Goal: Information Seeking & Learning: Learn about a topic

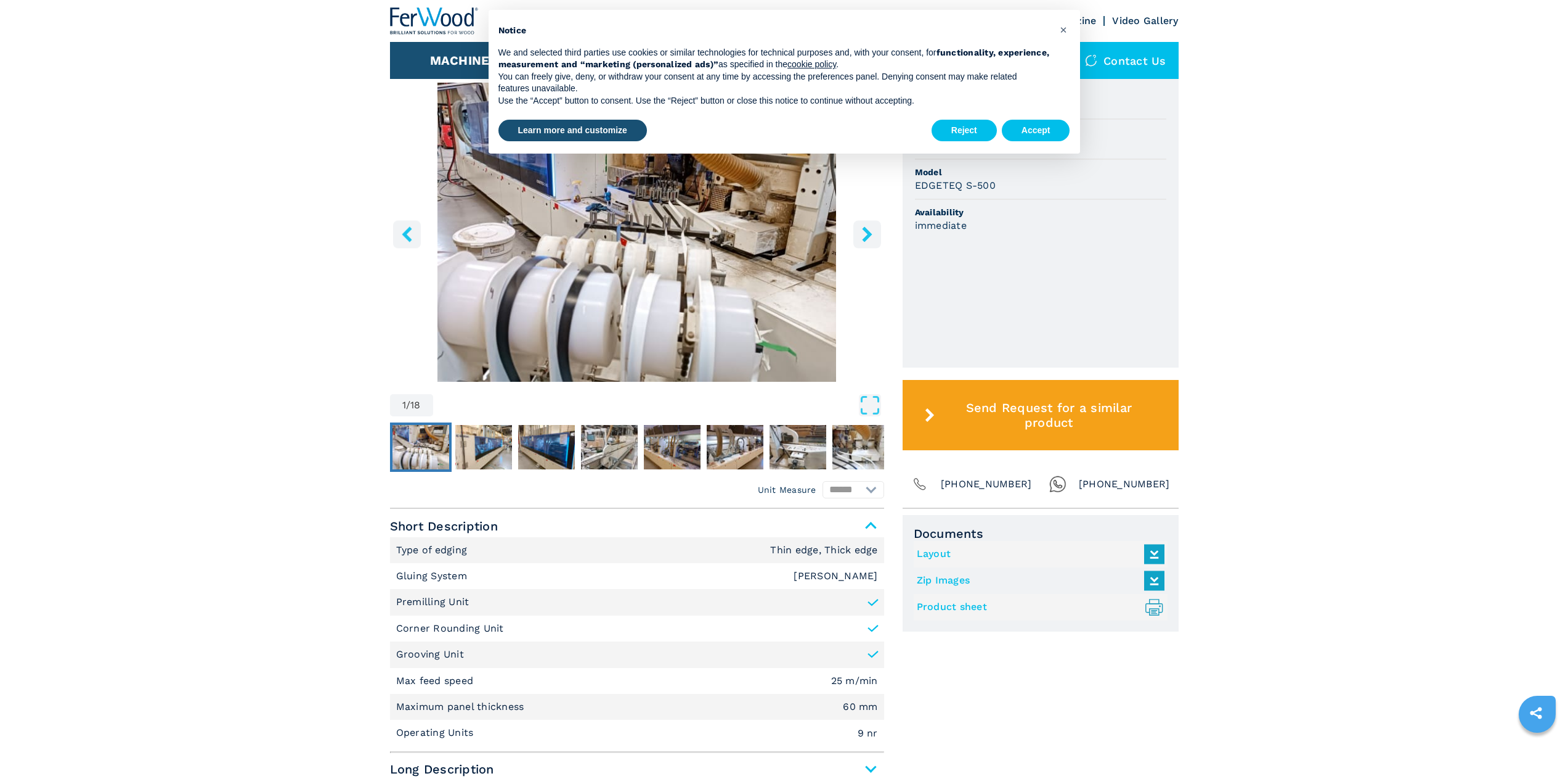
scroll to position [432, 0]
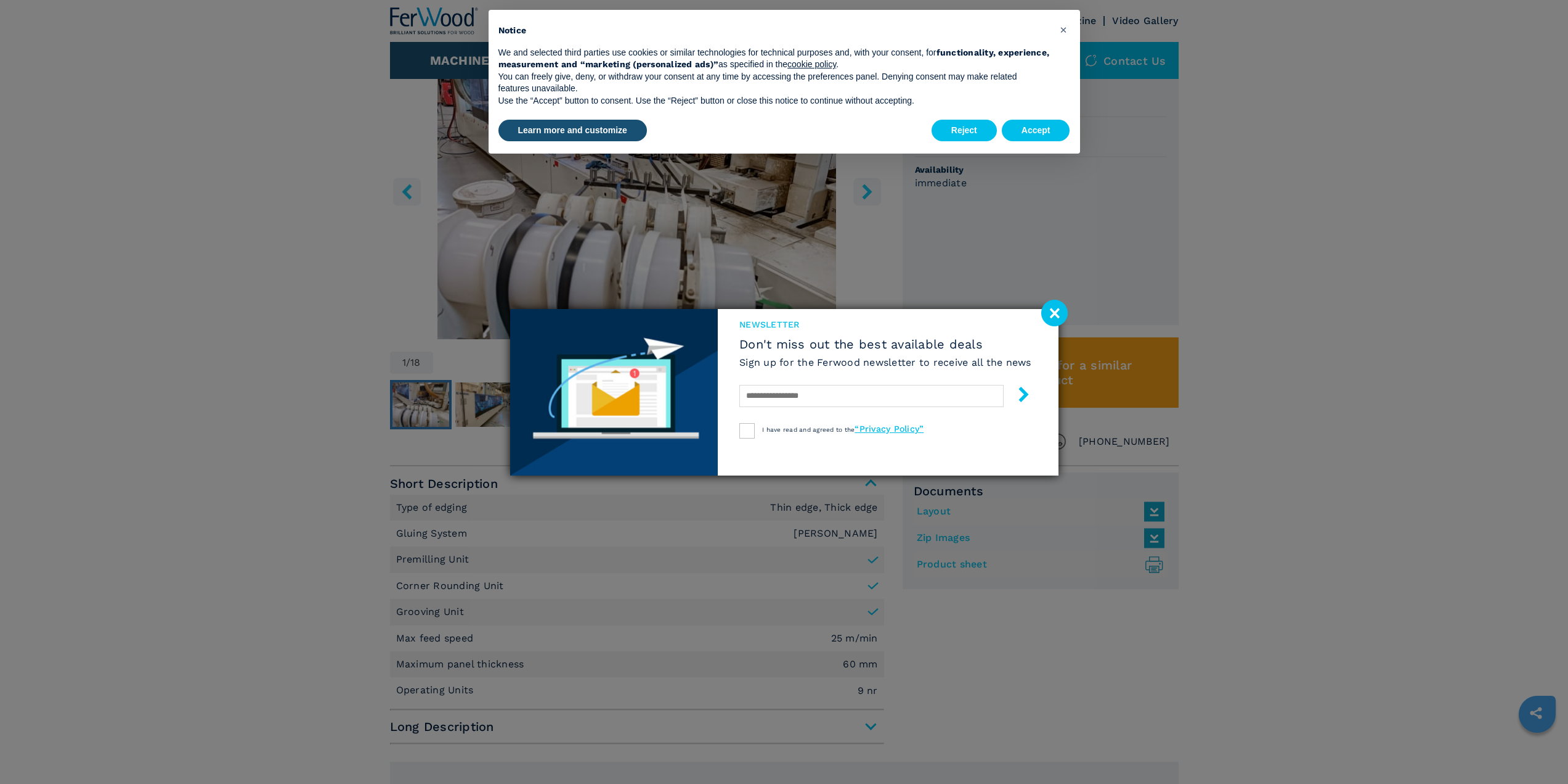
click at [1057, 314] on image at bounding box center [1054, 313] width 26 height 26
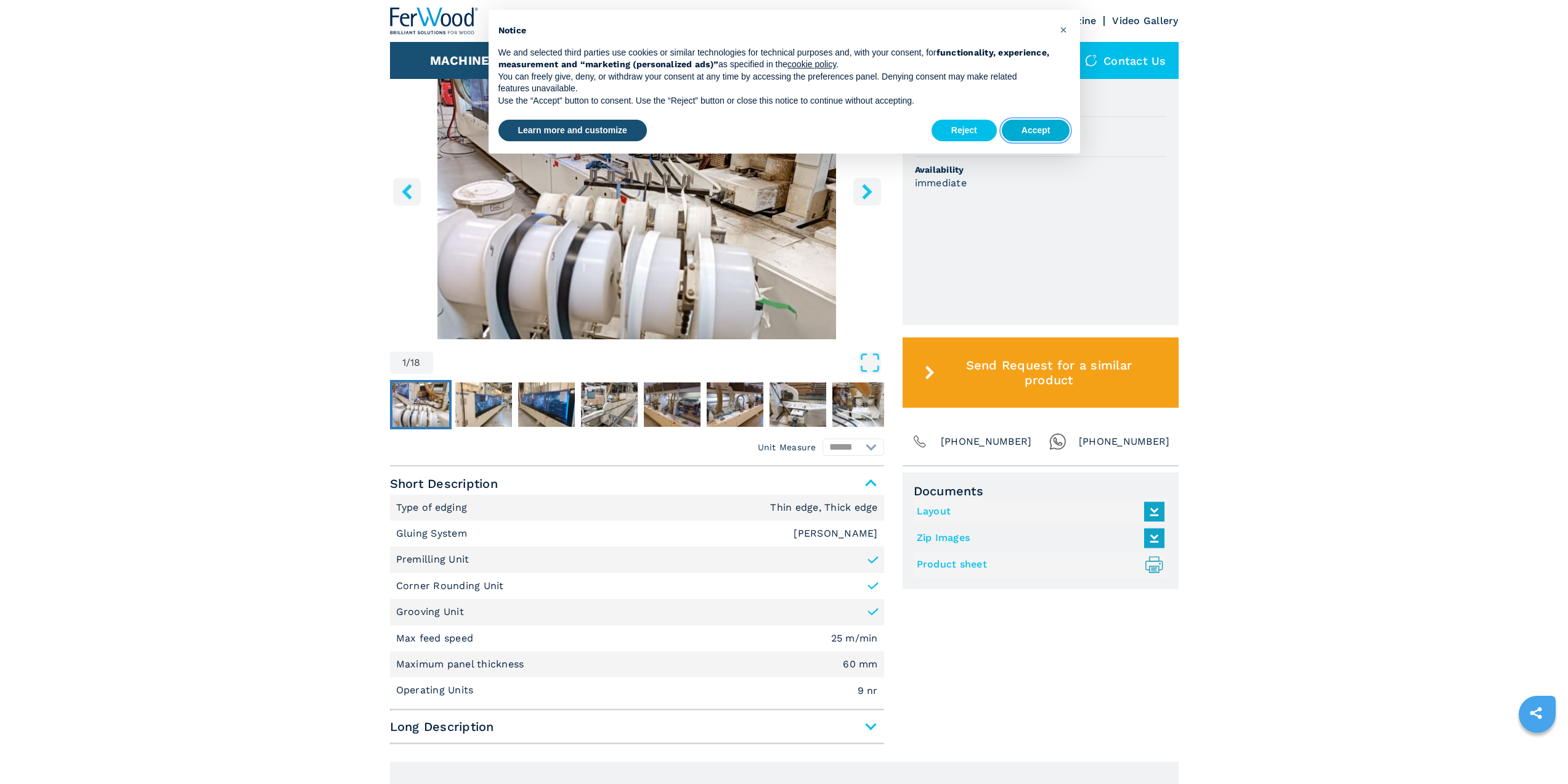
click at [1035, 126] on button "Accept" at bounding box center [1035, 131] width 68 height 22
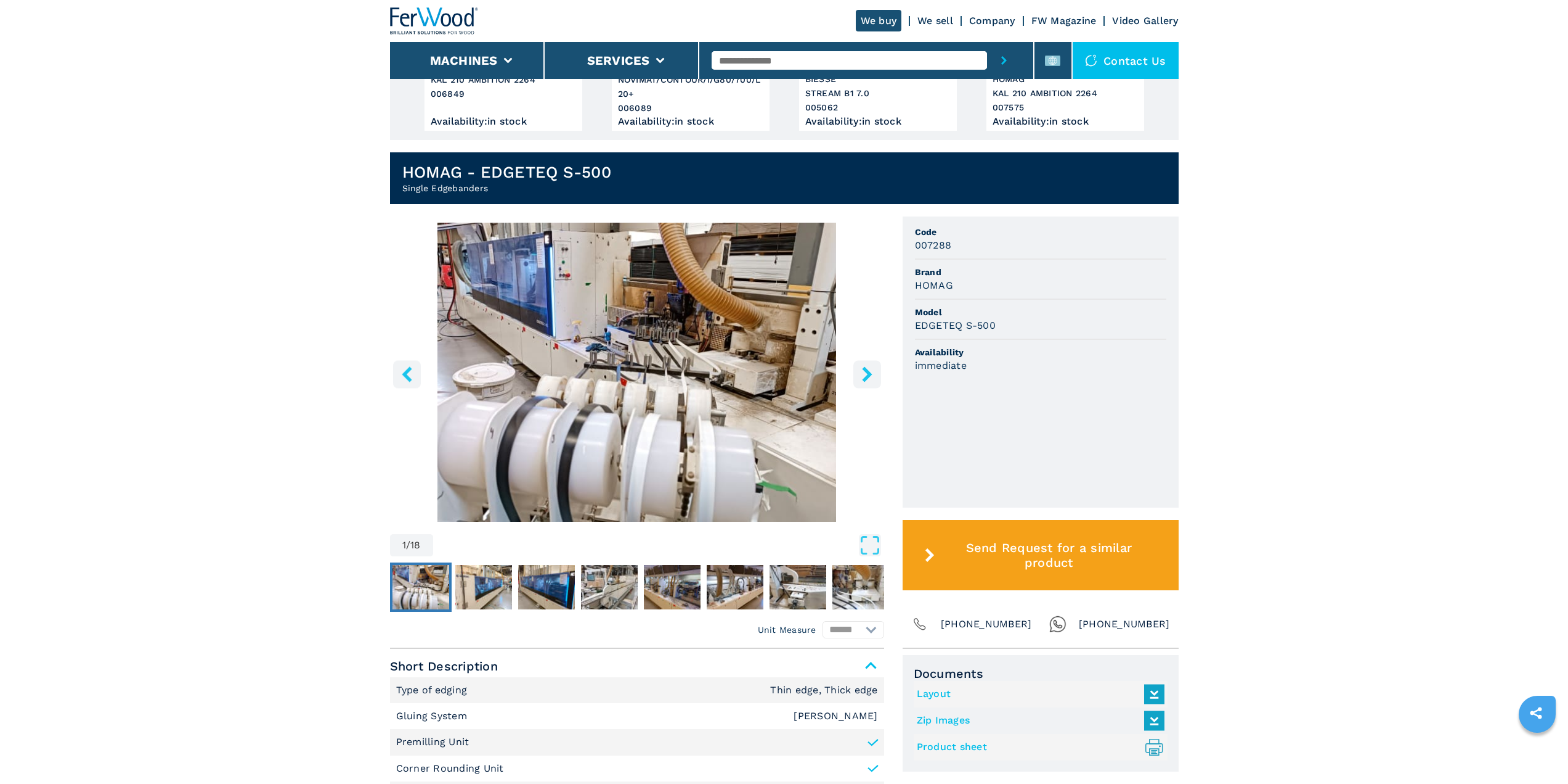
scroll to position [257, 0]
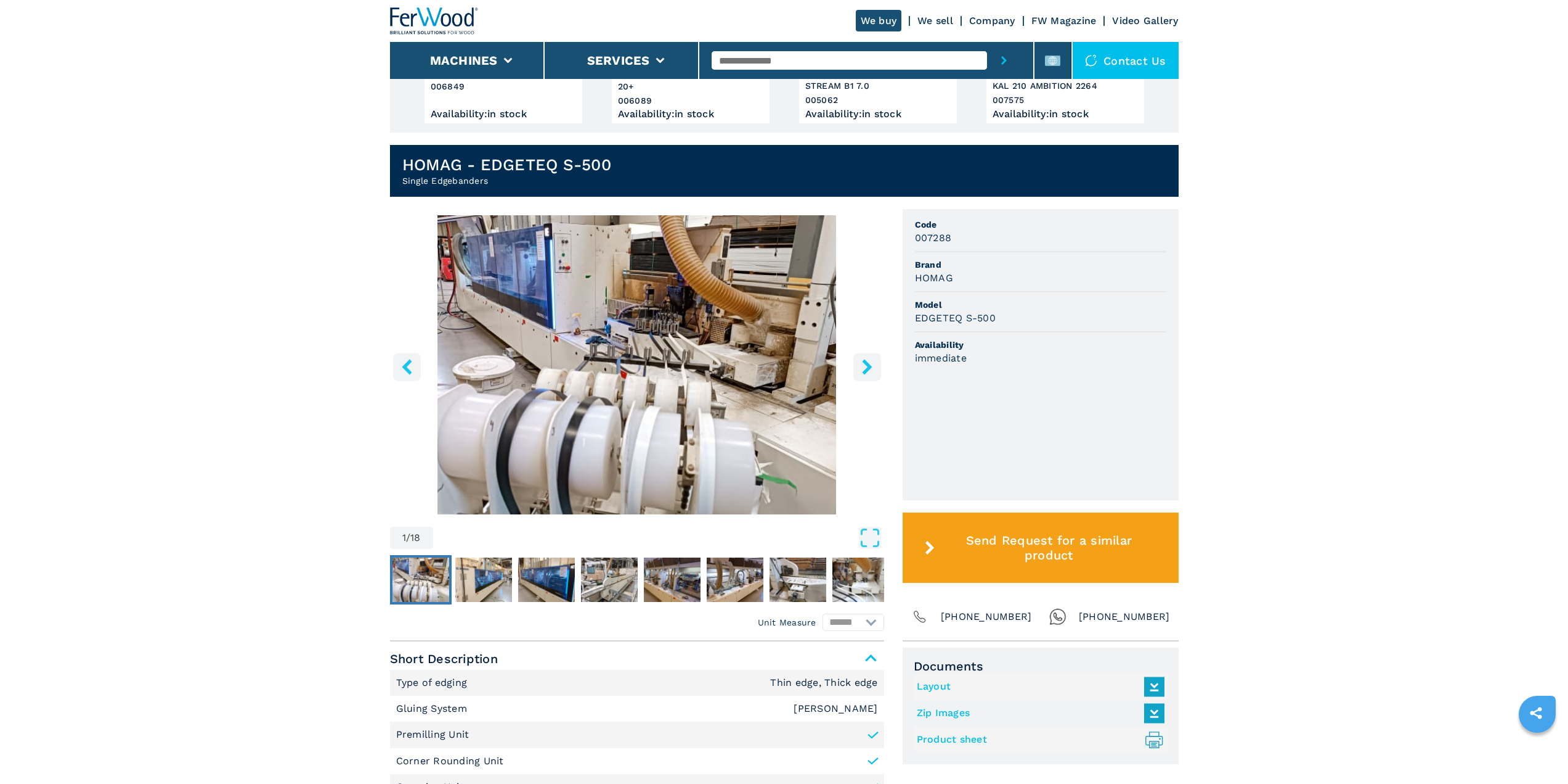
click at [863, 360] on icon "right-button" at bounding box center [867, 366] width 15 height 15
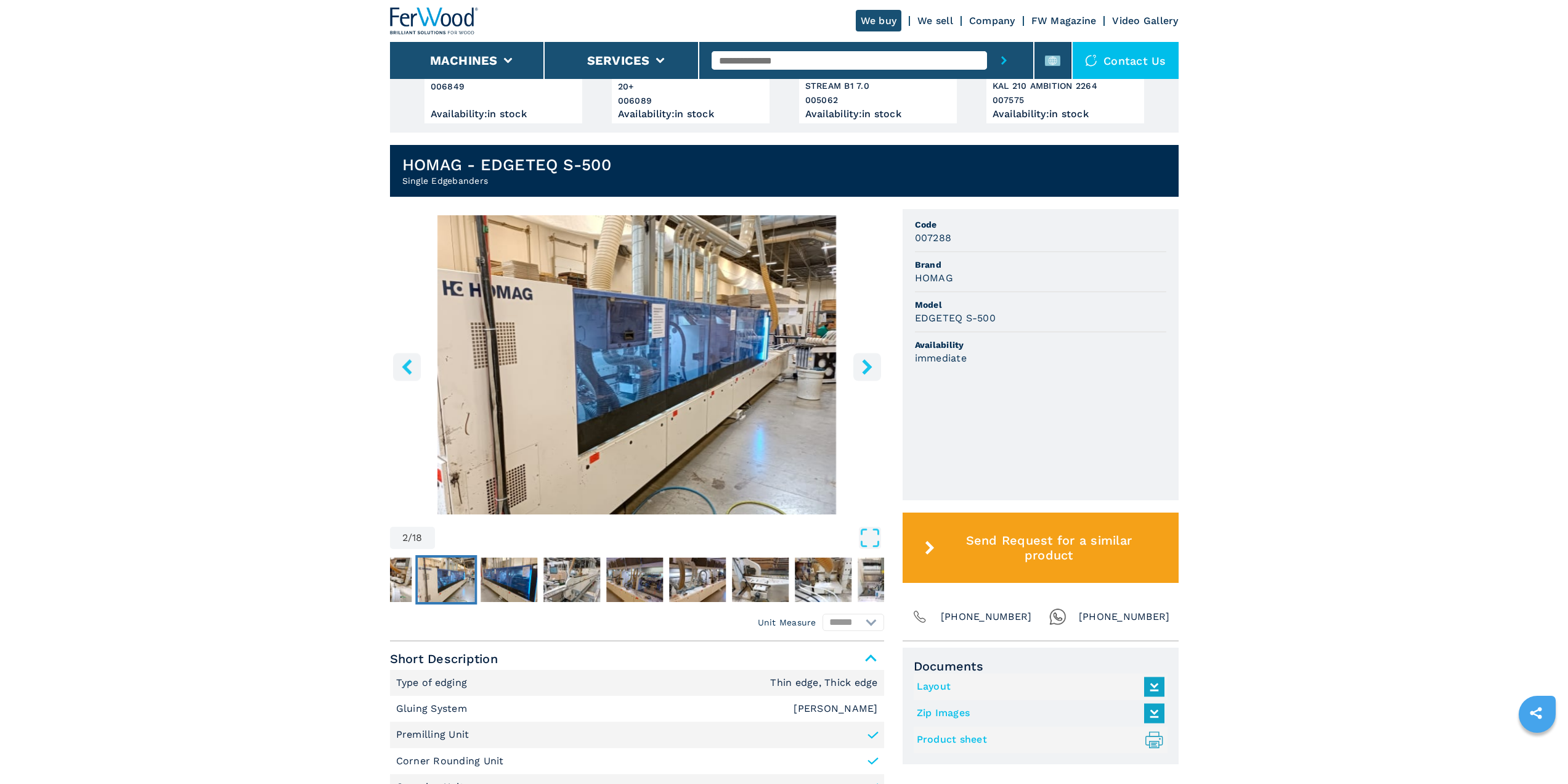
click at [863, 360] on icon "right-button" at bounding box center [867, 366] width 15 height 15
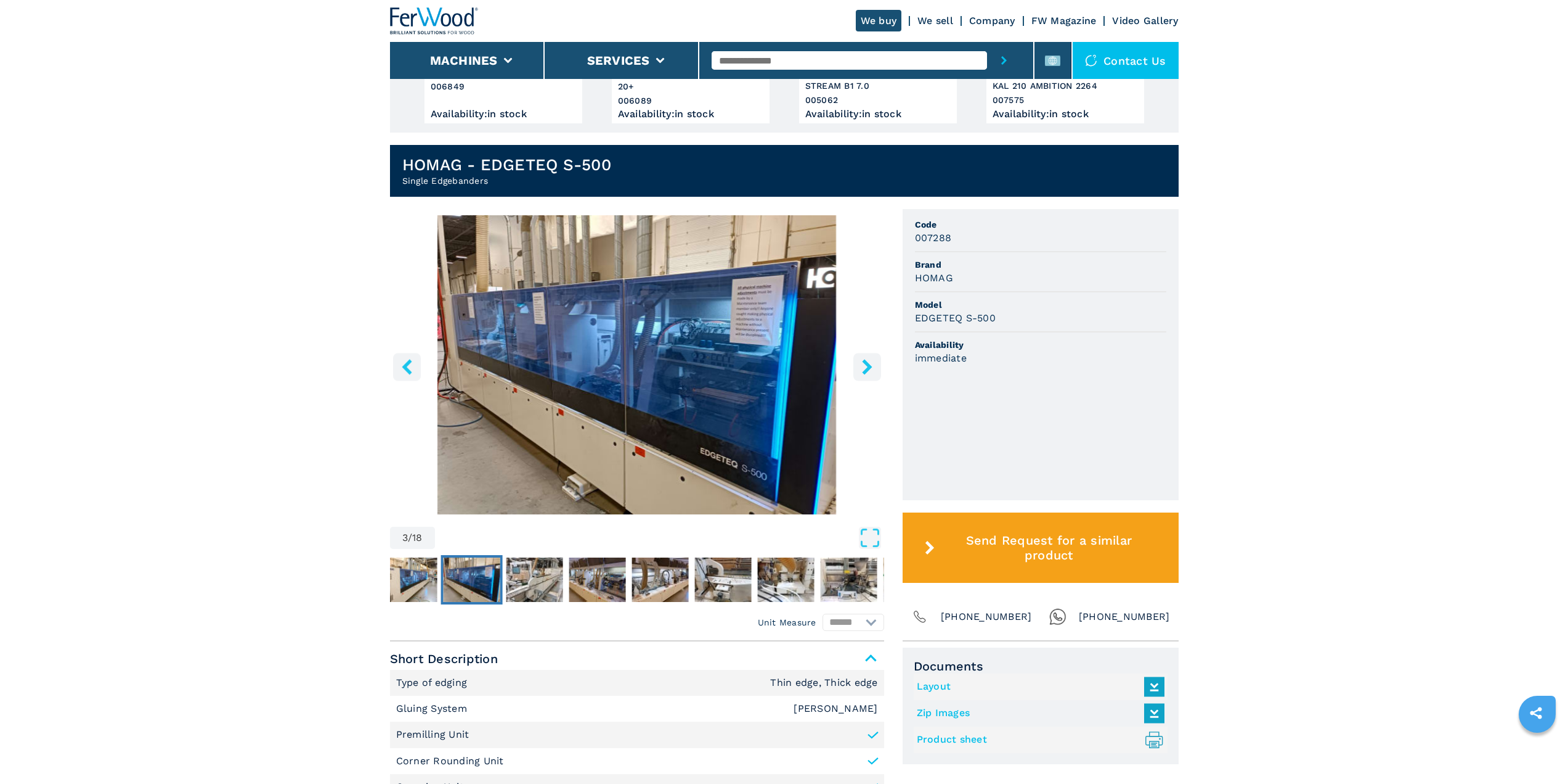
click at [863, 360] on icon "right-button" at bounding box center [867, 366] width 15 height 15
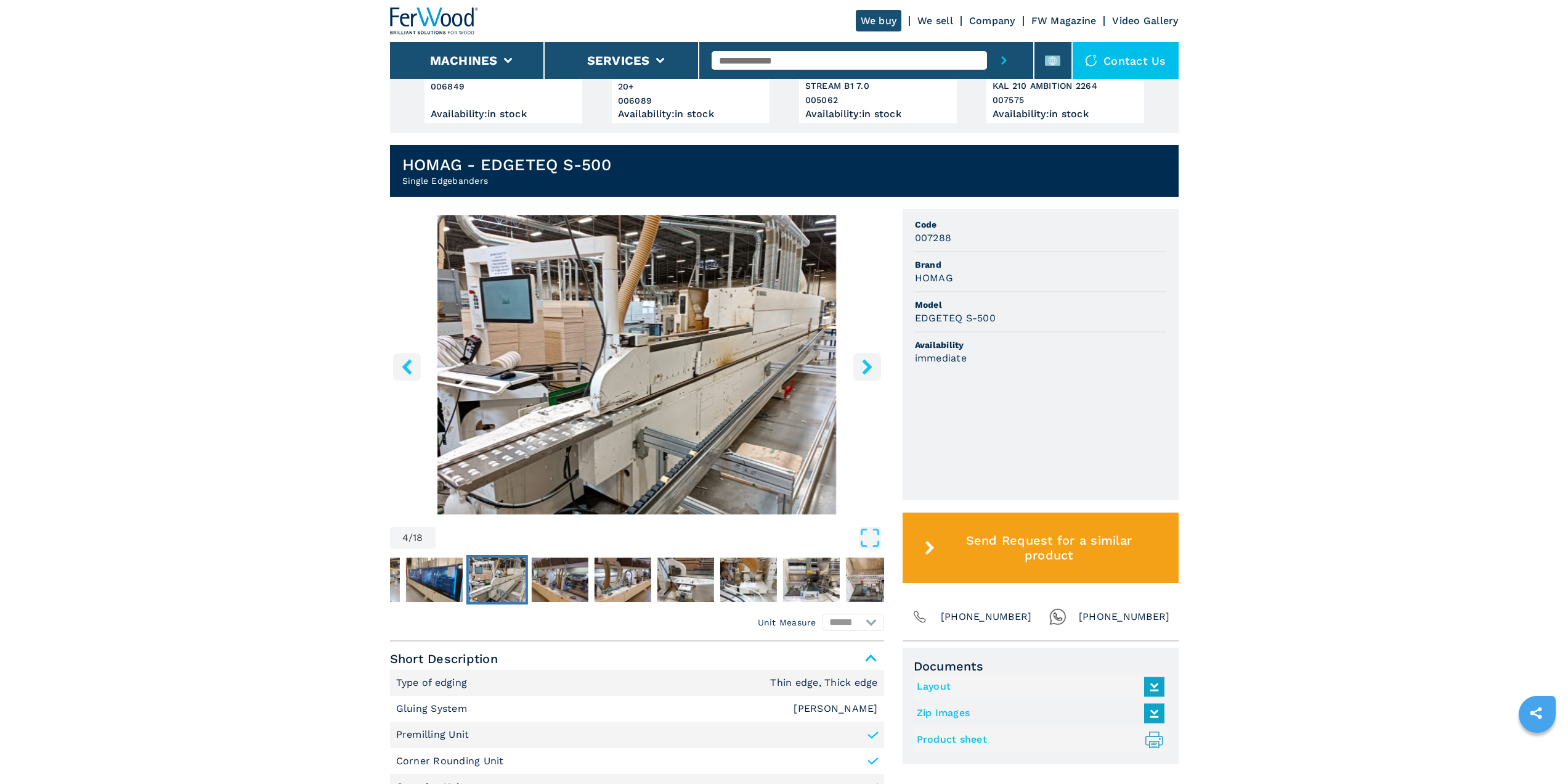
click at [863, 360] on icon "right-button" at bounding box center [867, 366] width 15 height 15
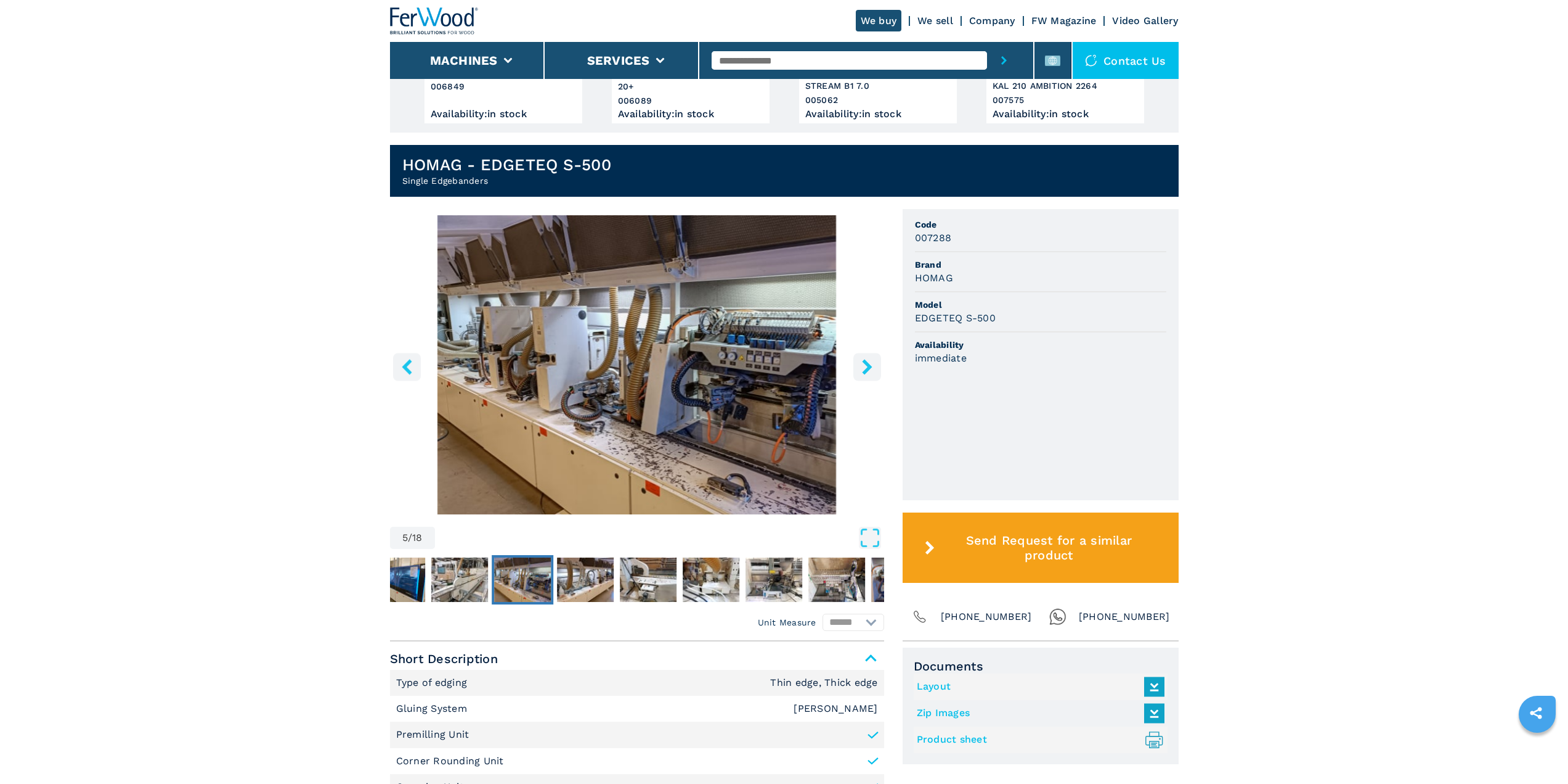
click at [863, 360] on icon "right-button" at bounding box center [867, 366] width 15 height 15
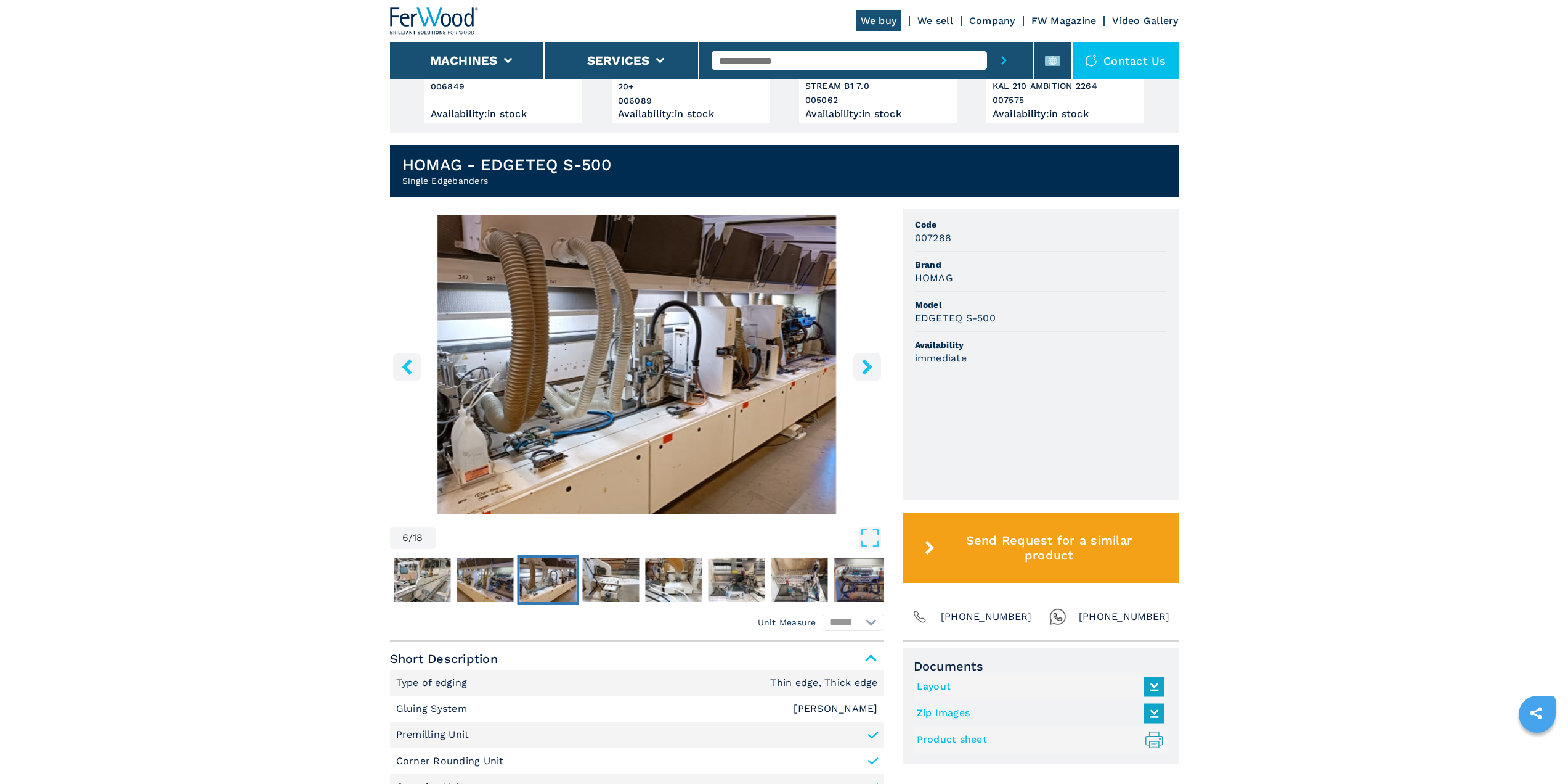
click at [863, 360] on icon "right-button" at bounding box center [867, 366] width 15 height 15
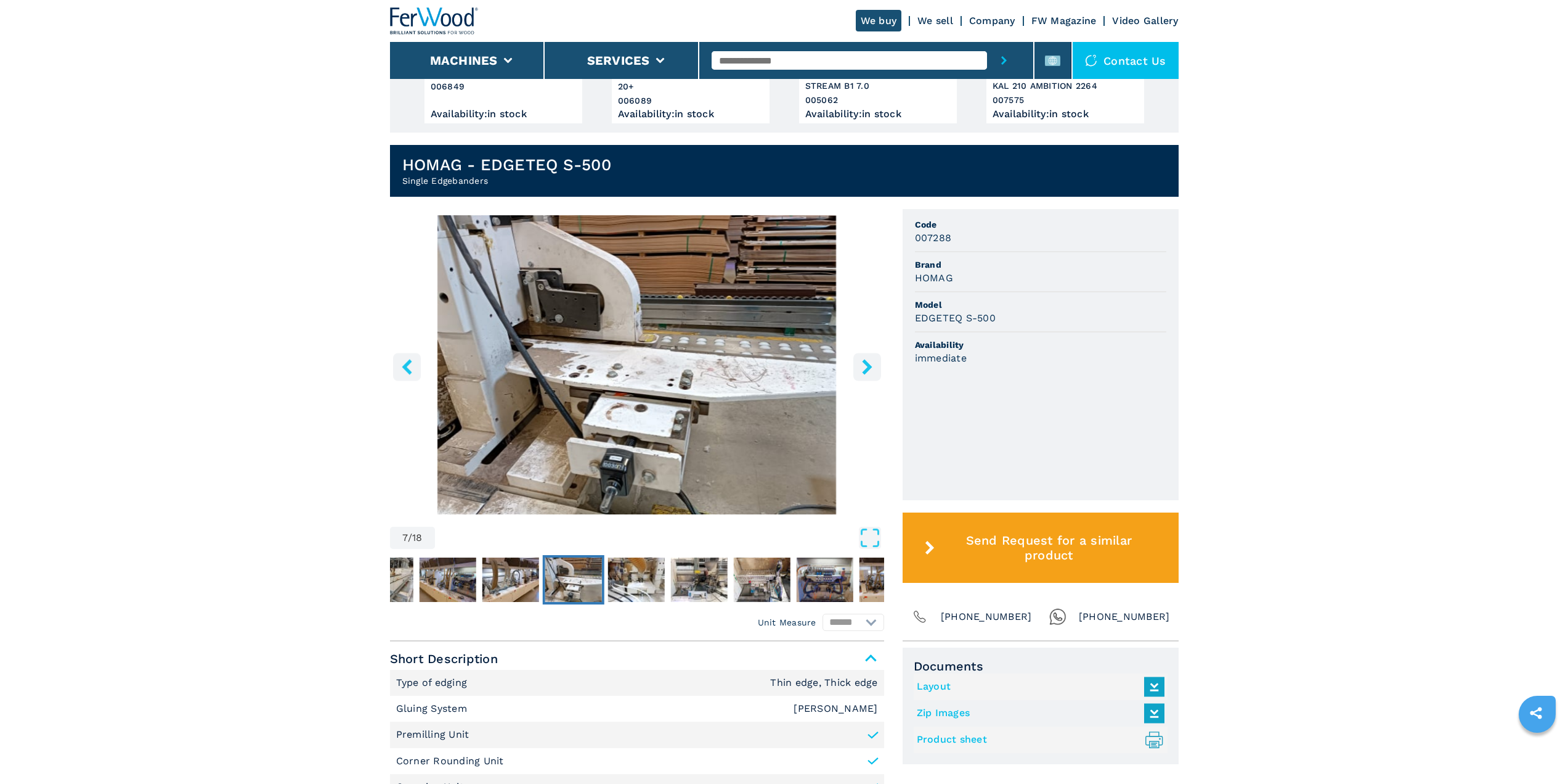
click at [863, 360] on icon "right-button" at bounding box center [867, 366] width 15 height 15
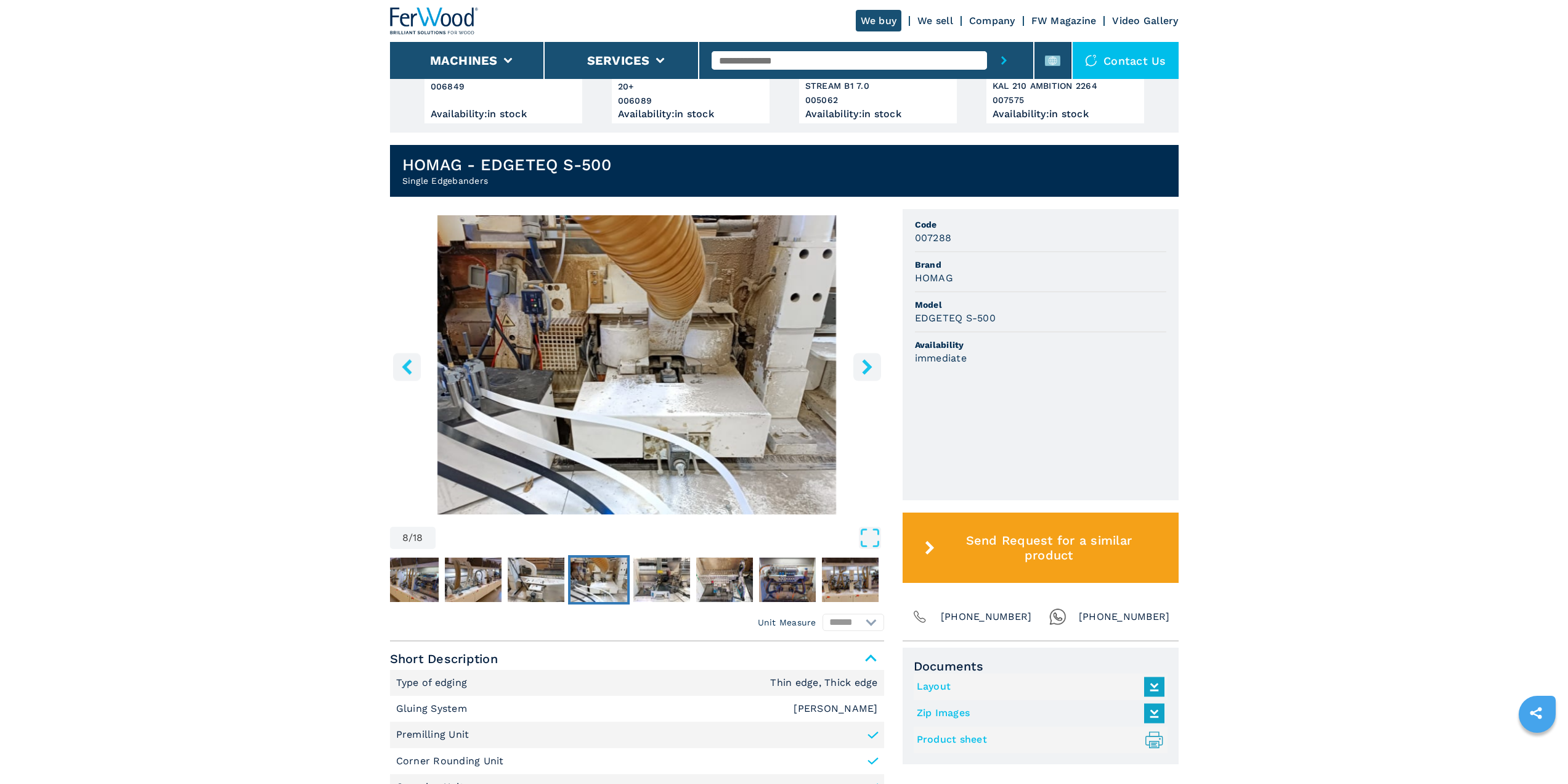
click at [863, 360] on icon "right-button" at bounding box center [867, 366] width 15 height 15
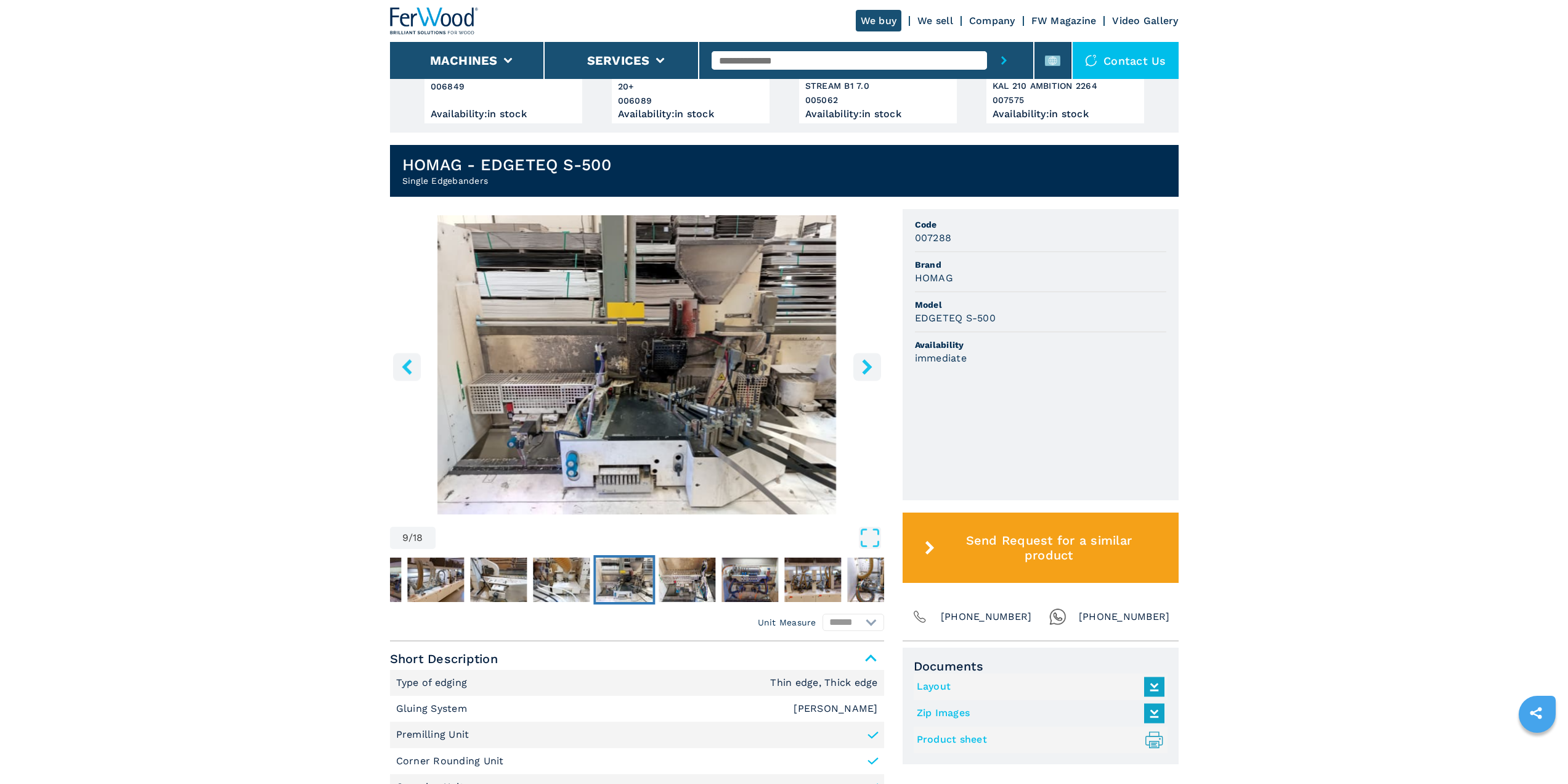
click at [863, 360] on icon "right-button" at bounding box center [867, 366] width 15 height 15
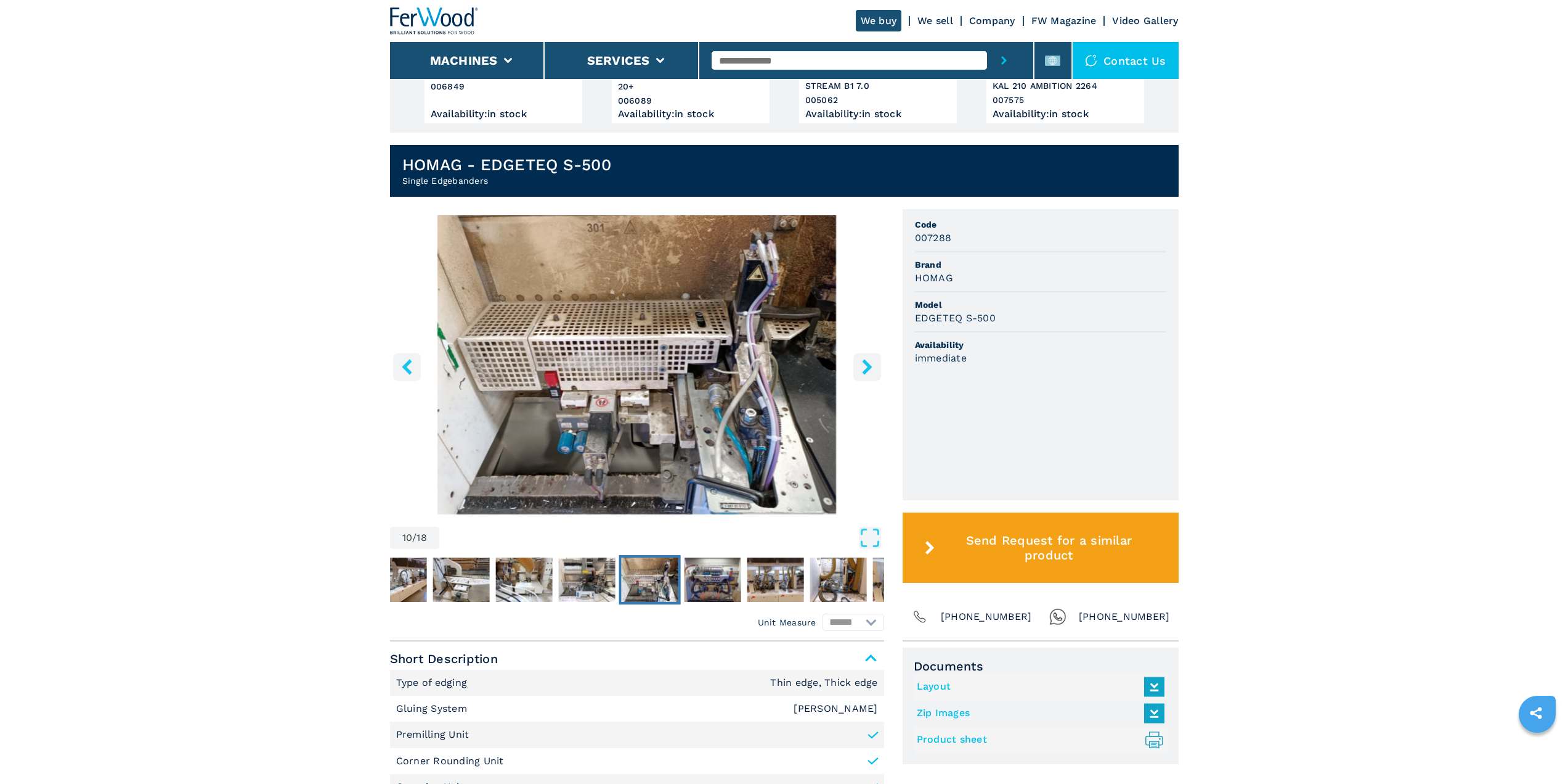
click at [863, 360] on icon "right-button" at bounding box center [867, 366] width 15 height 15
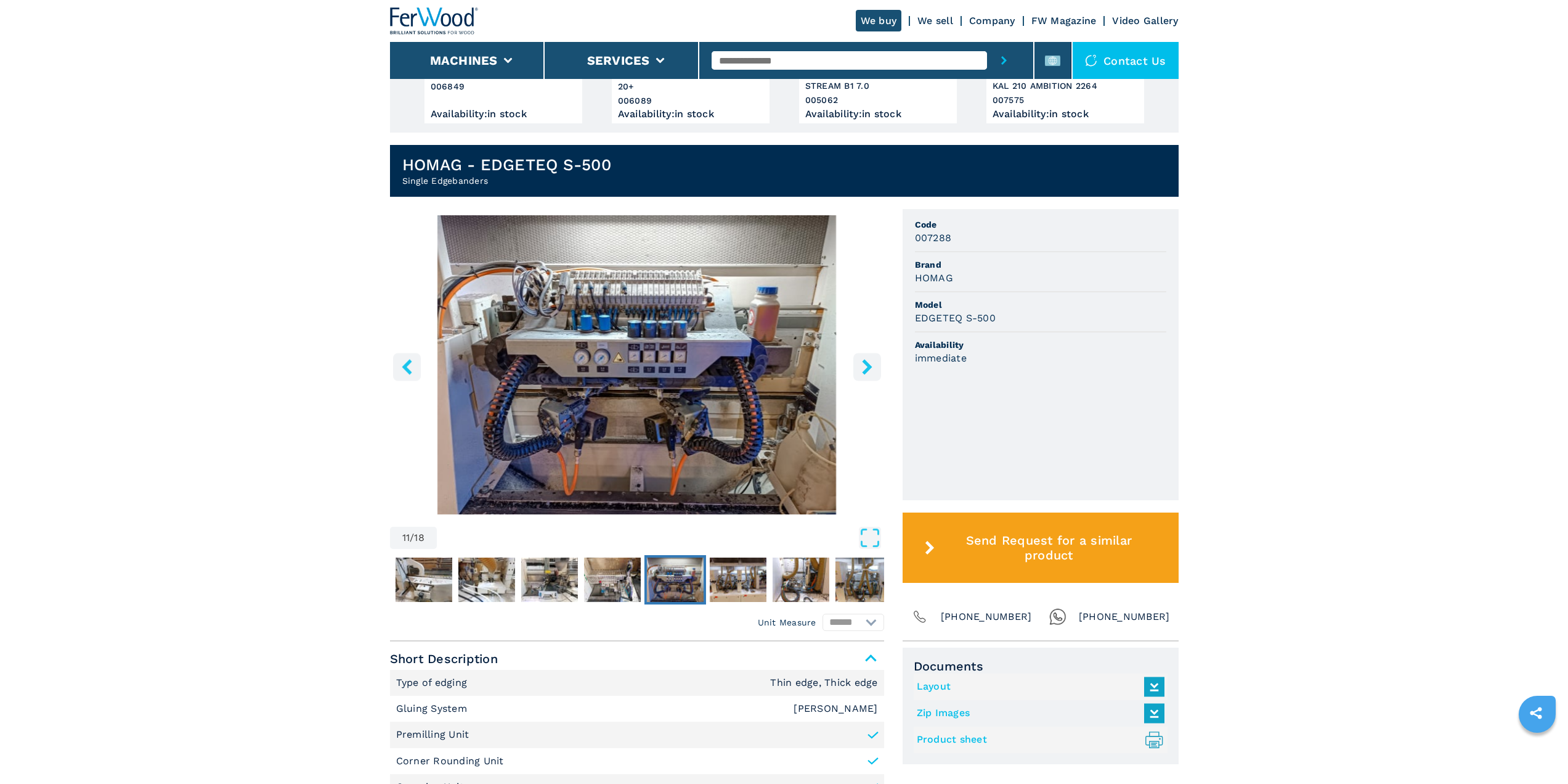
click at [863, 360] on icon "right-button" at bounding box center [867, 366] width 15 height 15
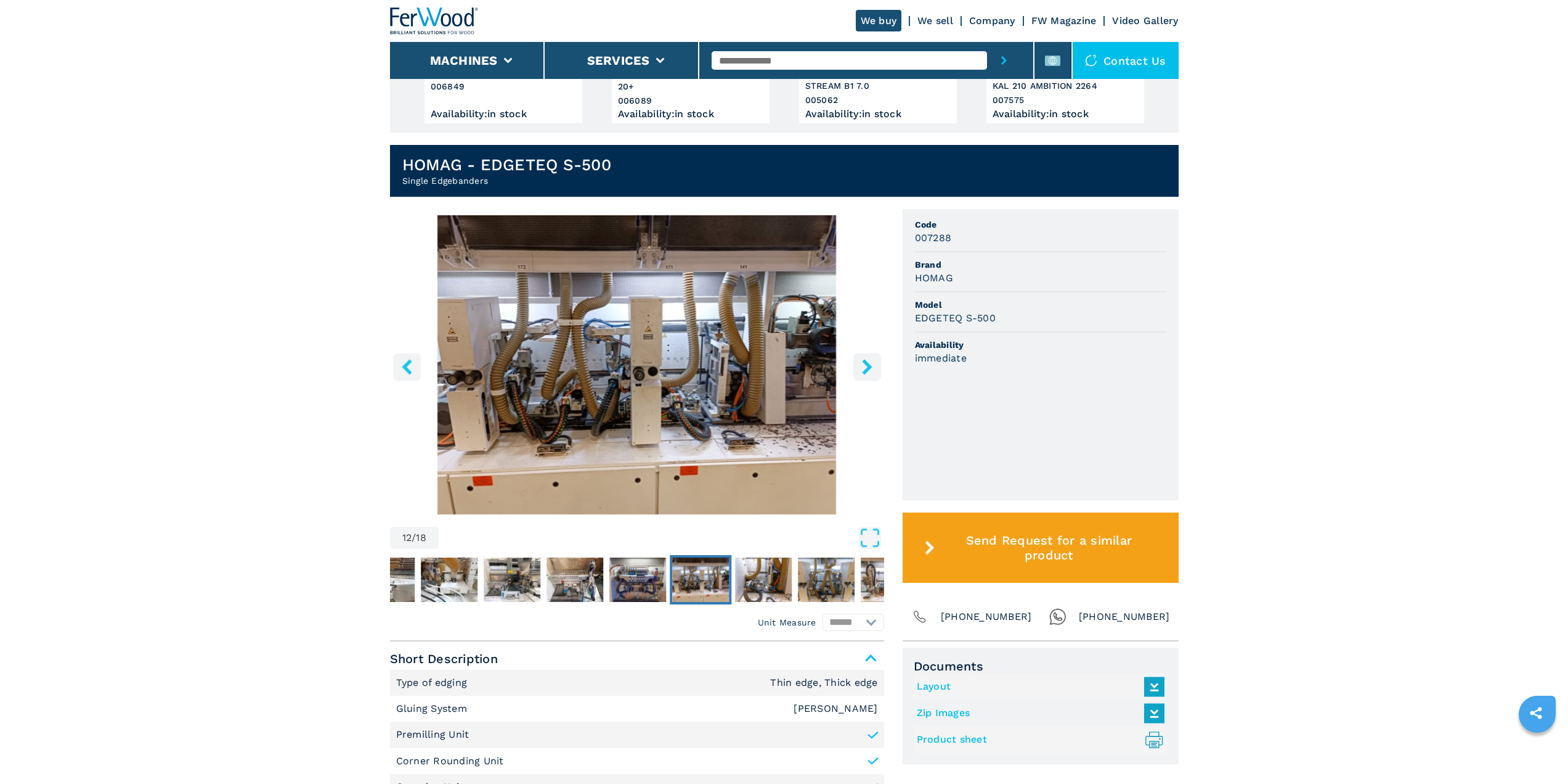
click at [863, 360] on icon "right-button" at bounding box center [867, 366] width 15 height 15
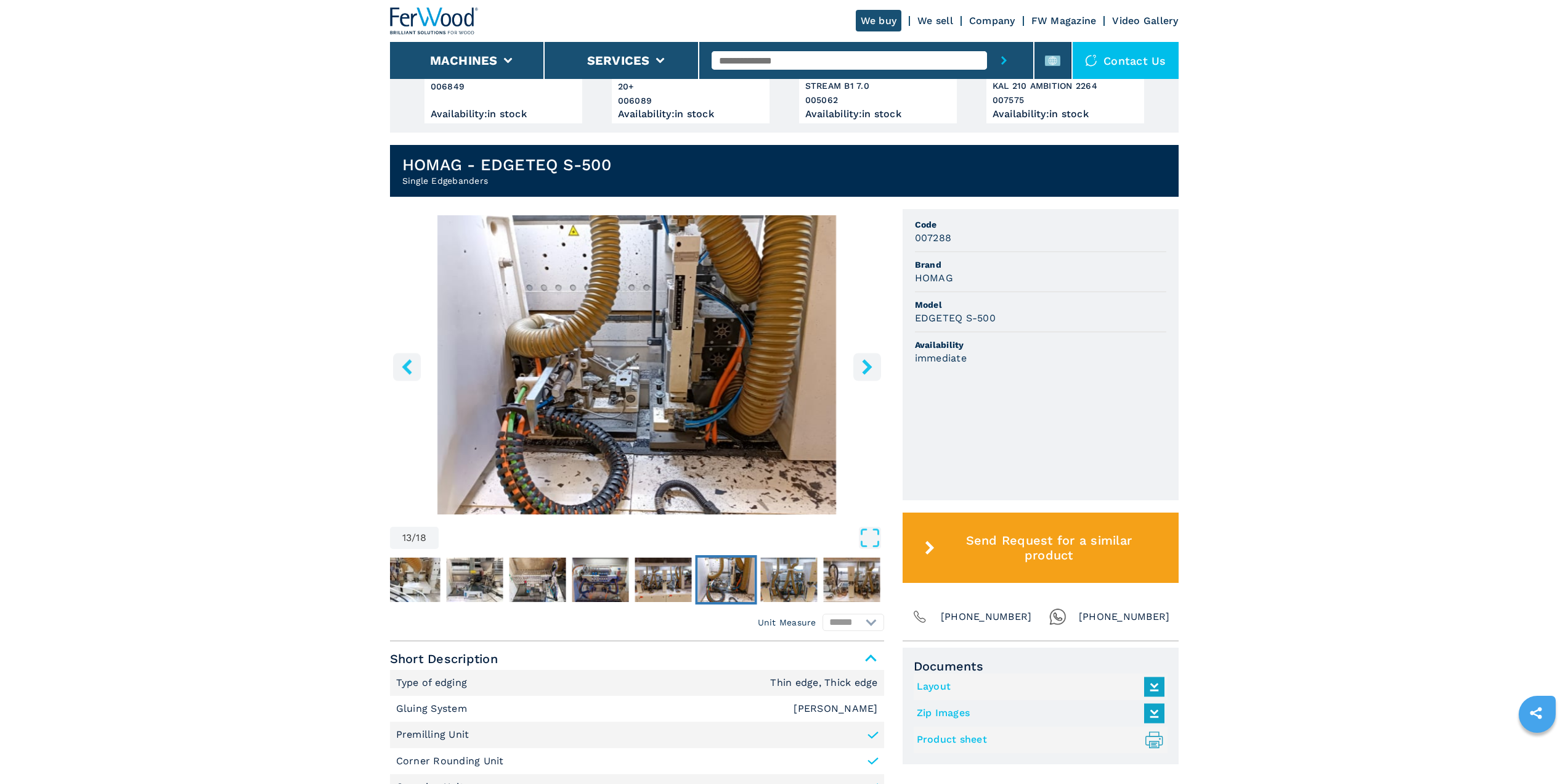
click at [863, 360] on icon "right-button" at bounding box center [867, 366] width 15 height 15
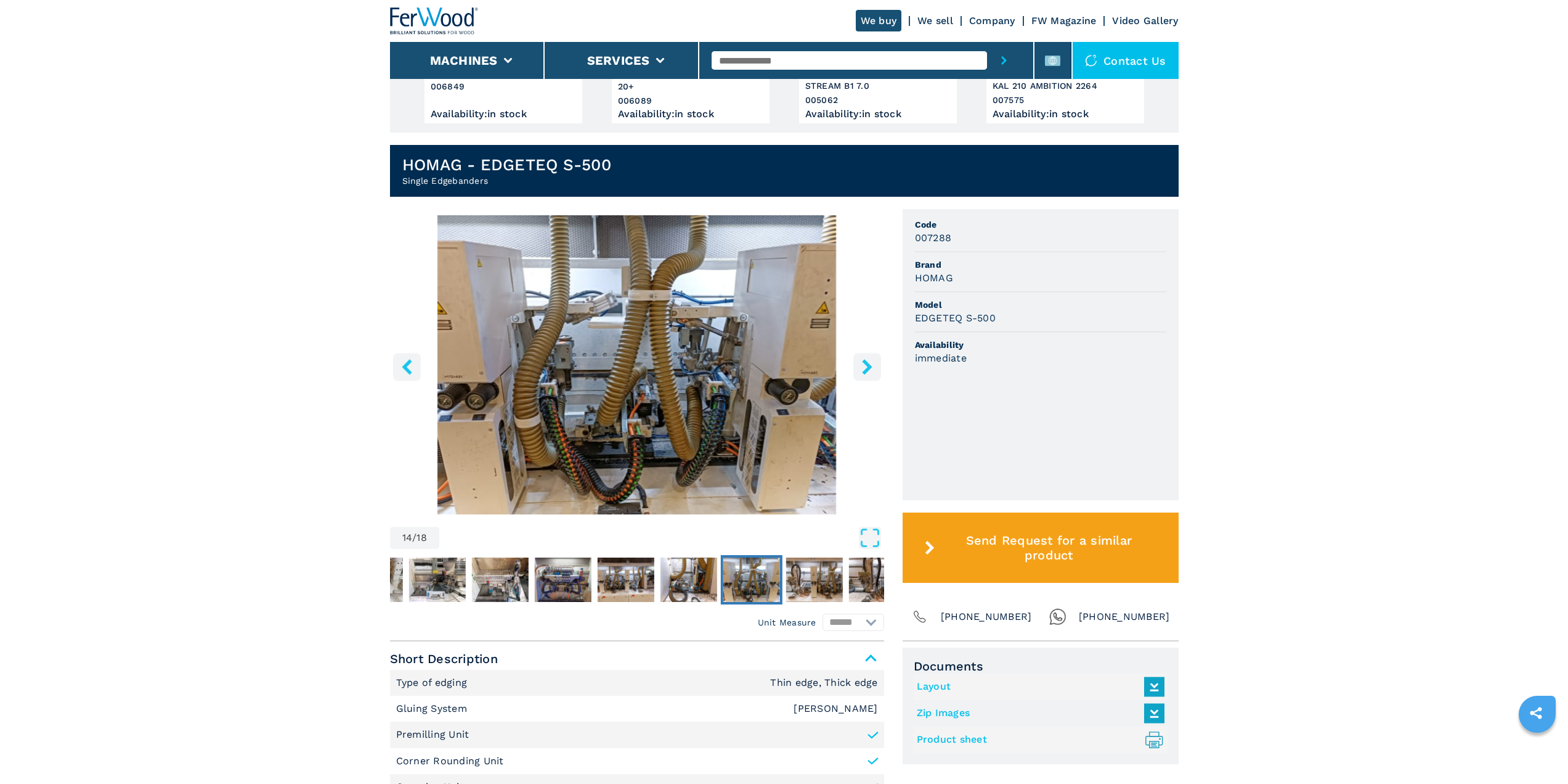
click at [863, 360] on icon "right-button" at bounding box center [867, 366] width 15 height 15
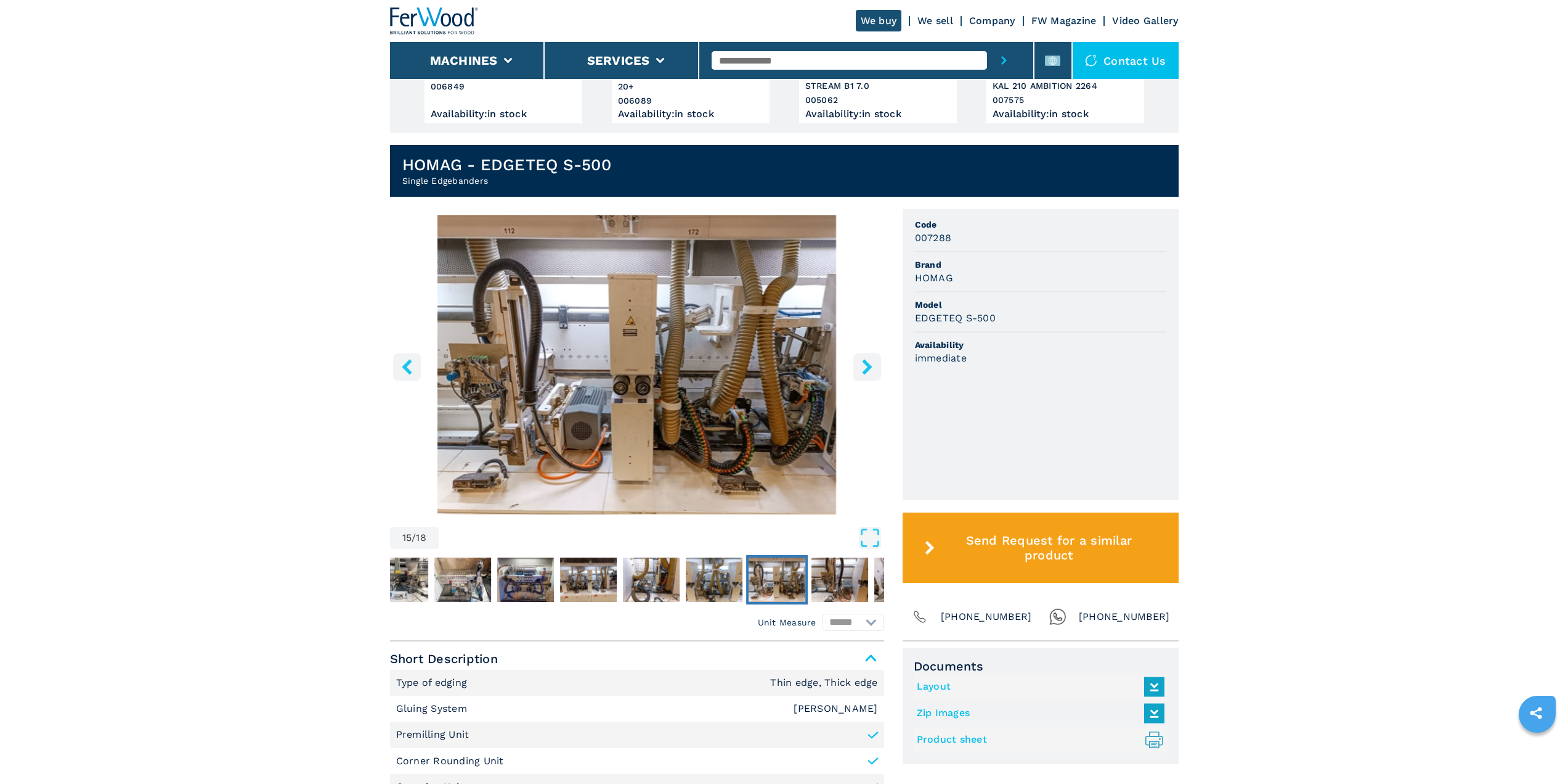
click at [863, 360] on icon "right-button" at bounding box center [867, 366] width 15 height 15
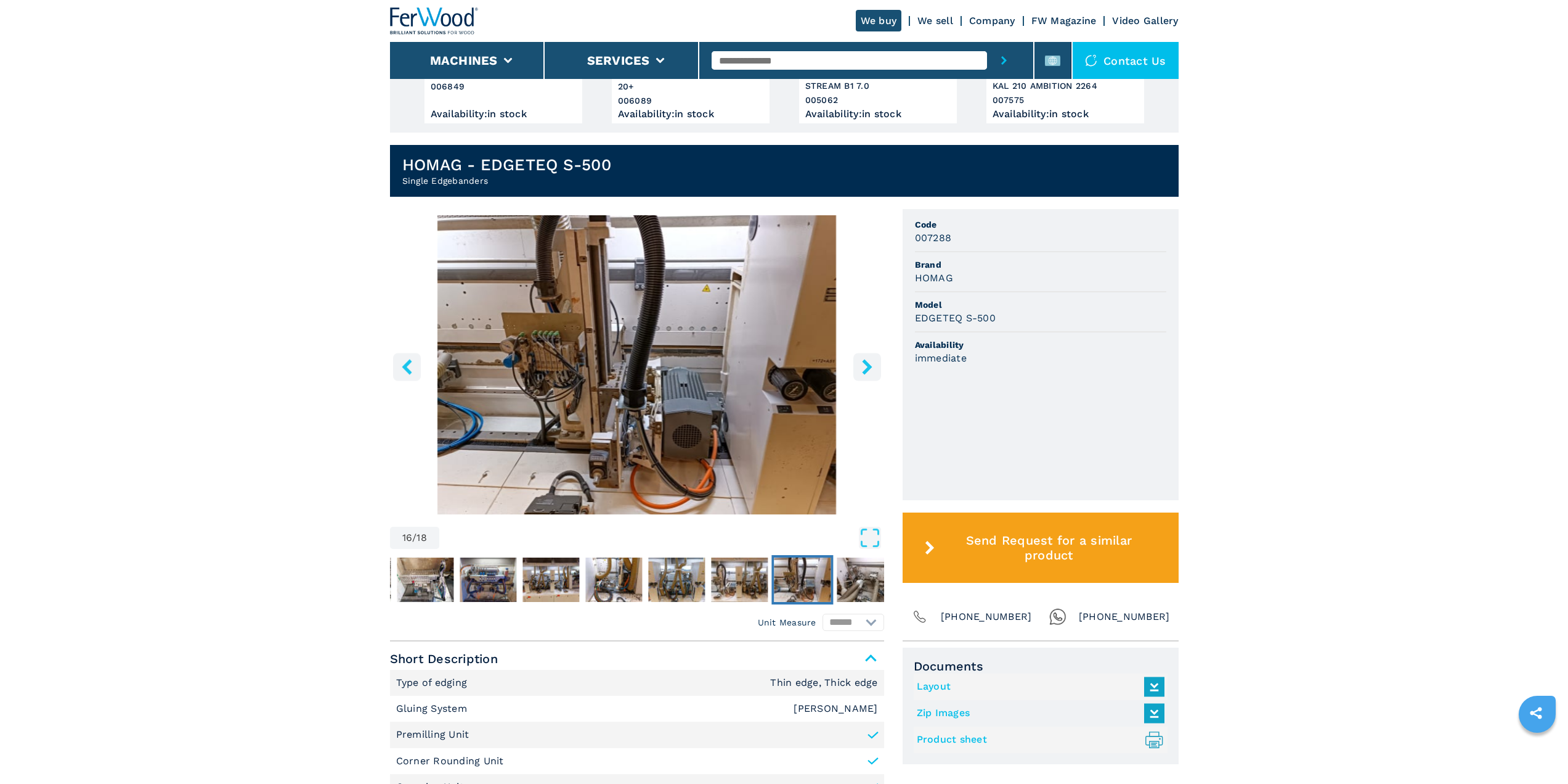
click at [863, 360] on icon "right-button" at bounding box center [867, 366] width 15 height 15
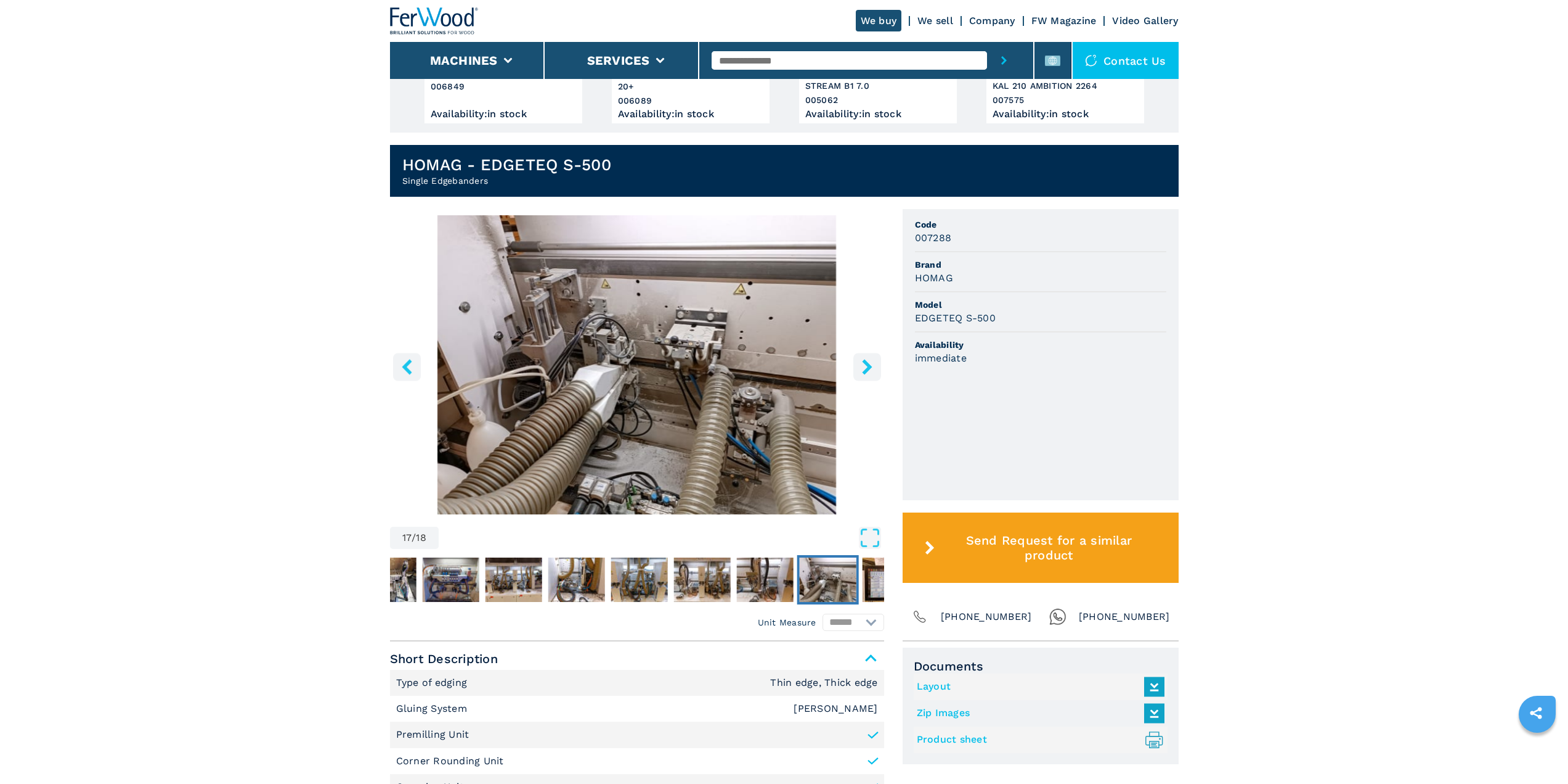
click at [863, 360] on icon "right-button" at bounding box center [867, 366] width 15 height 15
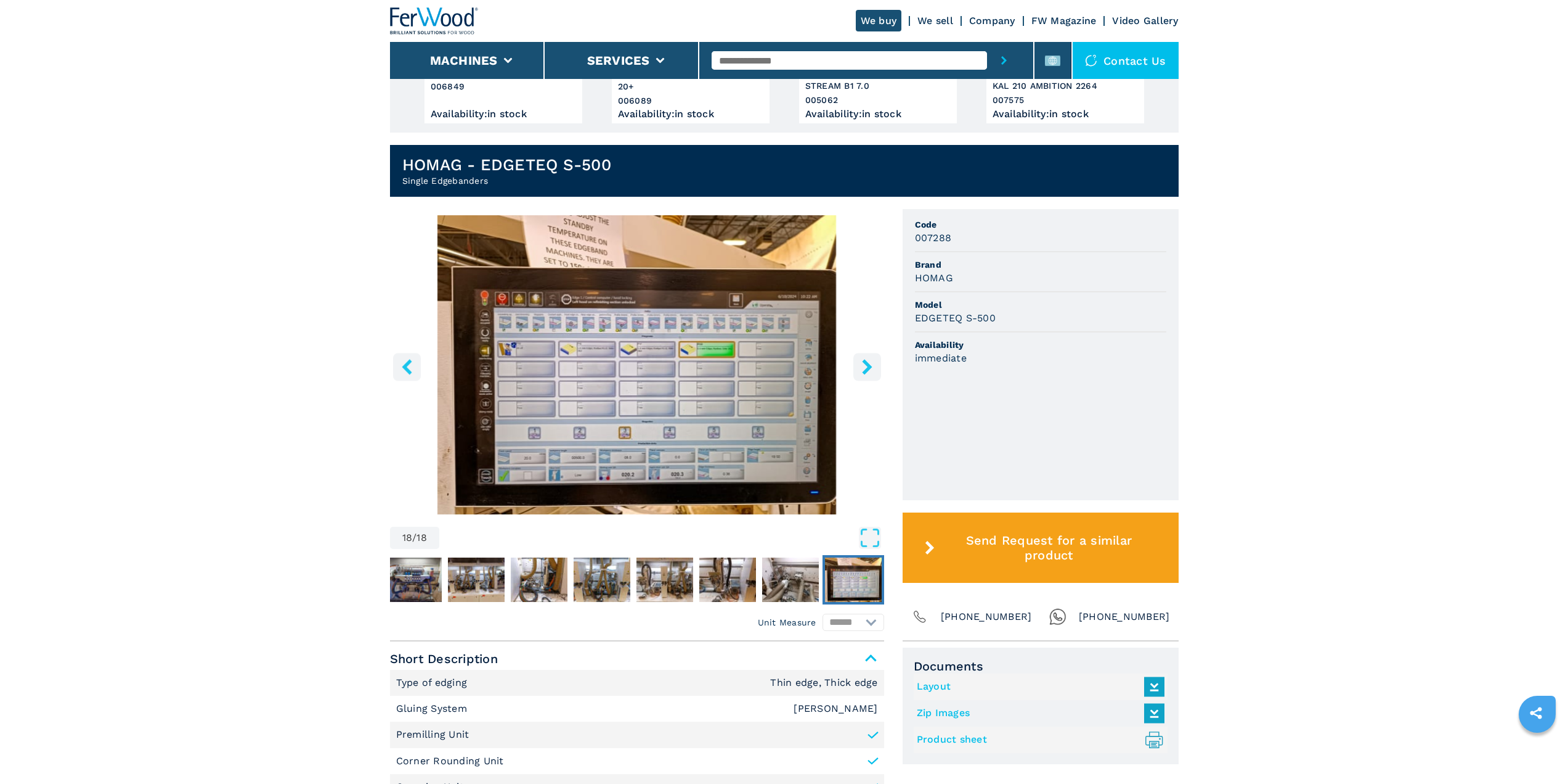
click at [863, 360] on icon "right-button" at bounding box center [867, 366] width 15 height 15
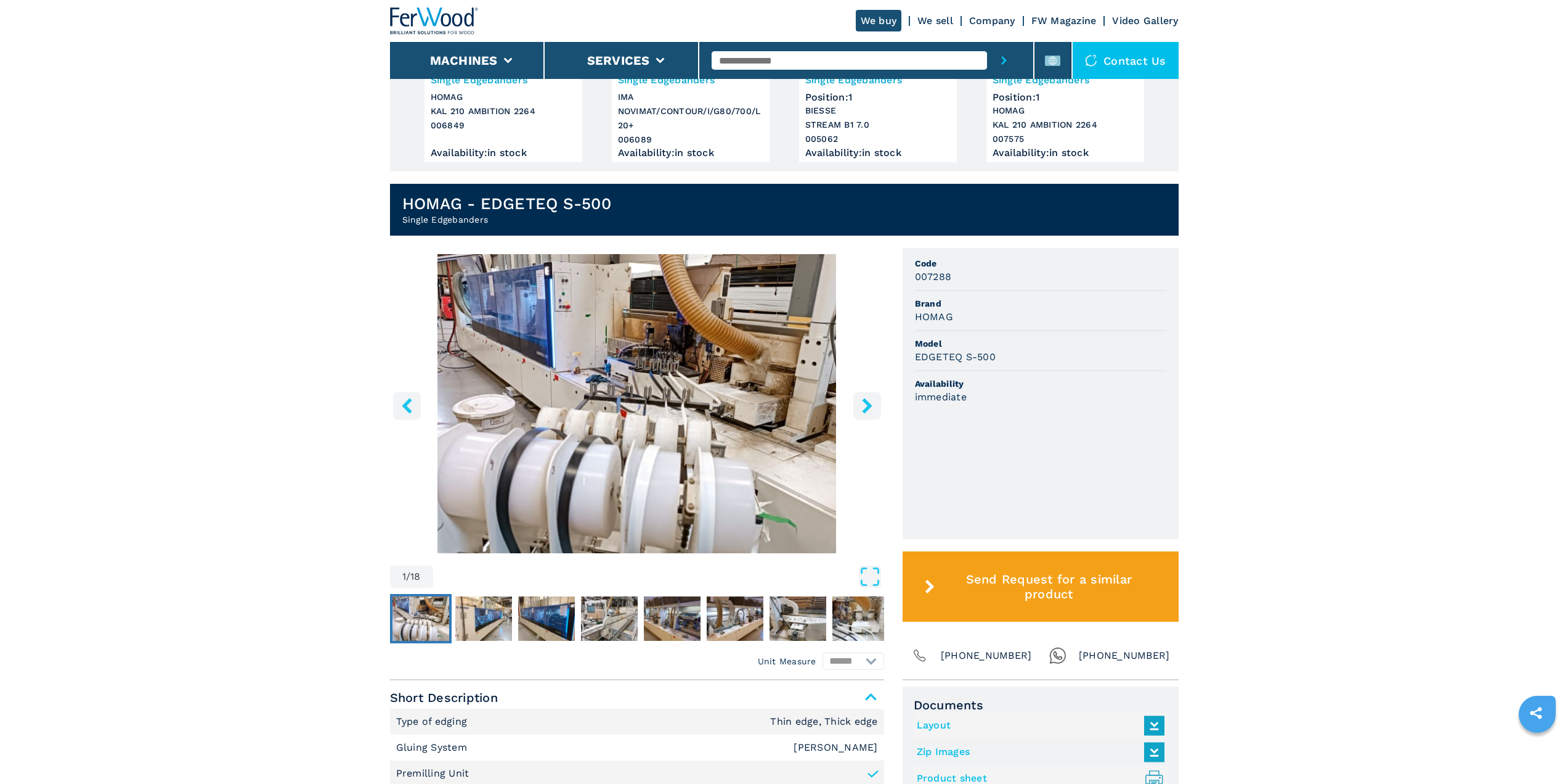
scroll to position [0, 0]
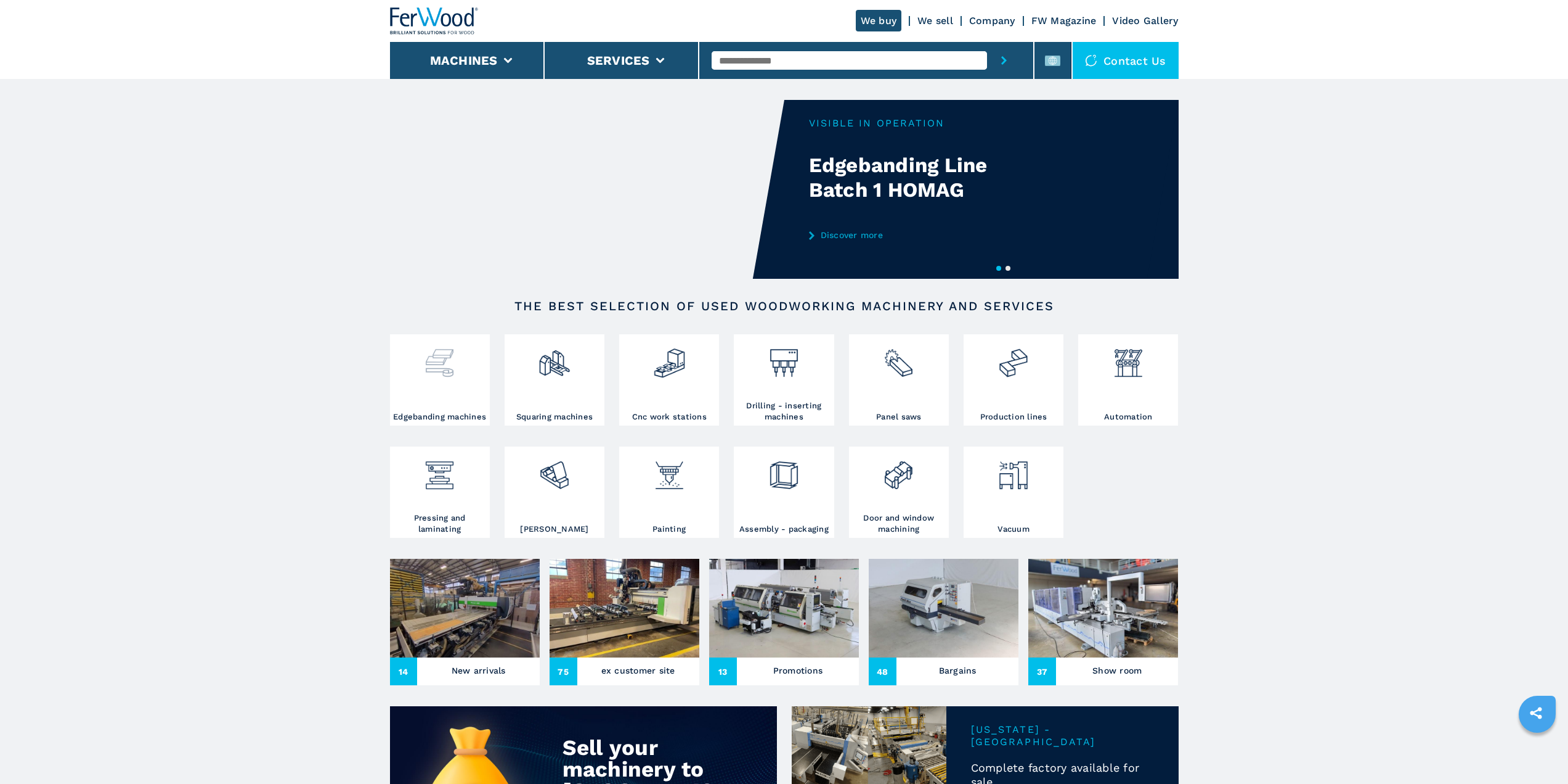
click at [445, 379] on img at bounding box center [439, 358] width 33 height 42
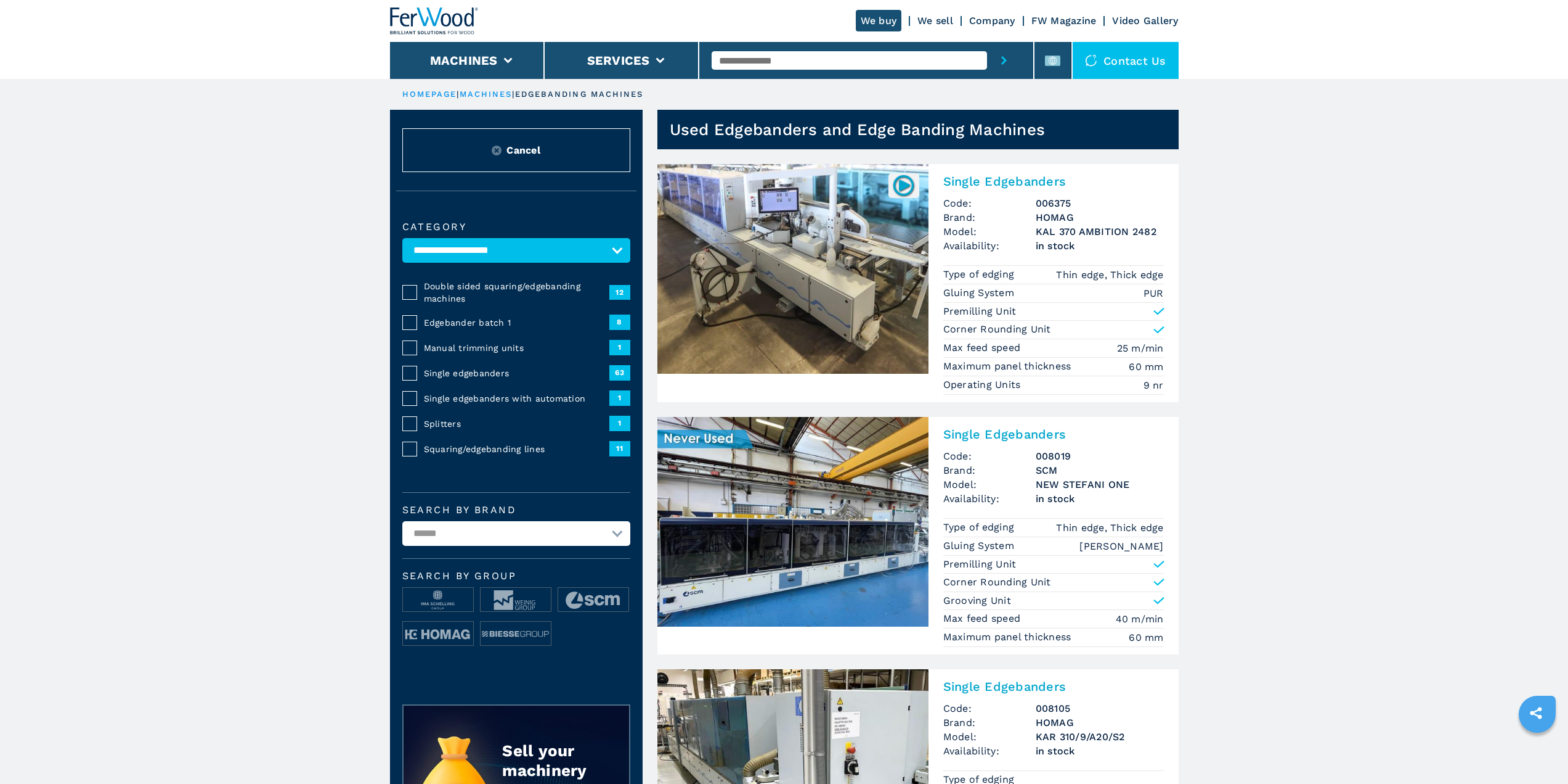
click at [620, 321] on span "8" at bounding box center [620, 322] width 21 height 15
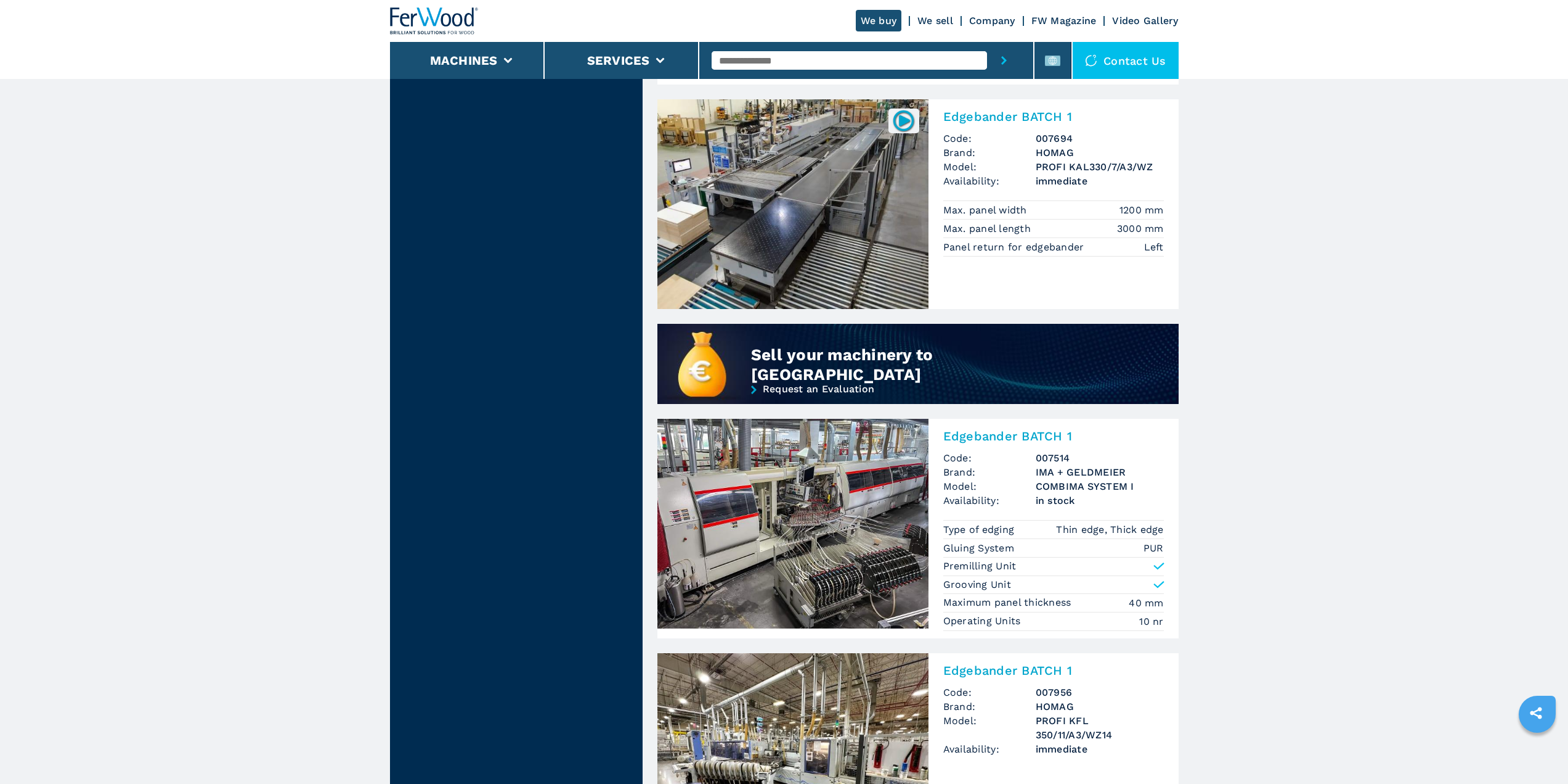
scroll to position [864, 0]
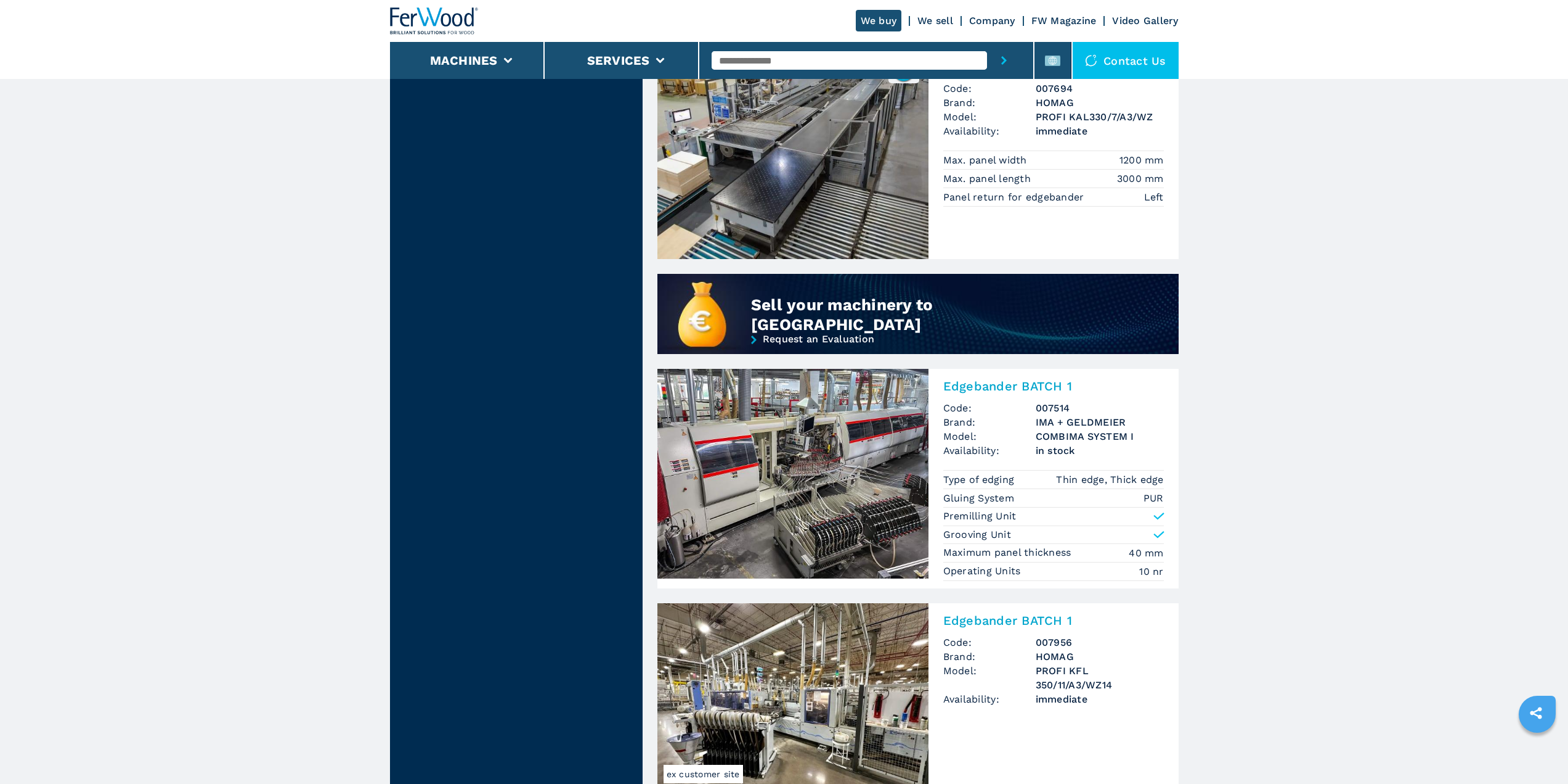
click at [871, 484] on img at bounding box center [793, 474] width 271 height 210
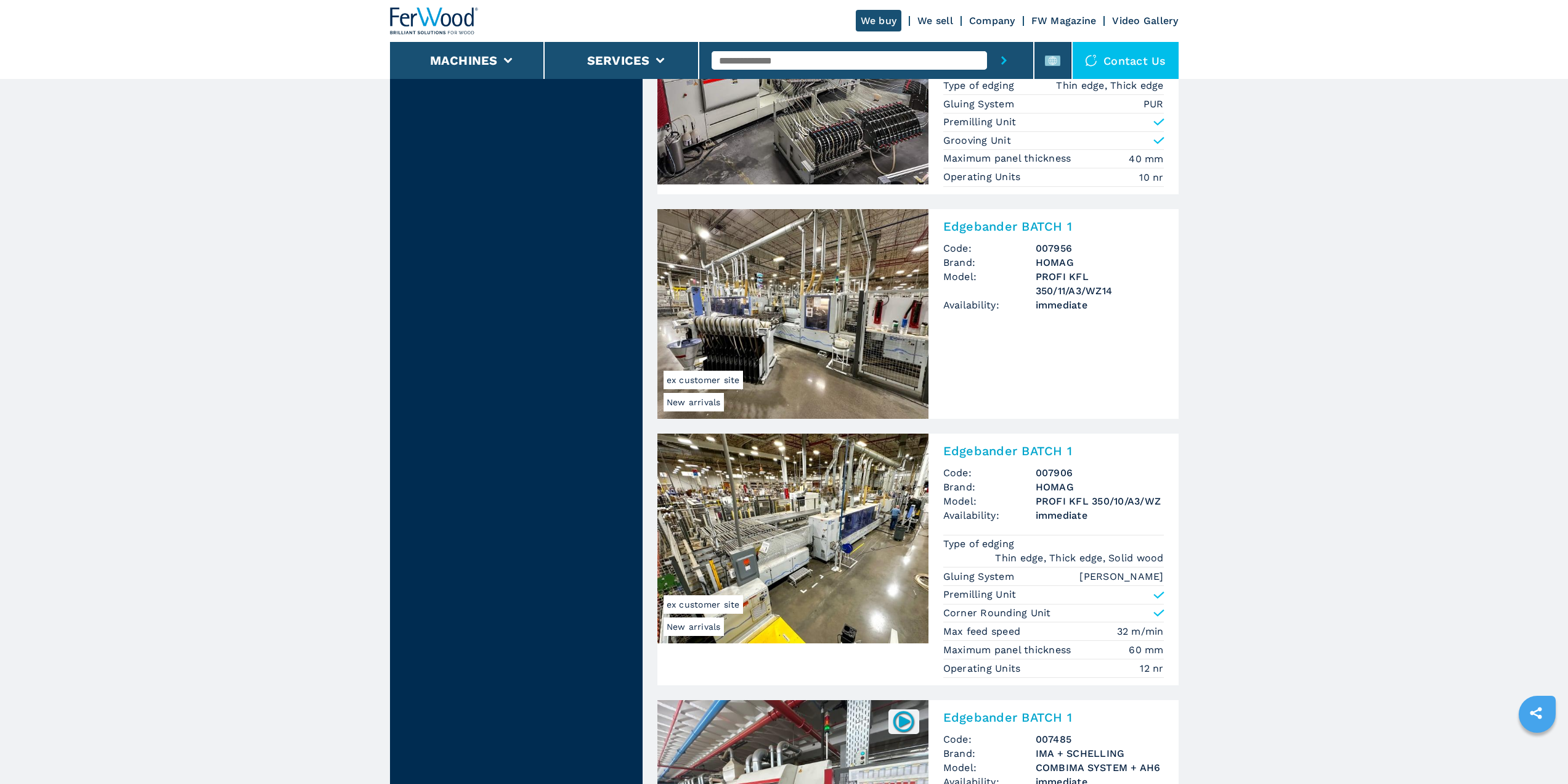
scroll to position [1170, 0]
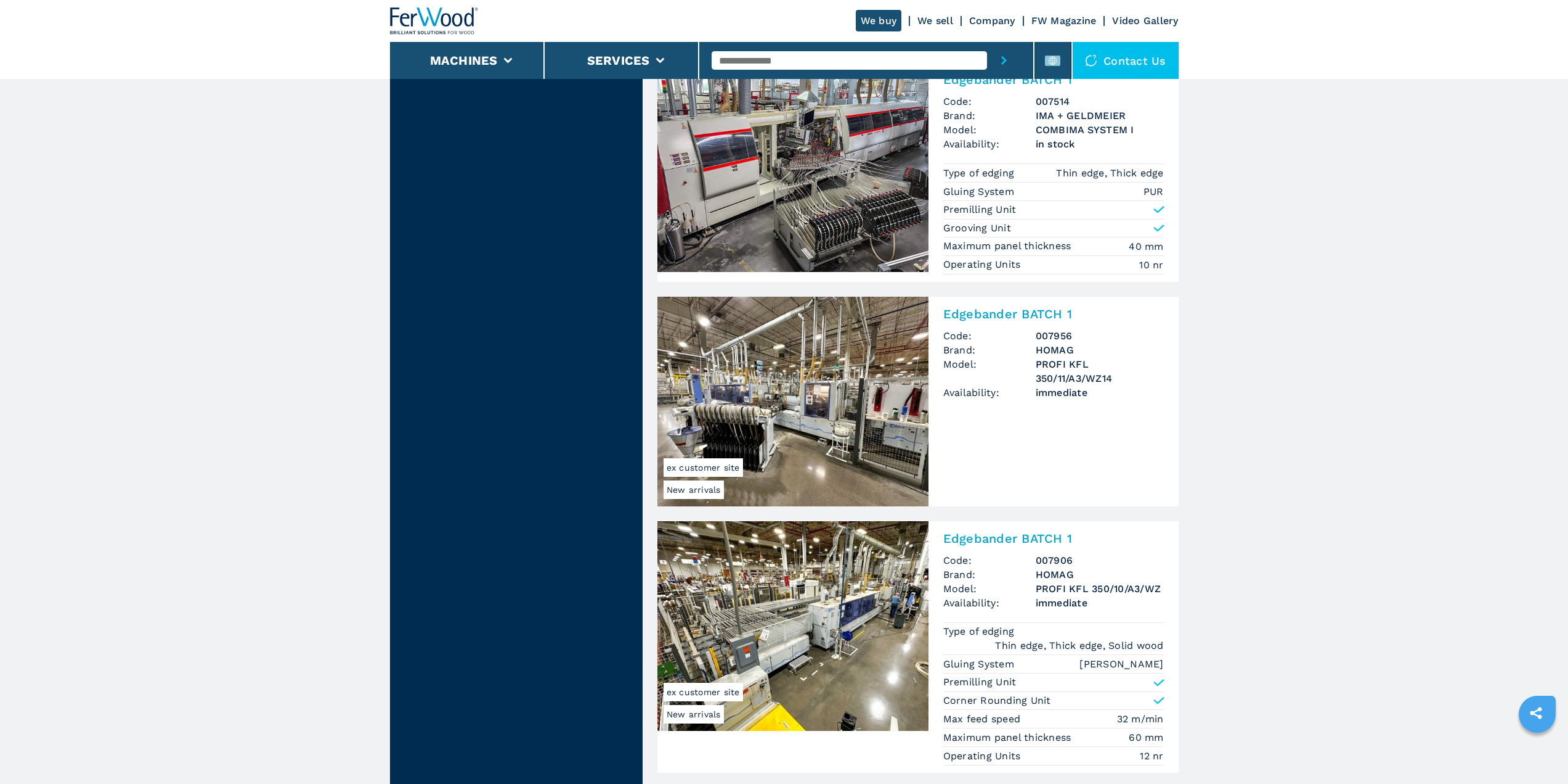
click at [1313, 435] on main "**********" at bounding box center [784, 238] width 1568 height 2817
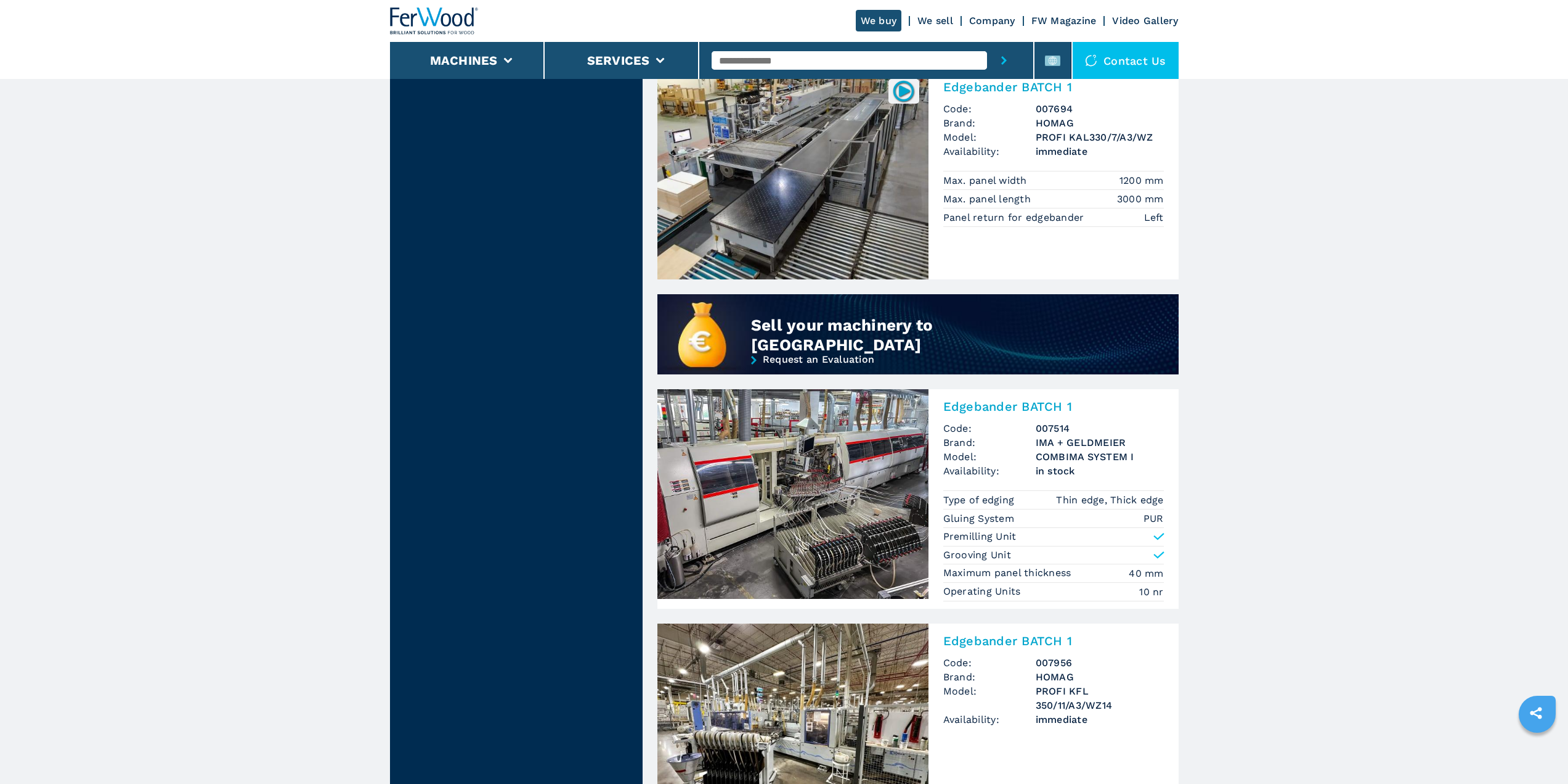
scroll to position [0, 0]
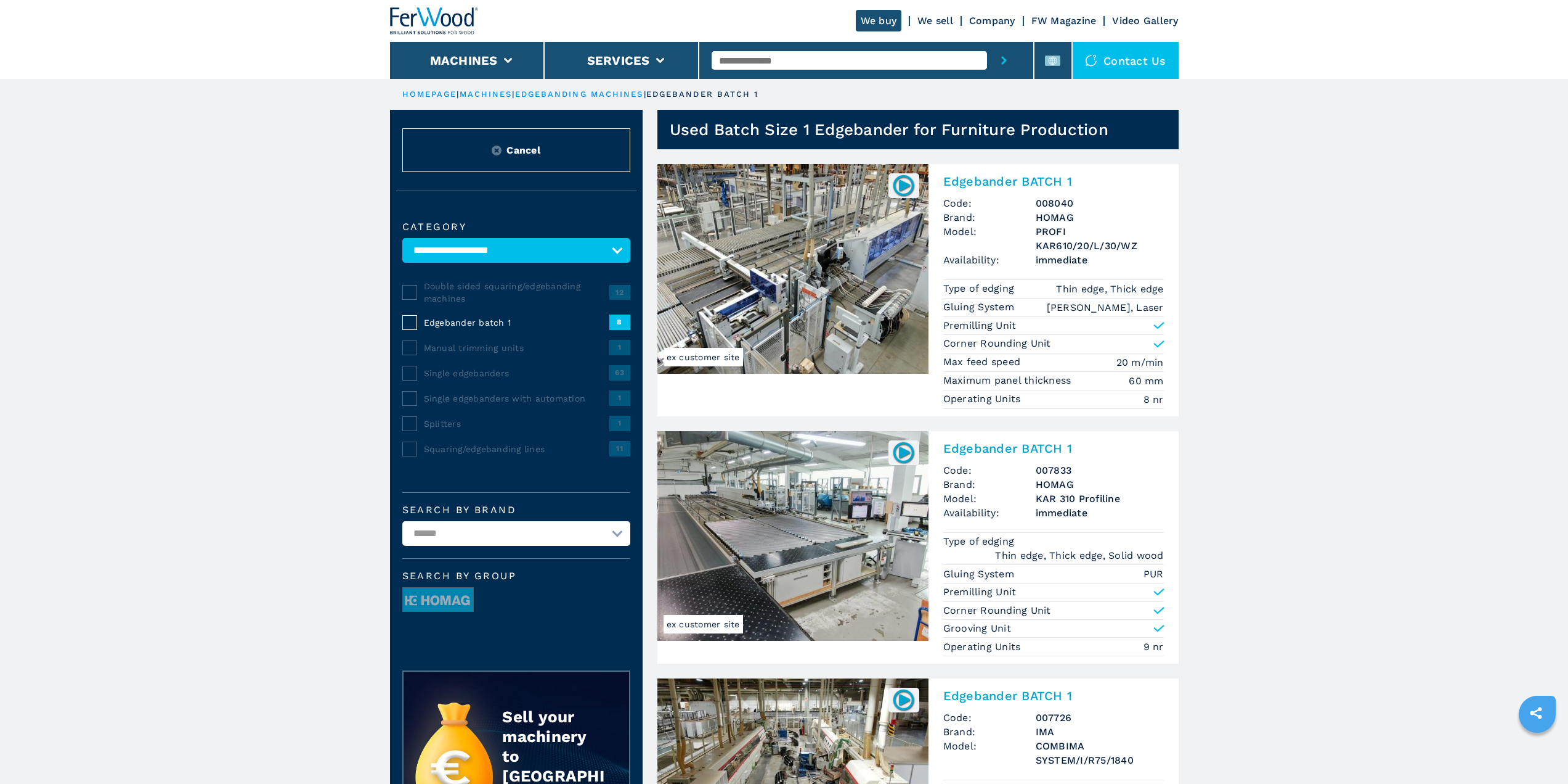
click at [618, 320] on span "8" at bounding box center [620, 322] width 21 height 15
click at [490, 318] on span "Edgebander batch 1" at bounding box center [517, 322] width 185 height 12
click at [495, 150] on img at bounding box center [496, 150] width 10 height 10
click at [521, 147] on span "Cancel" at bounding box center [523, 150] width 34 height 14
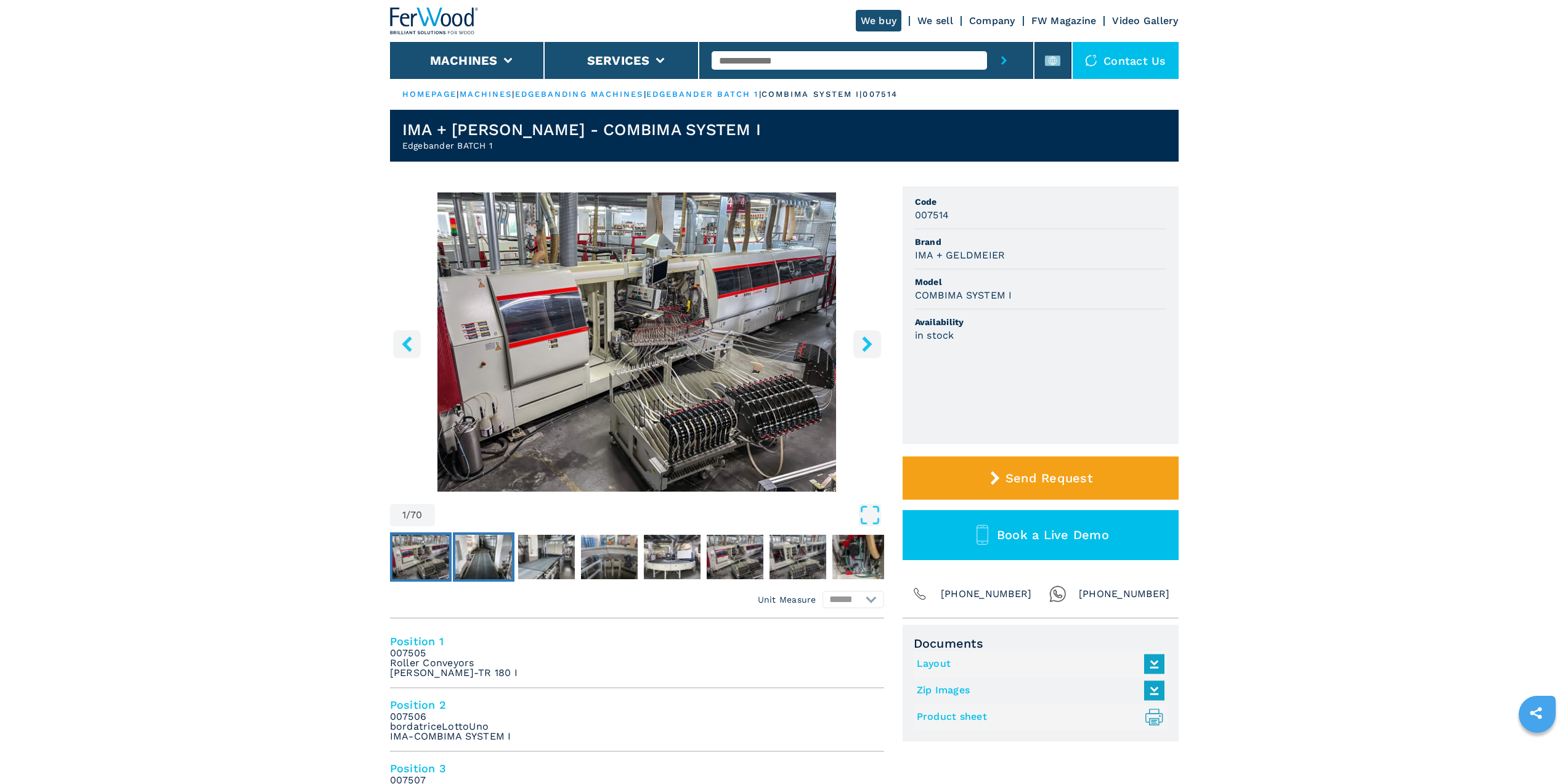
click at [498, 551] on img "Go to Slide 2" at bounding box center [483, 556] width 57 height 44
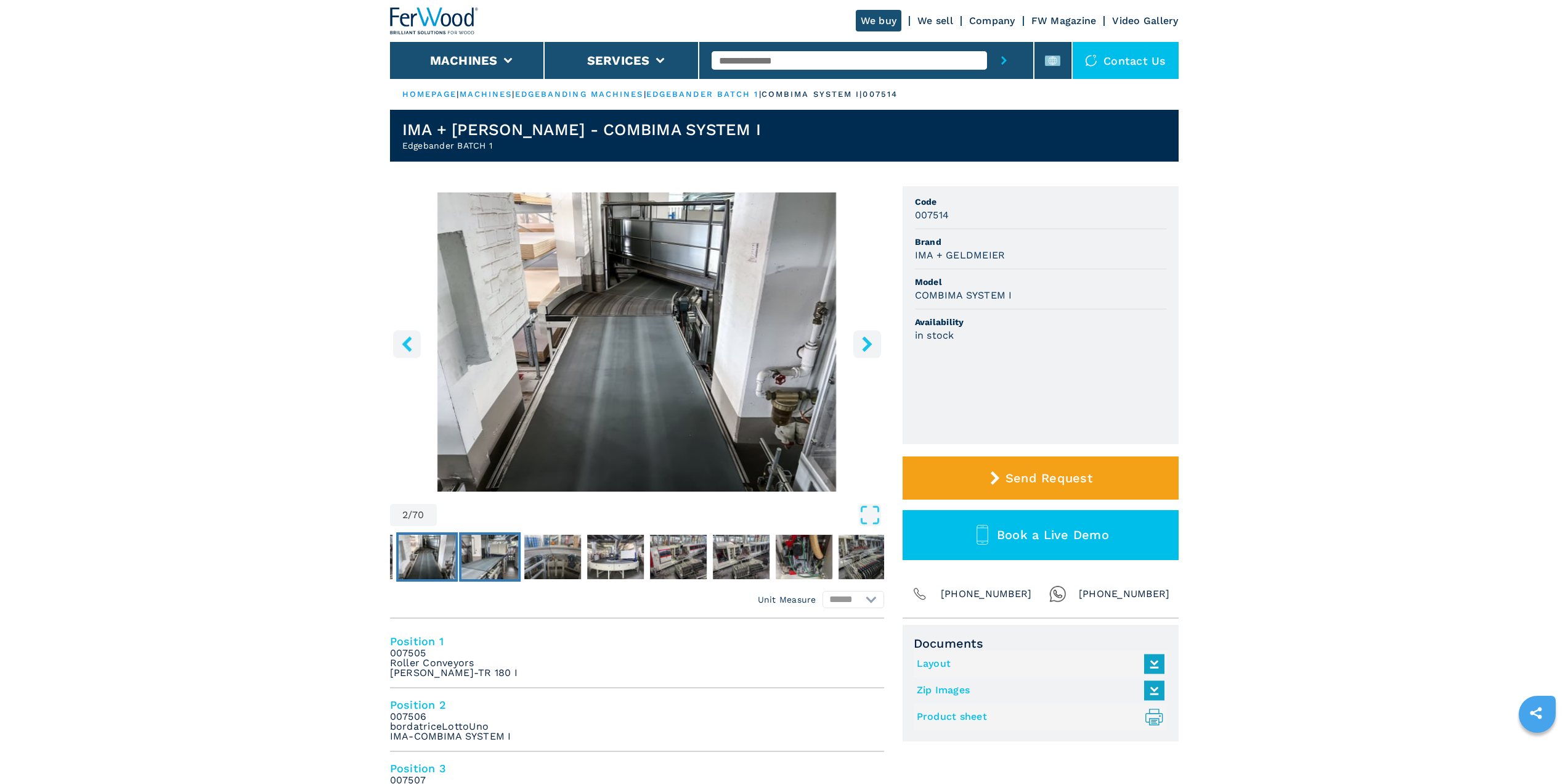
click at [508, 554] on img "Go to Slide 3" at bounding box center [490, 556] width 57 height 44
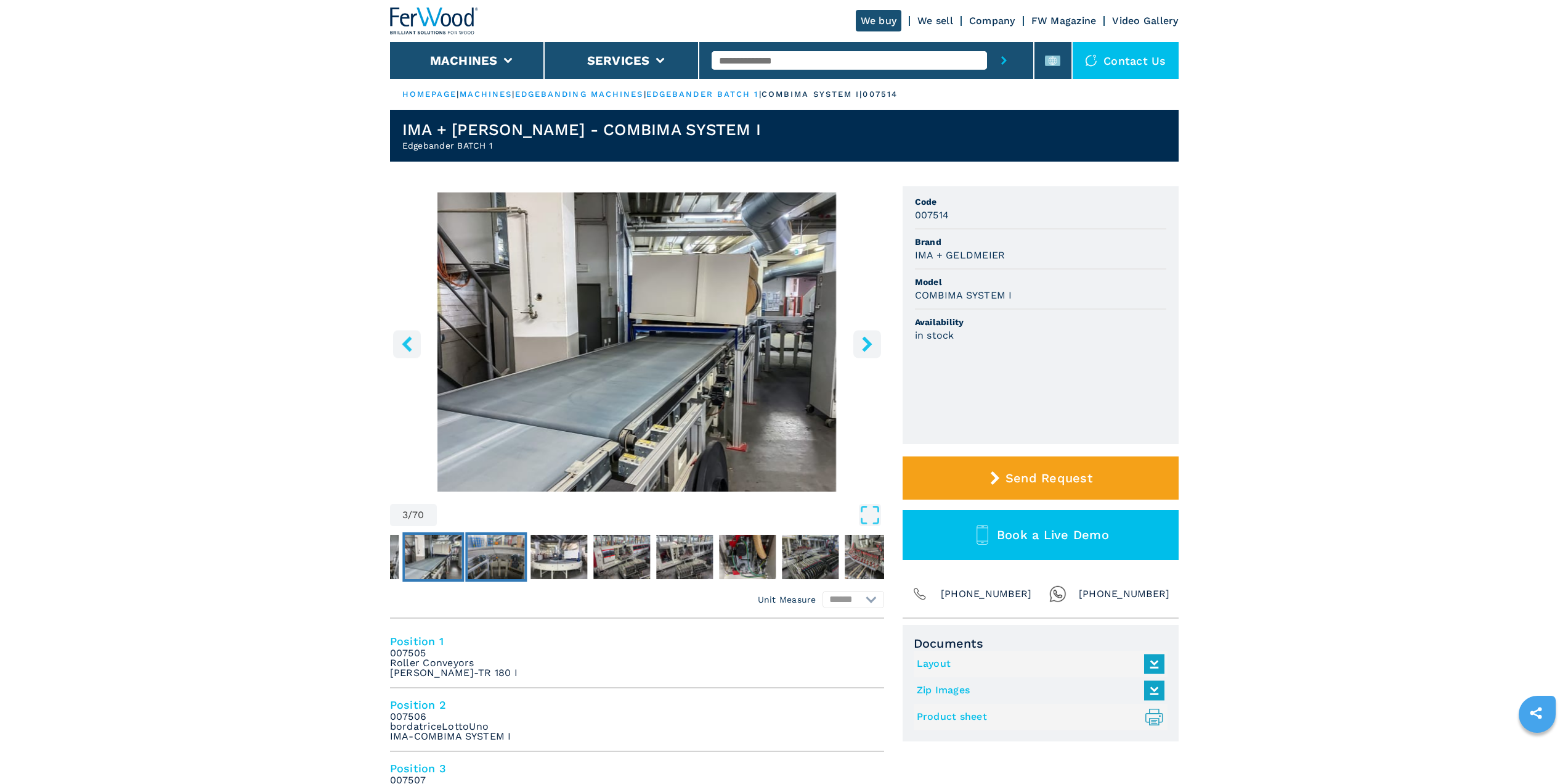
click at [508, 554] on img "Go to Slide 4" at bounding box center [496, 556] width 57 height 44
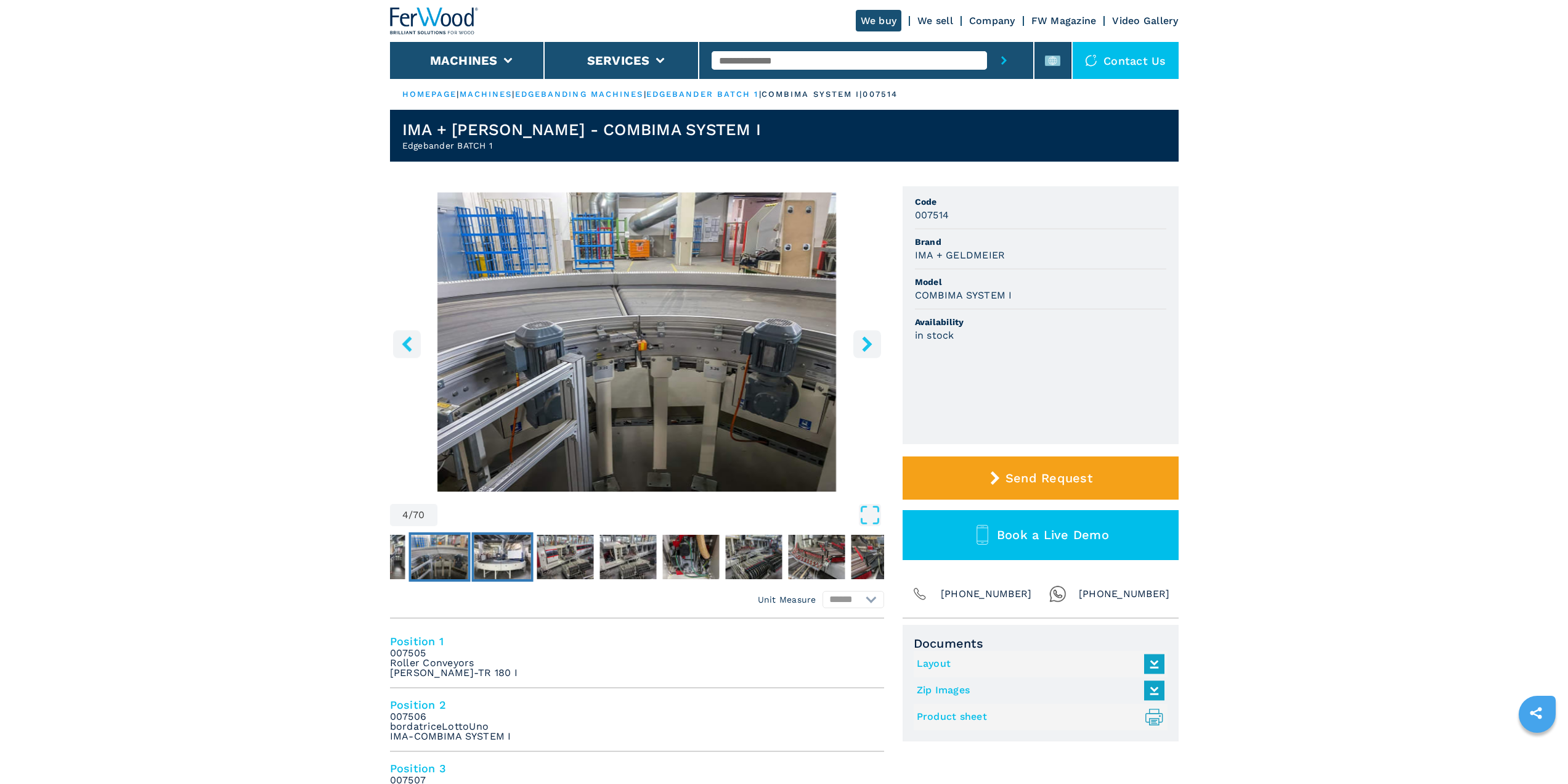
click at [508, 554] on img "Go to Slide 5" at bounding box center [502, 556] width 57 height 44
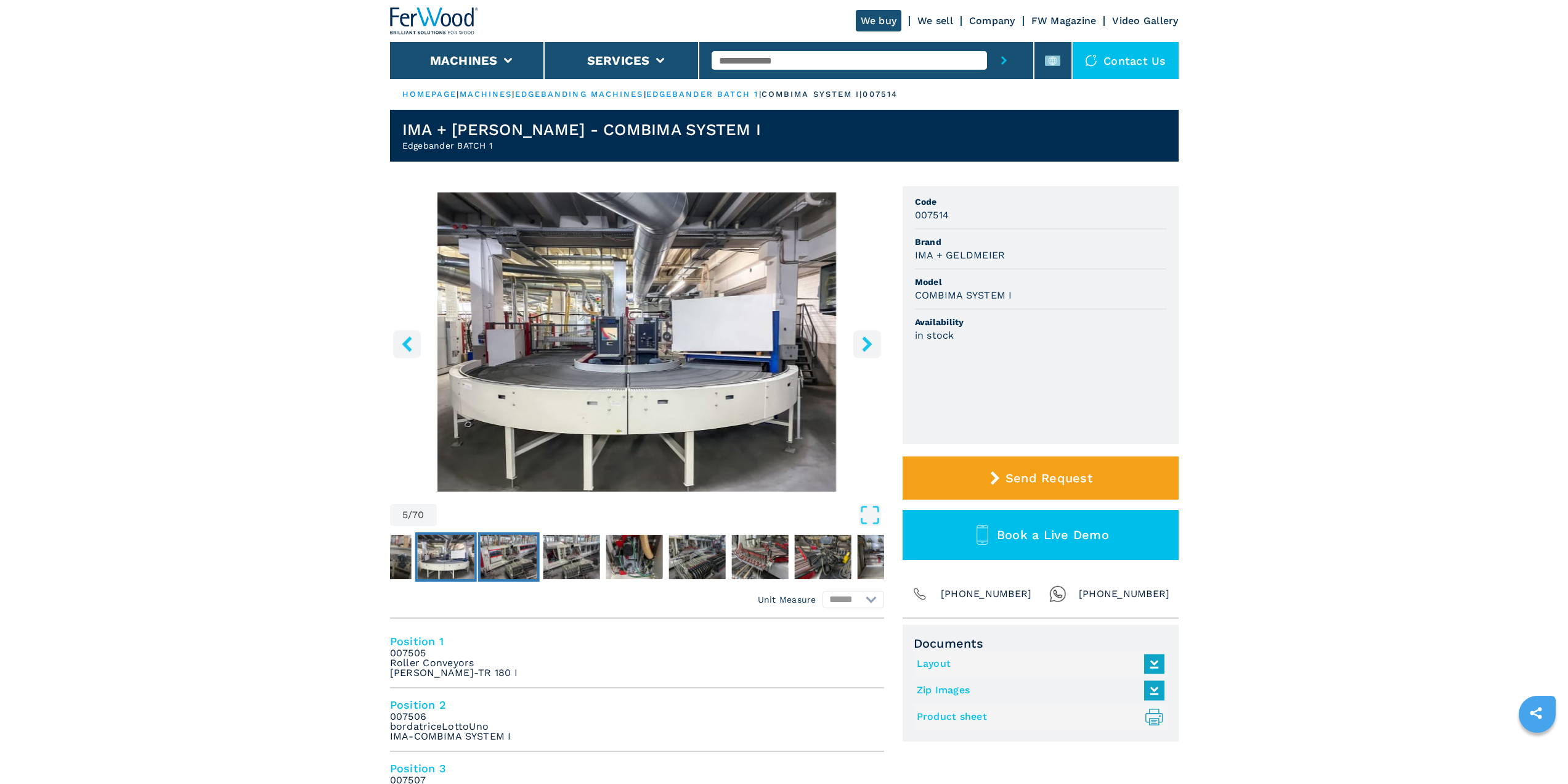
click at [508, 554] on img "Go to Slide 6" at bounding box center [508, 556] width 57 height 44
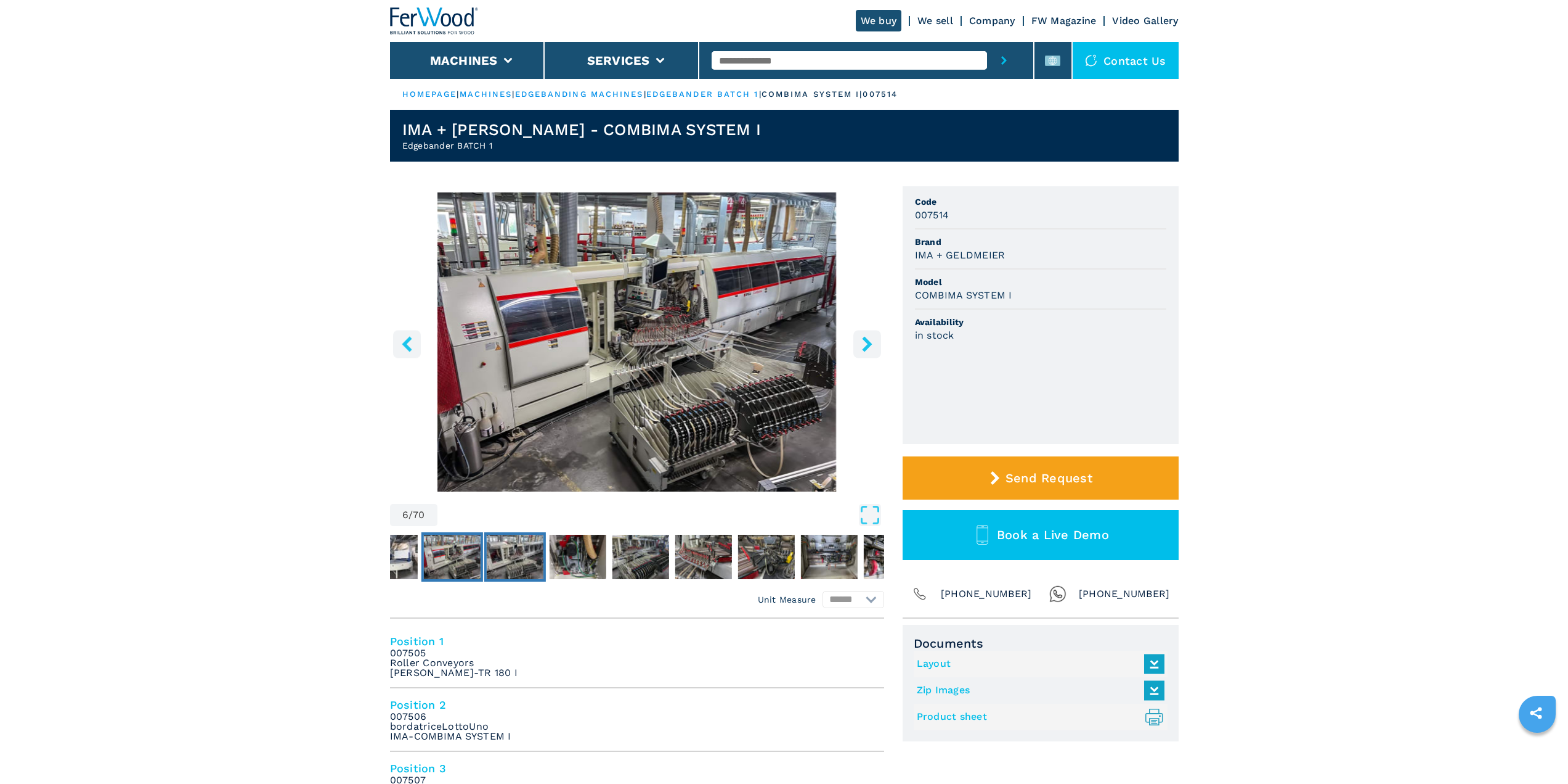
click at [508, 554] on img "Go to Slide 7" at bounding box center [514, 556] width 57 height 44
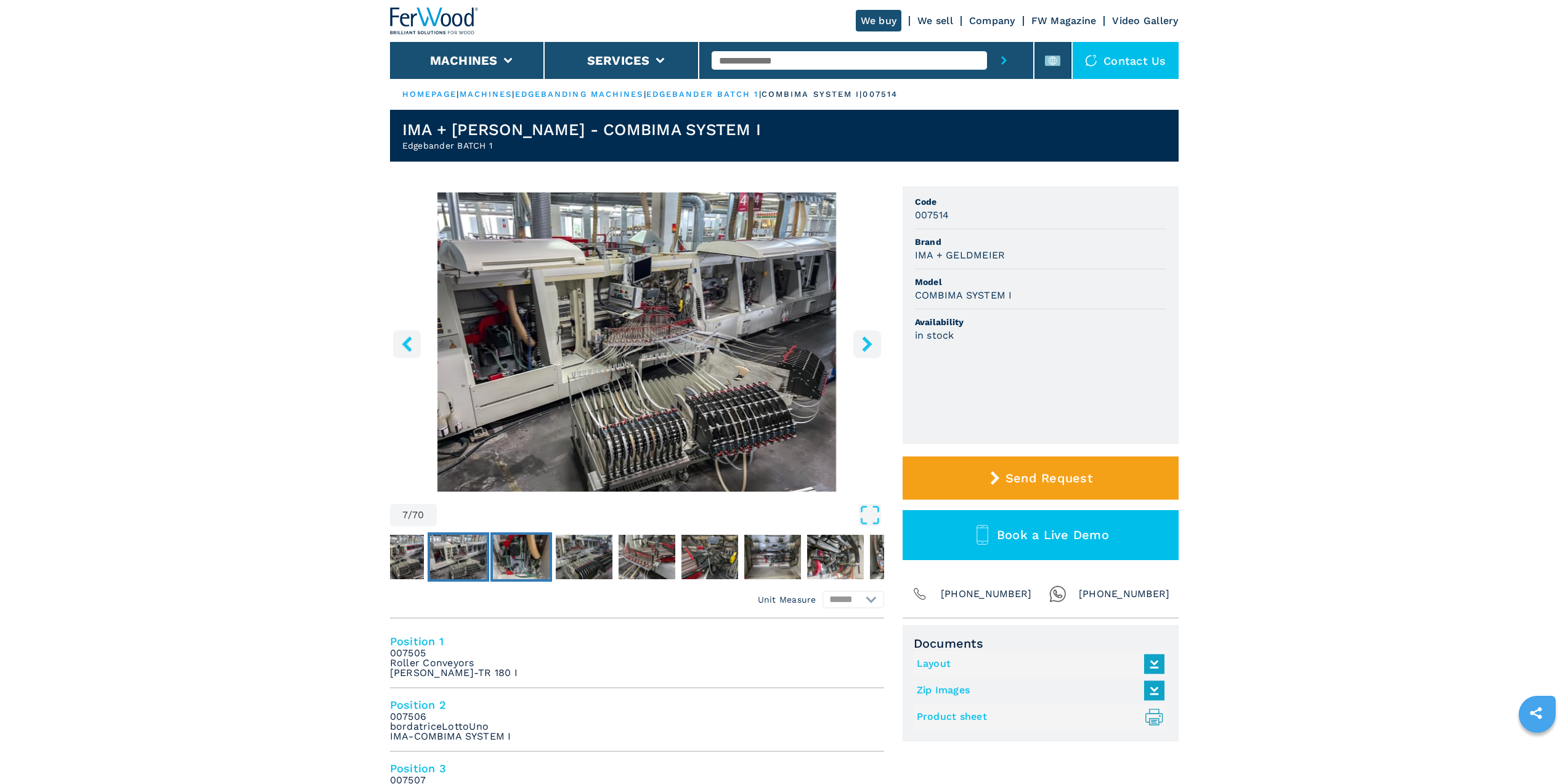
click at [508, 554] on img "Go to Slide 8" at bounding box center [521, 556] width 57 height 44
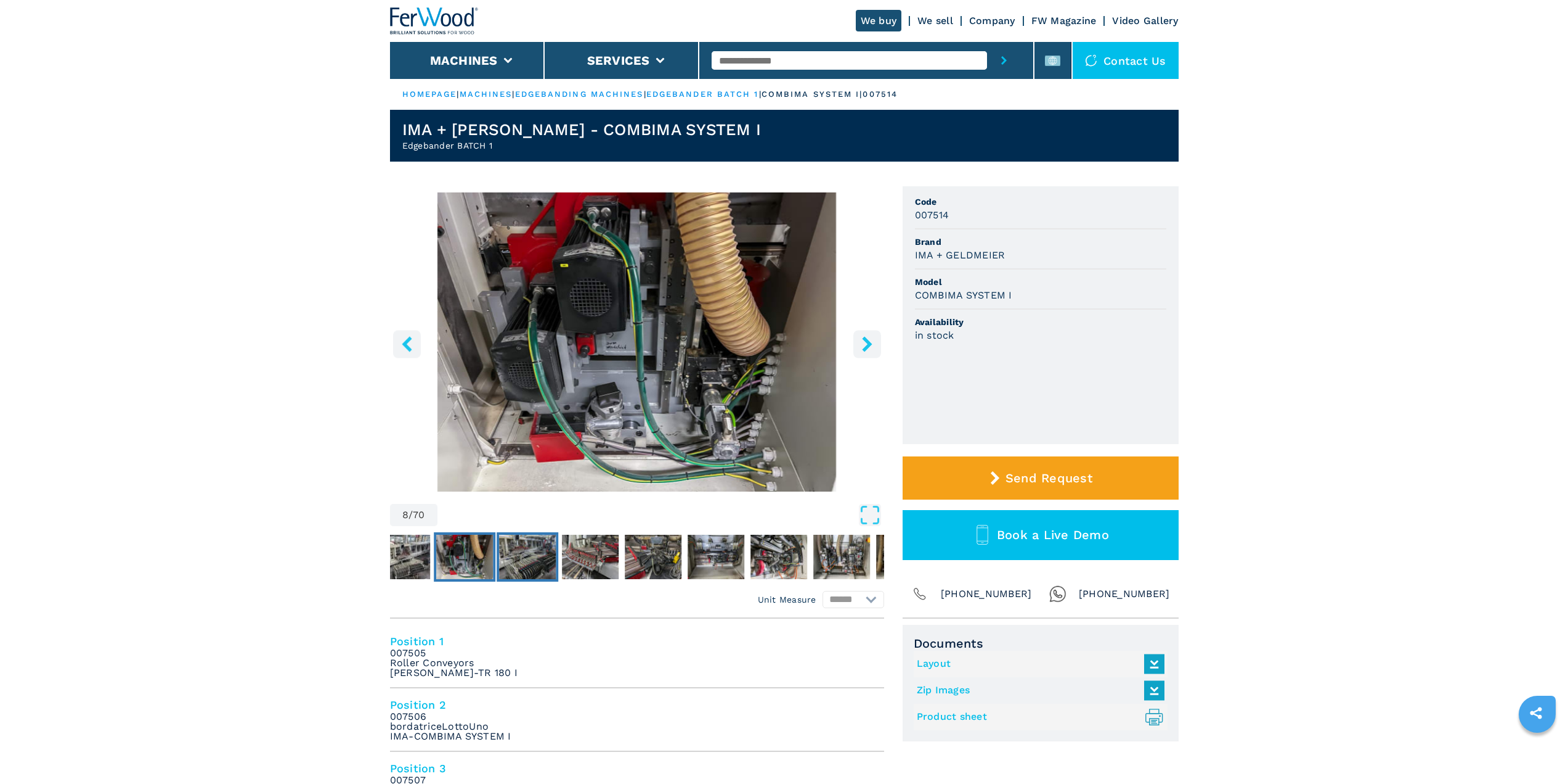
click at [508, 554] on img "Go to Slide 9" at bounding box center [527, 556] width 57 height 44
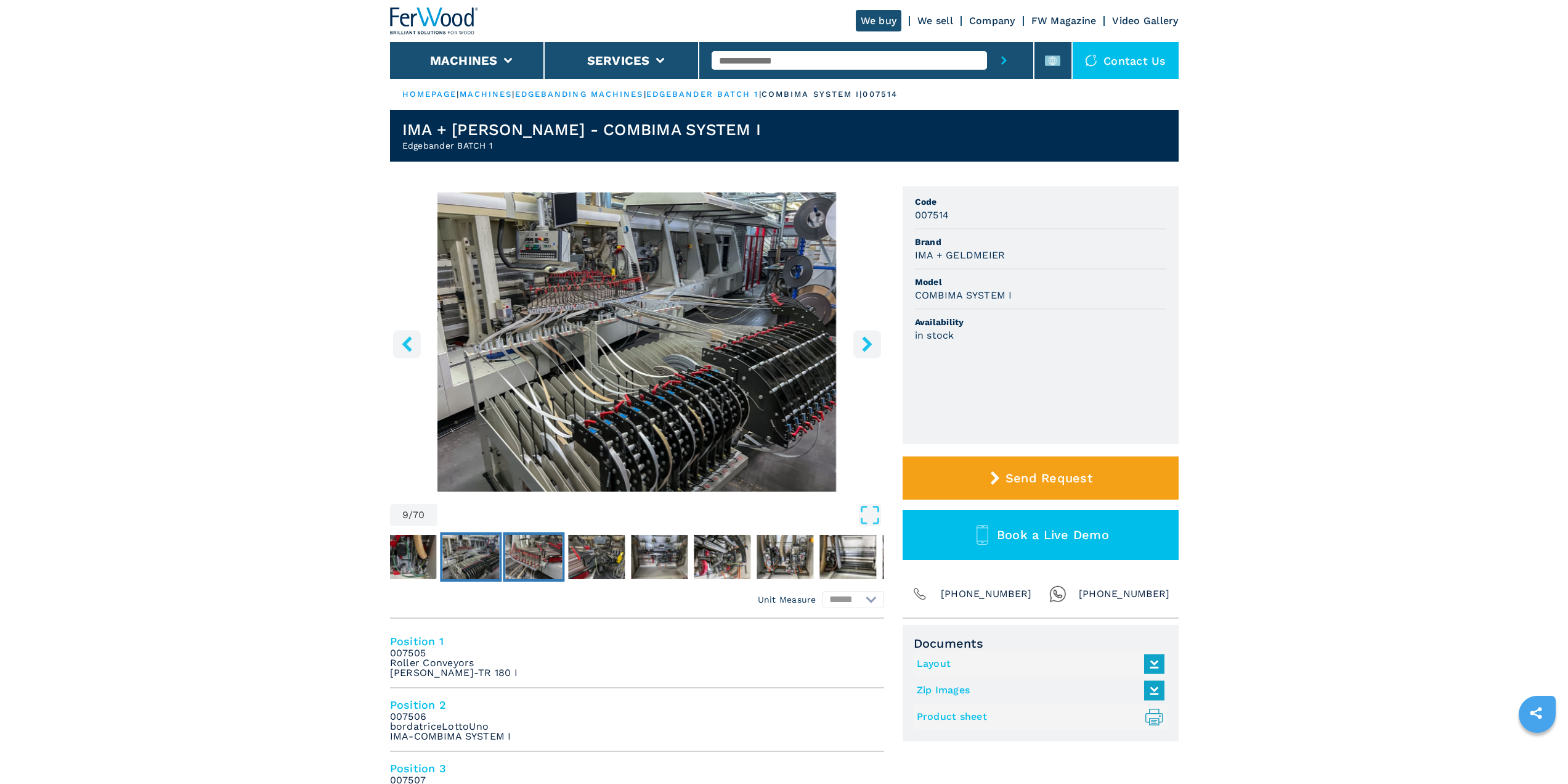
click at [508, 554] on img "Go to Slide 10" at bounding box center [534, 556] width 57 height 44
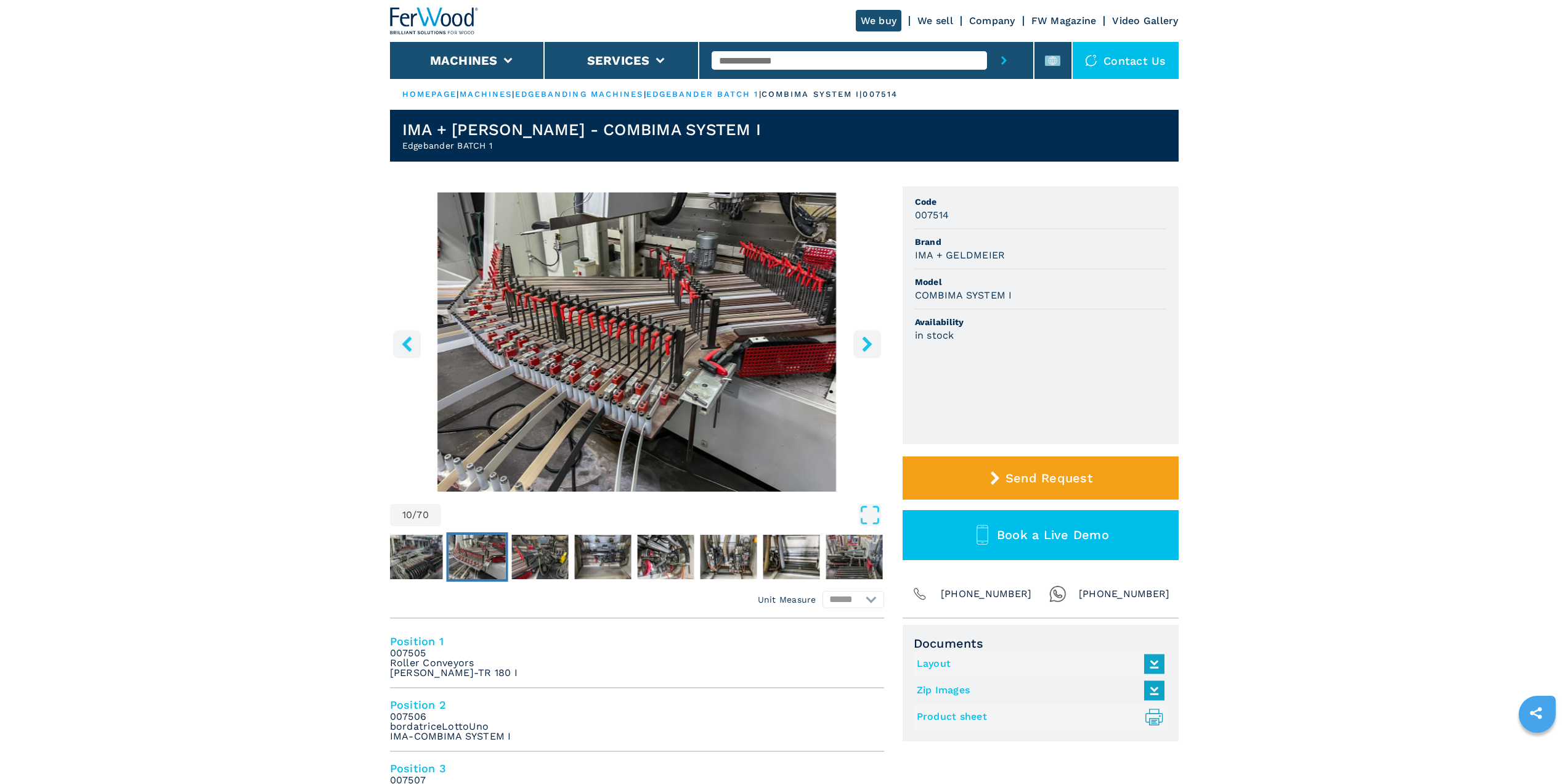
click at [508, 554] on div at bounding box center [637, 556] width 494 height 55
click at [523, 554] on img "Go to Slide 11" at bounding box center [539, 556] width 57 height 44
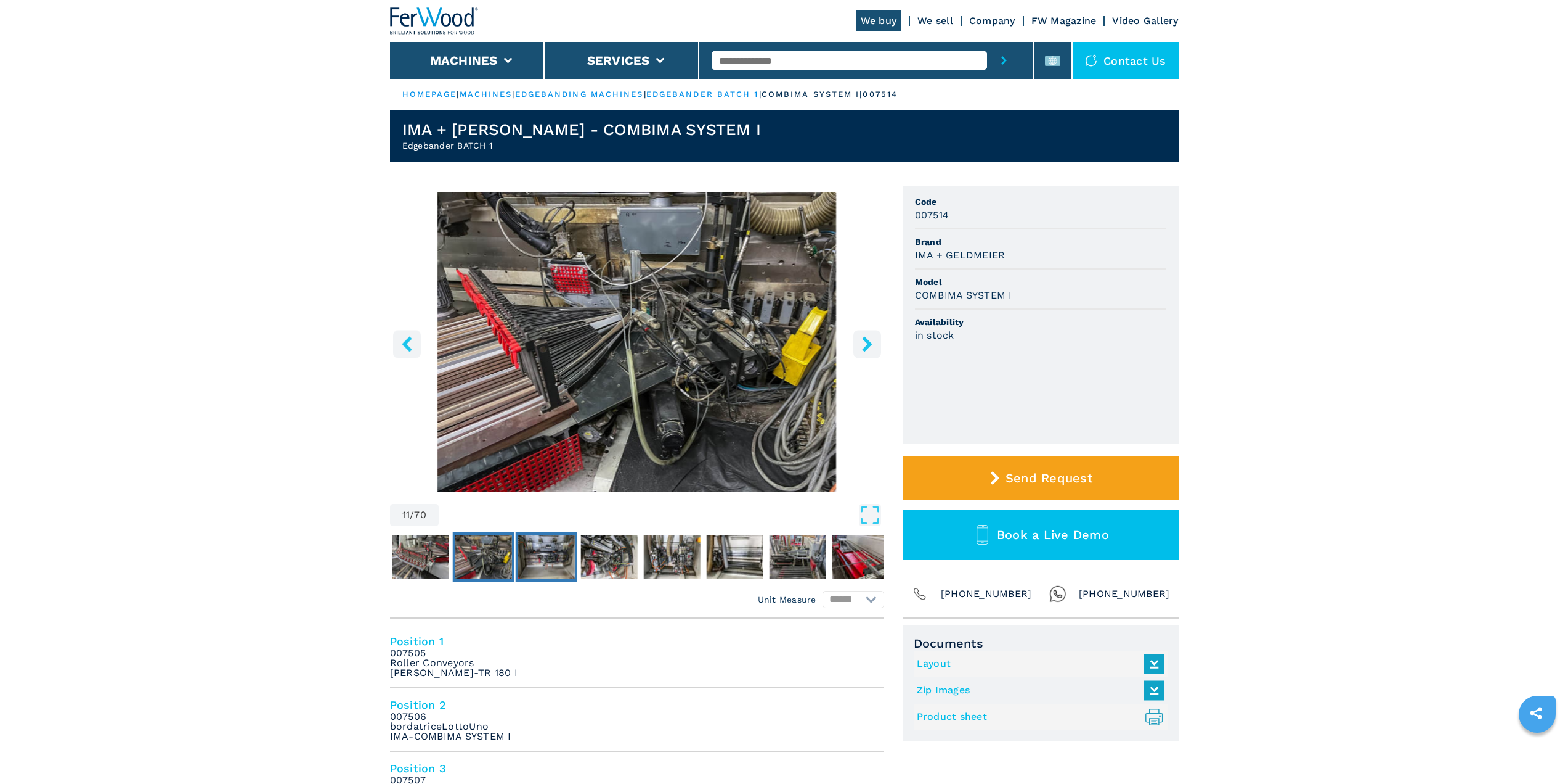
click at [529, 555] on img "Go to Slide 12" at bounding box center [546, 556] width 57 height 44
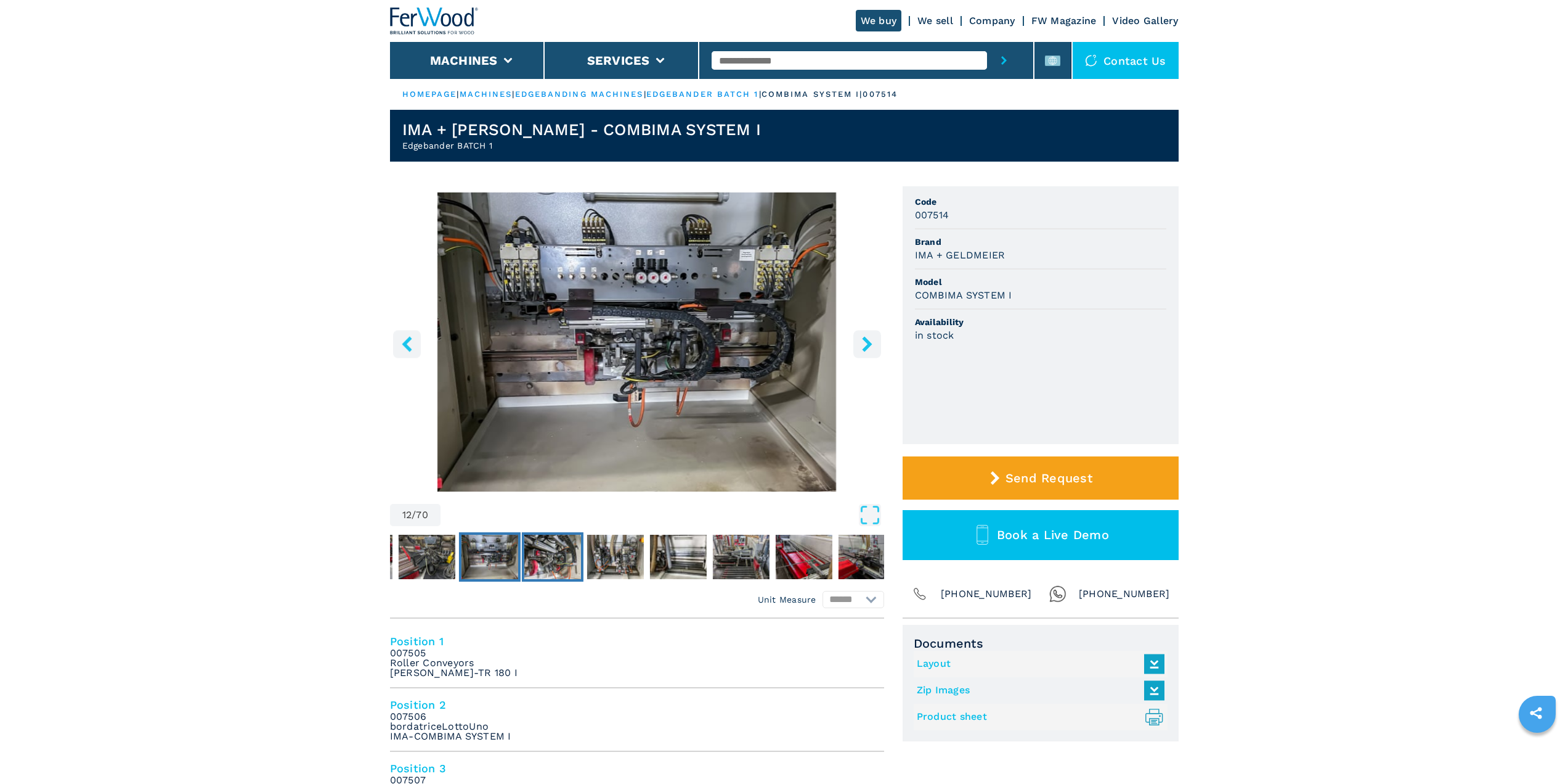
click at [529, 555] on img "Go to Slide 13" at bounding box center [552, 556] width 57 height 44
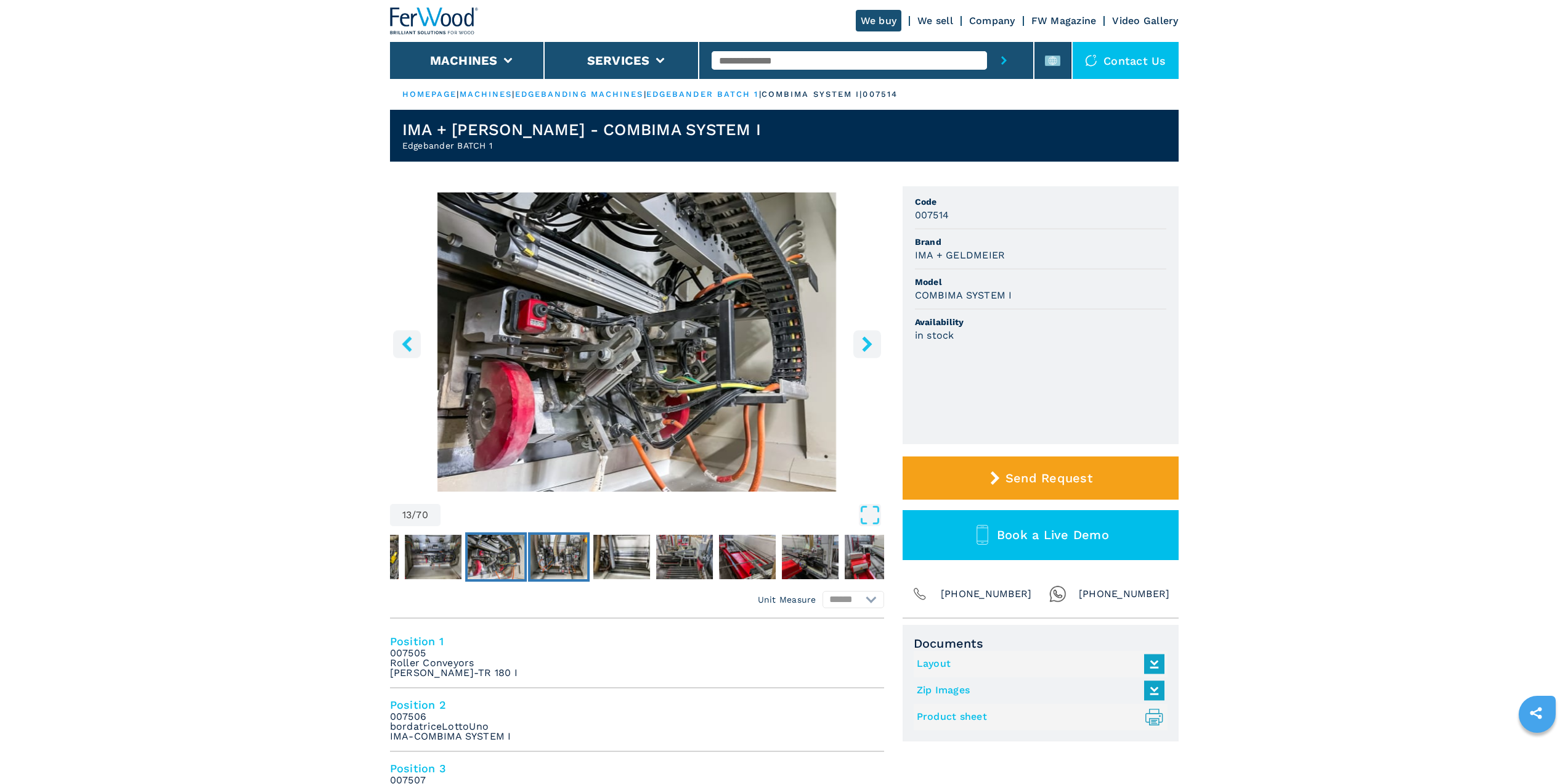
click at [529, 555] on button "Go to Slide 14" at bounding box center [559, 556] width 62 height 50
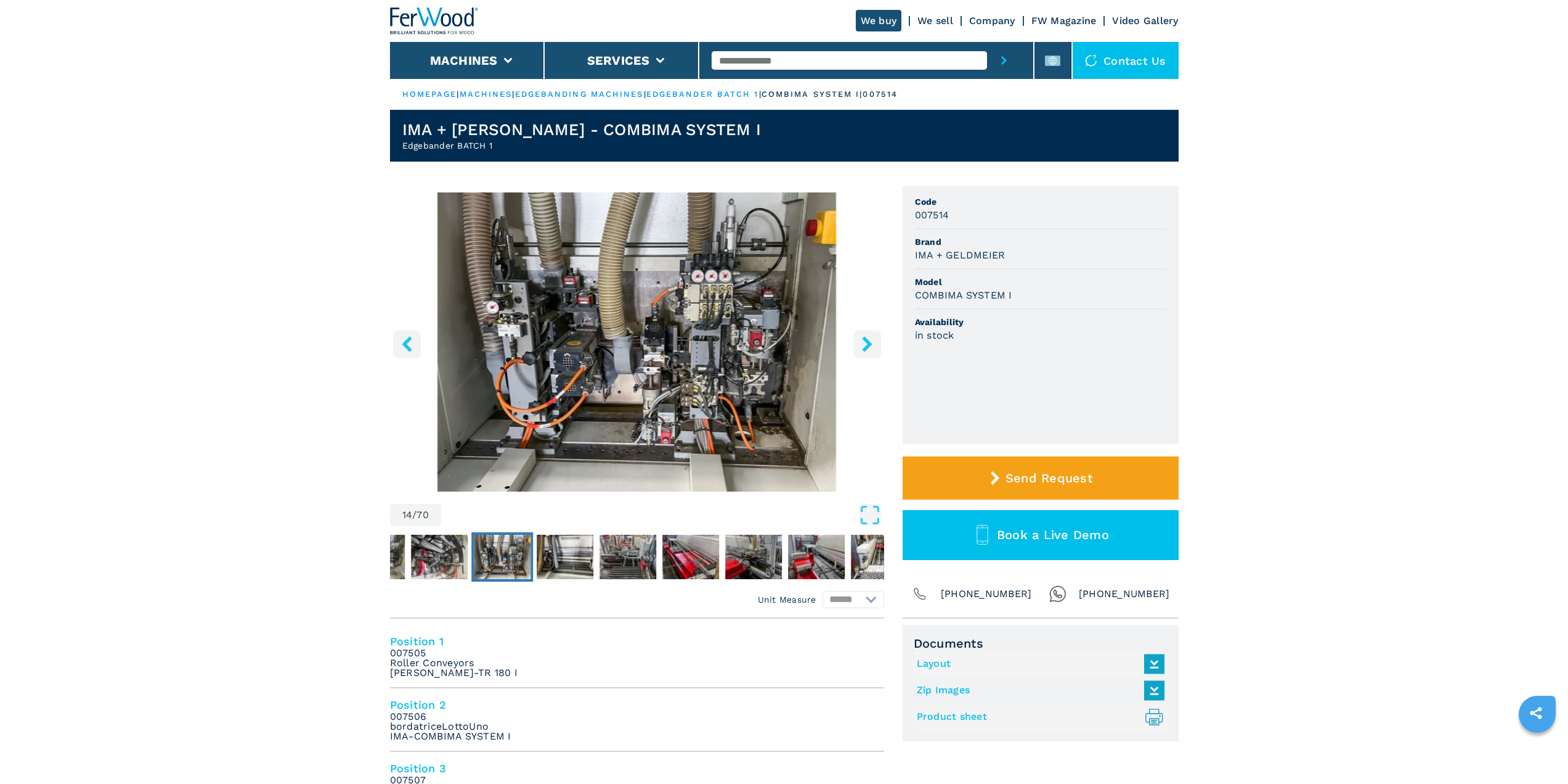
click at [529, 555] on img "Go to Slide 14" at bounding box center [502, 556] width 57 height 44
click at [550, 558] on img "Go to Slide 15" at bounding box center [564, 556] width 57 height 44
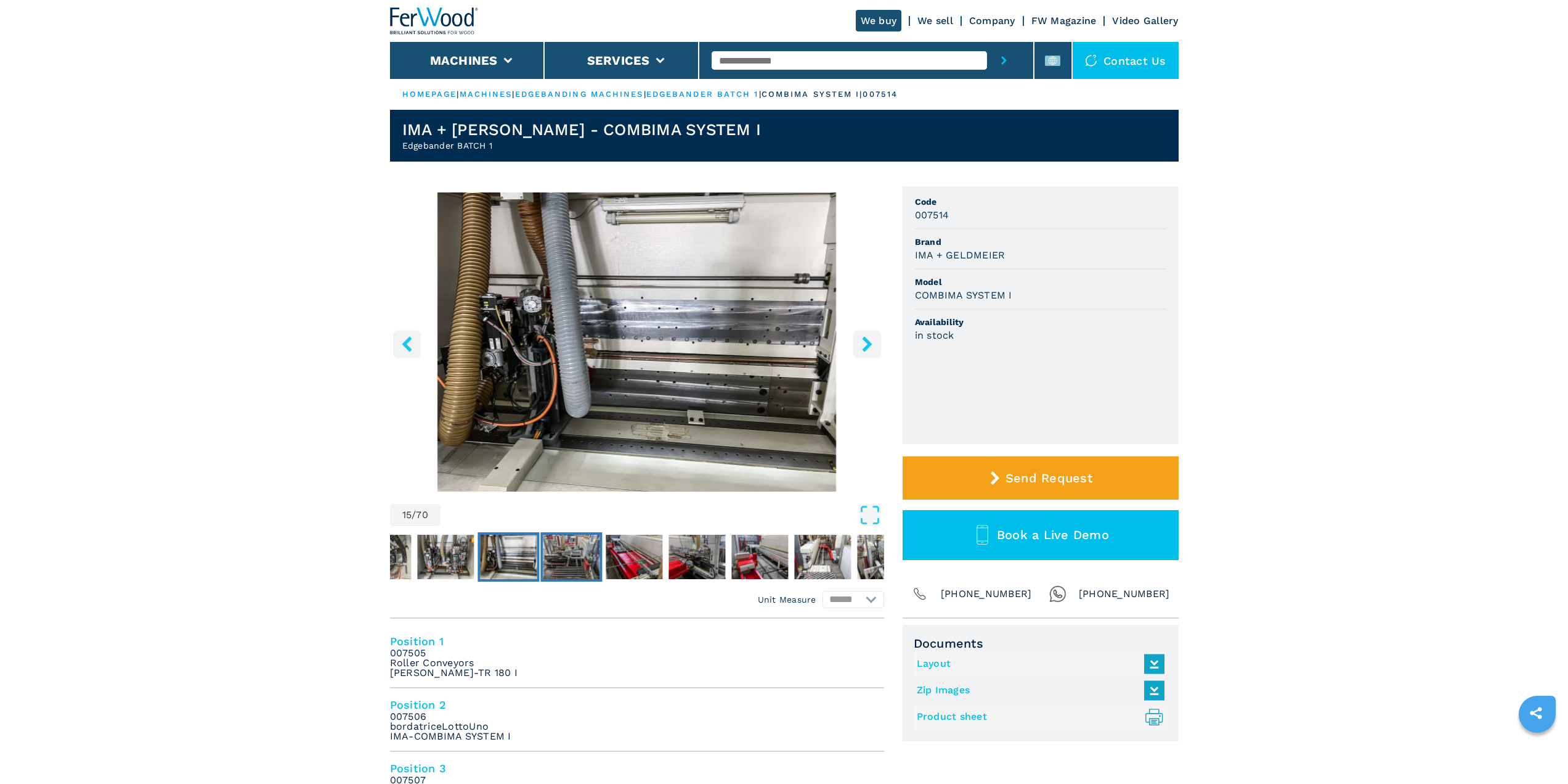
click at [583, 556] on img "Go to Slide 16" at bounding box center [571, 556] width 57 height 44
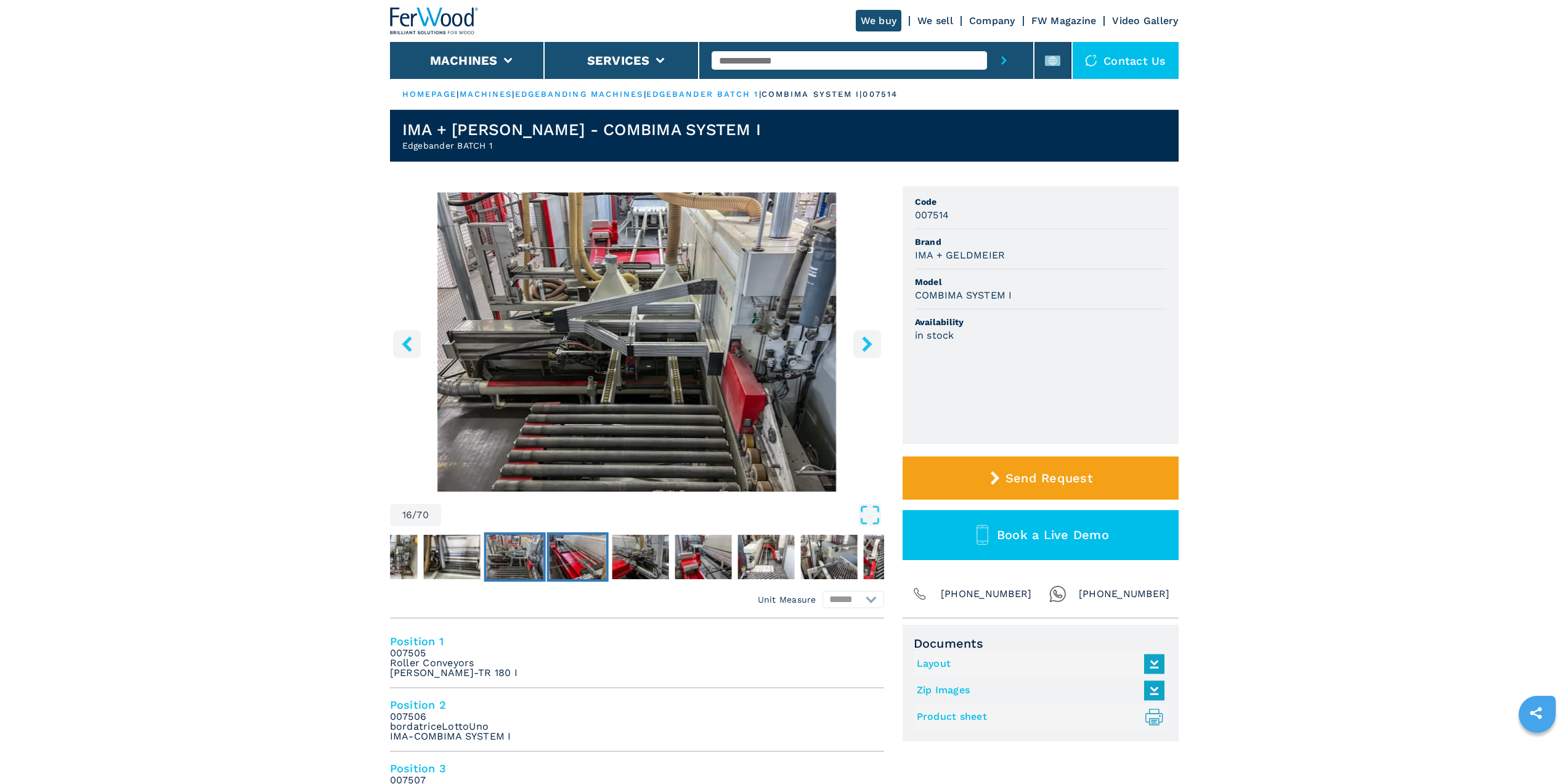
click at [584, 556] on img "Go to Slide 17" at bounding box center [577, 556] width 57 height 44
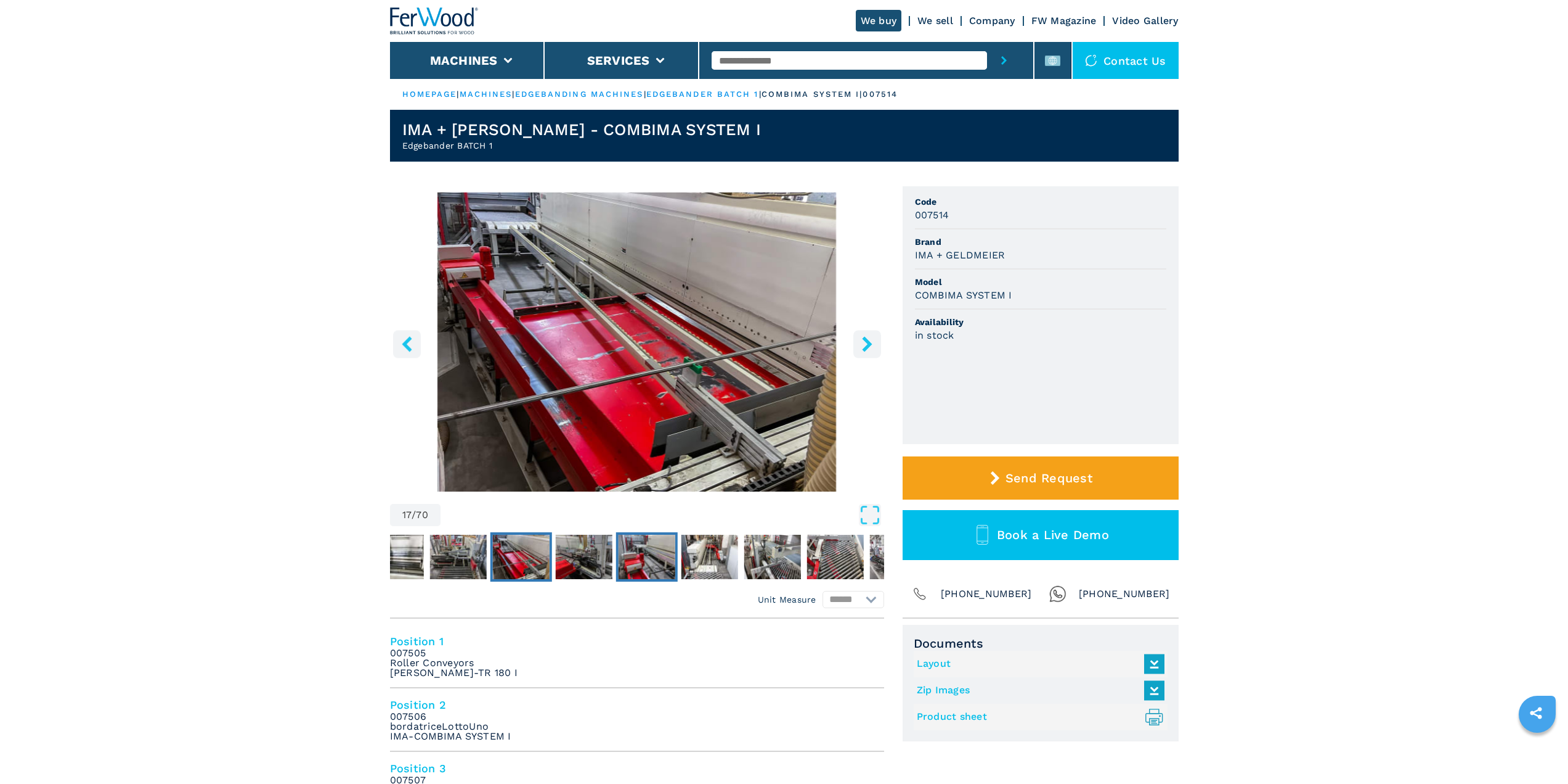
click at [632, 555] on img "Go to Slide 19" at bounding box center [646, 556] width 57 height 44
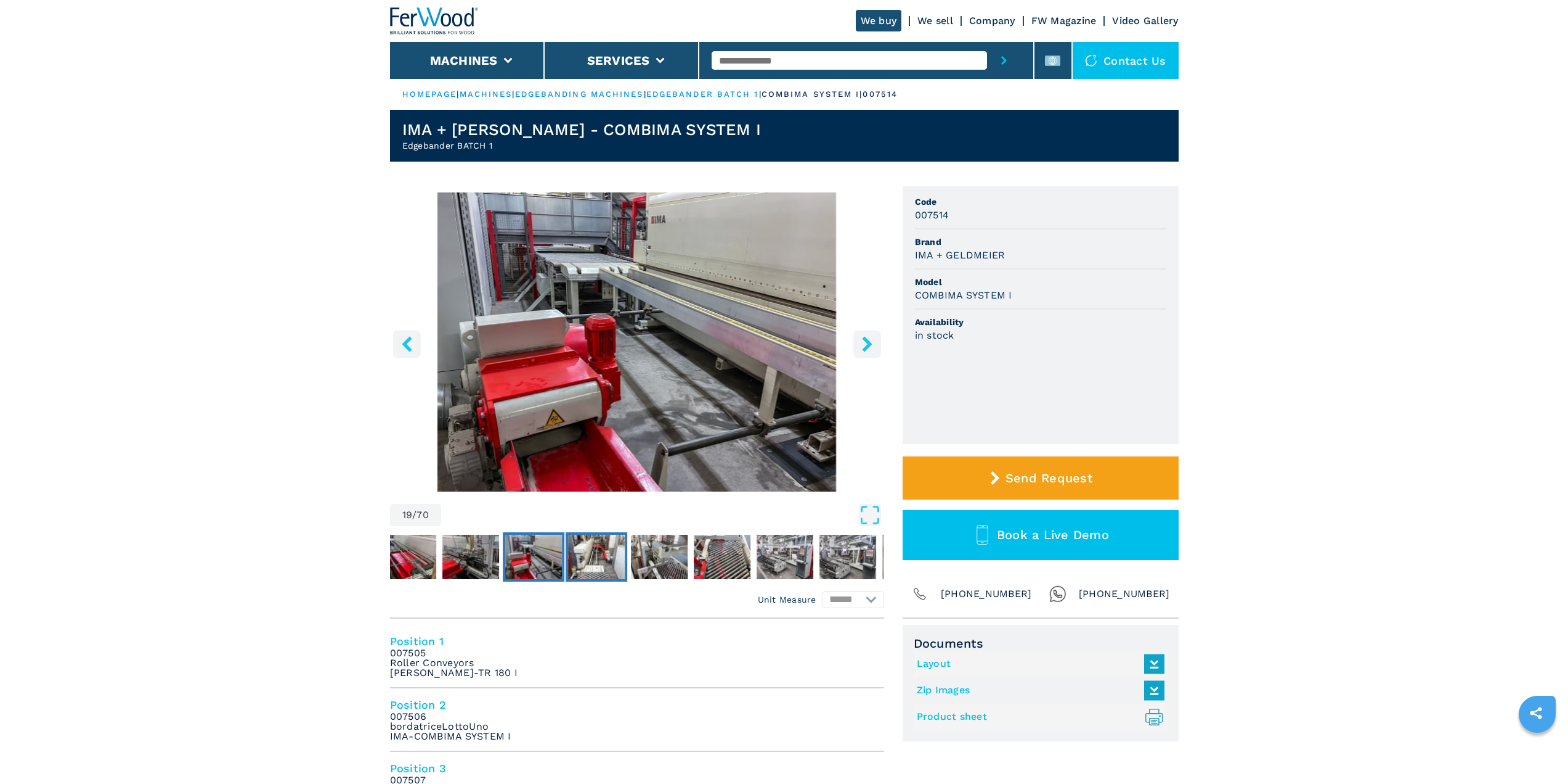
click at [614, 555] on img "Go to Slide 20" at bounding box center [596, 556] width 57 height 44
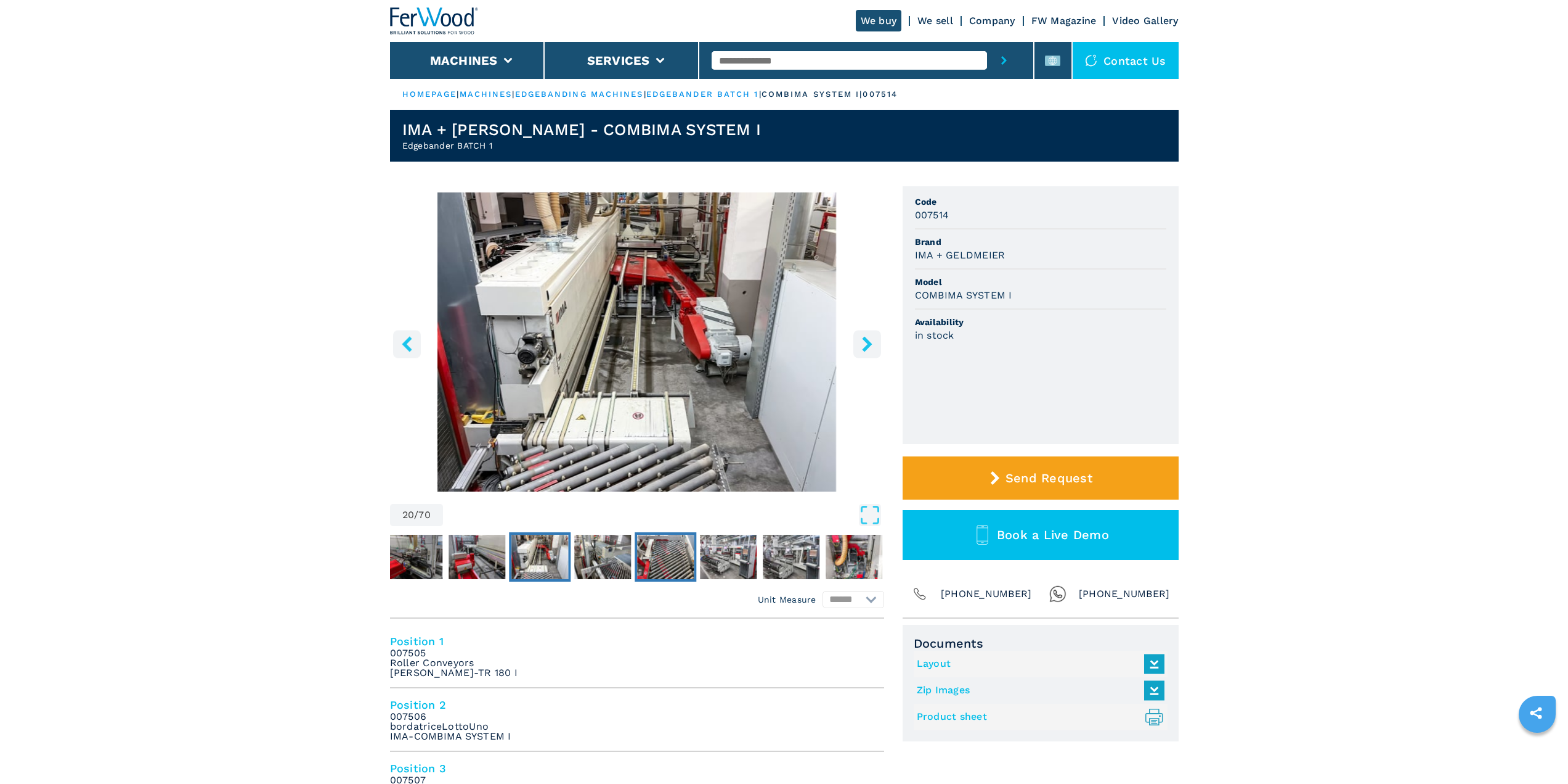
click at [651, 555] on img "Go to Slide 22" at bounding box center [666, 556] width 57 height 44
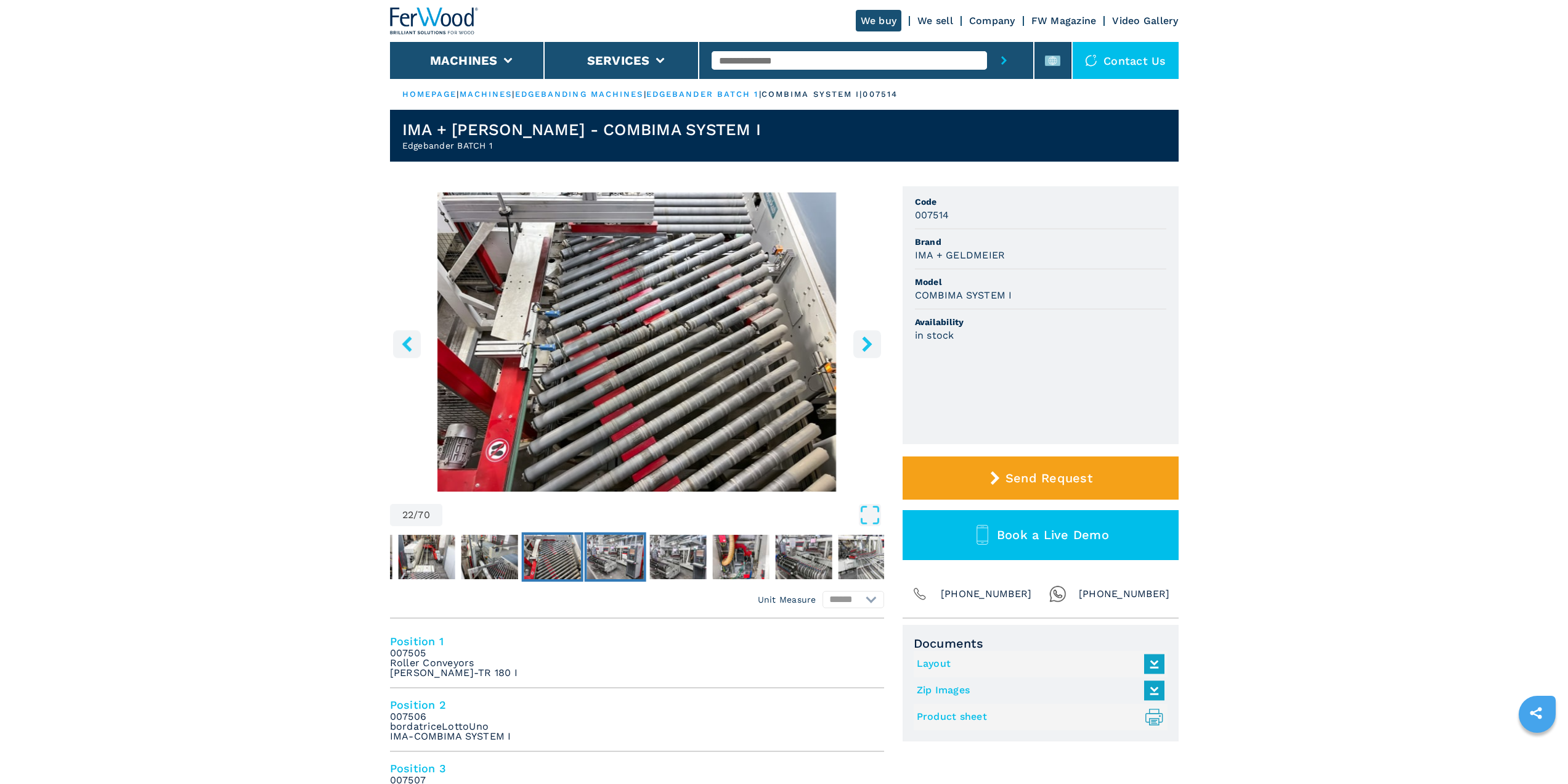
click at [622, 551] on img "Go to Slide 23" at bounding box center [615, 556] width 57 height 44
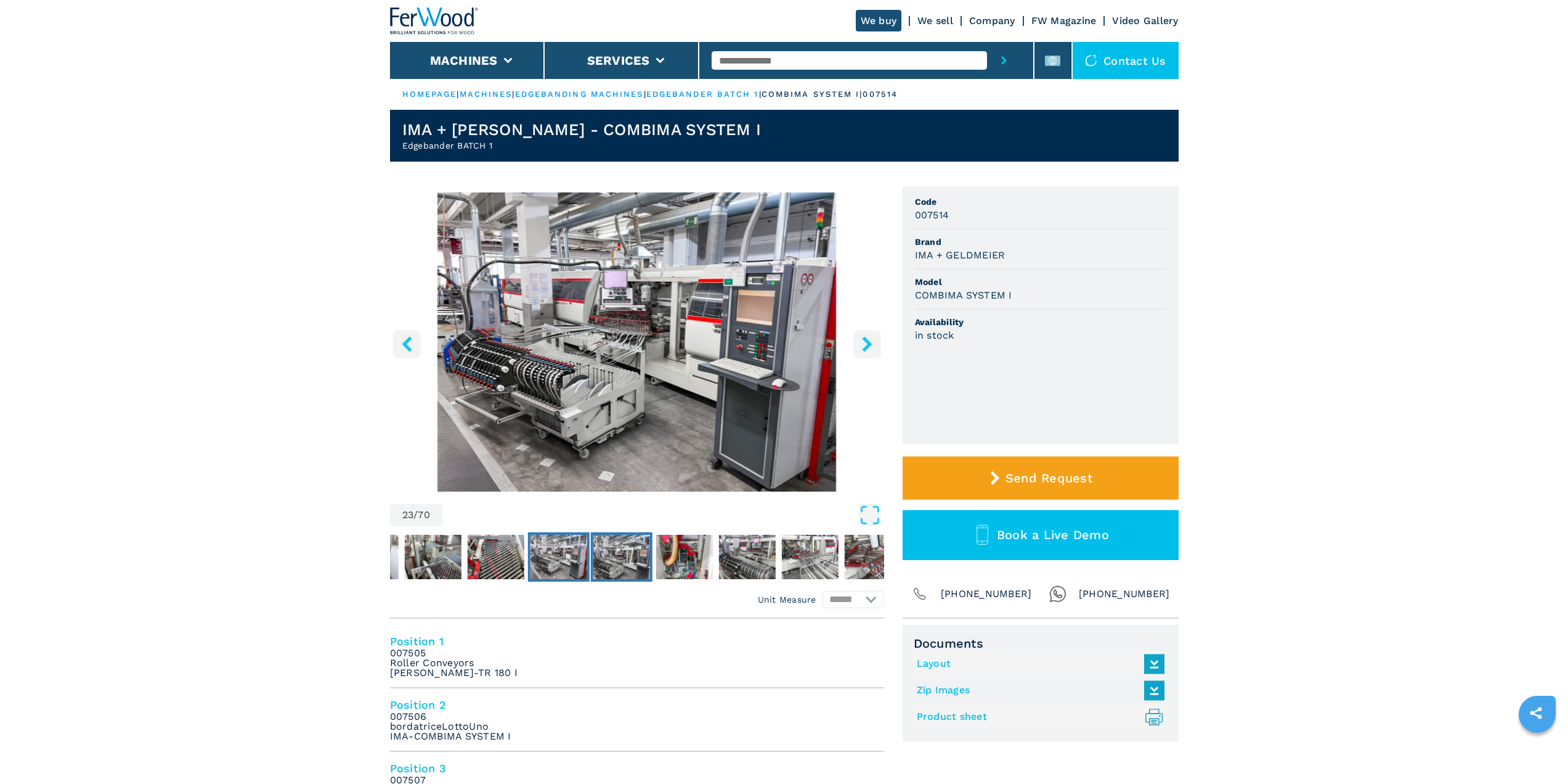
click at [626, 551] on img "Go to Slide 24" at bounding box center [621, 556] width 57 height 44
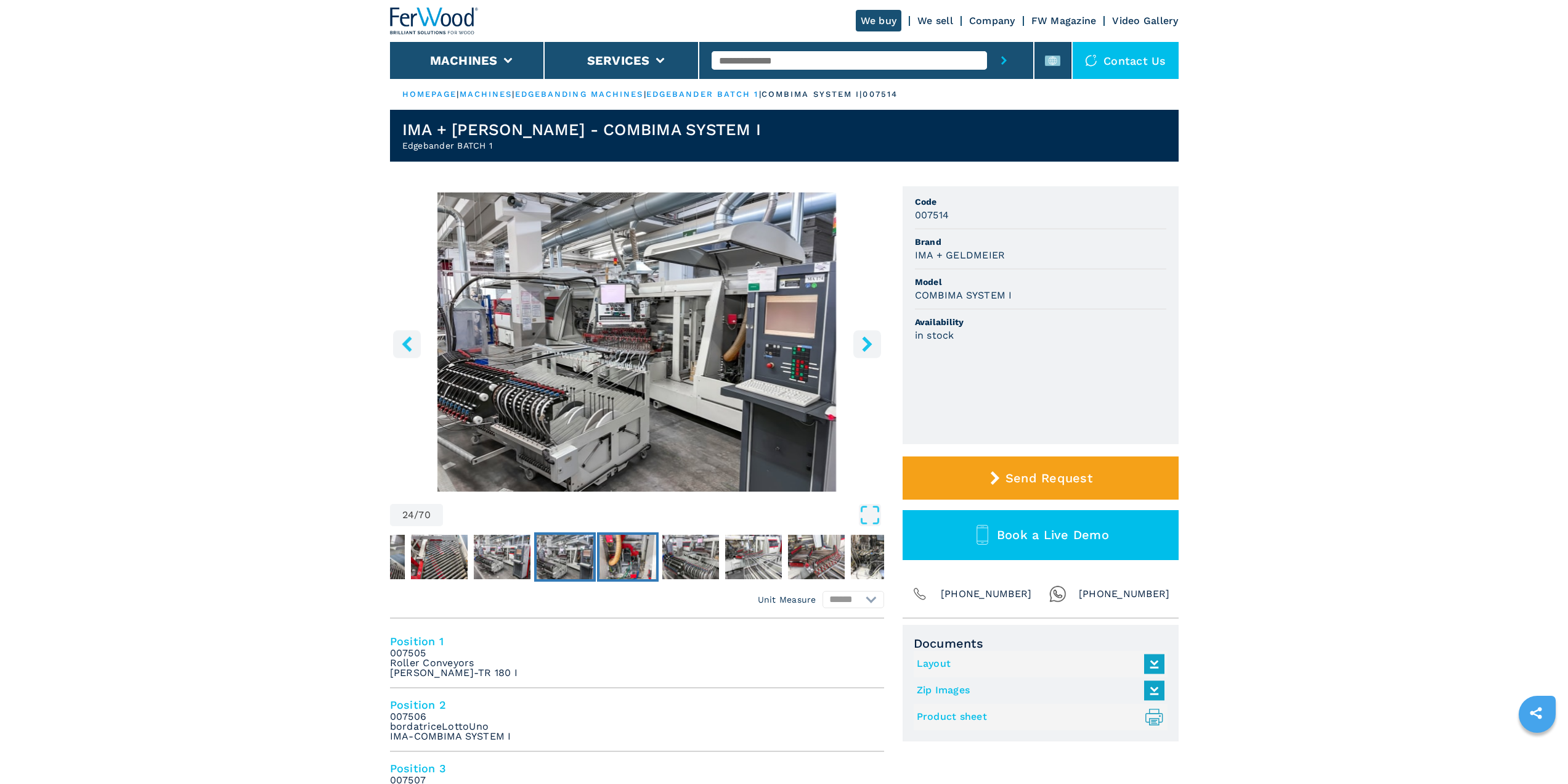
click at [626, 551] on img "Go to Slide 25" at bounding box center [627, 556] width 57 height 44
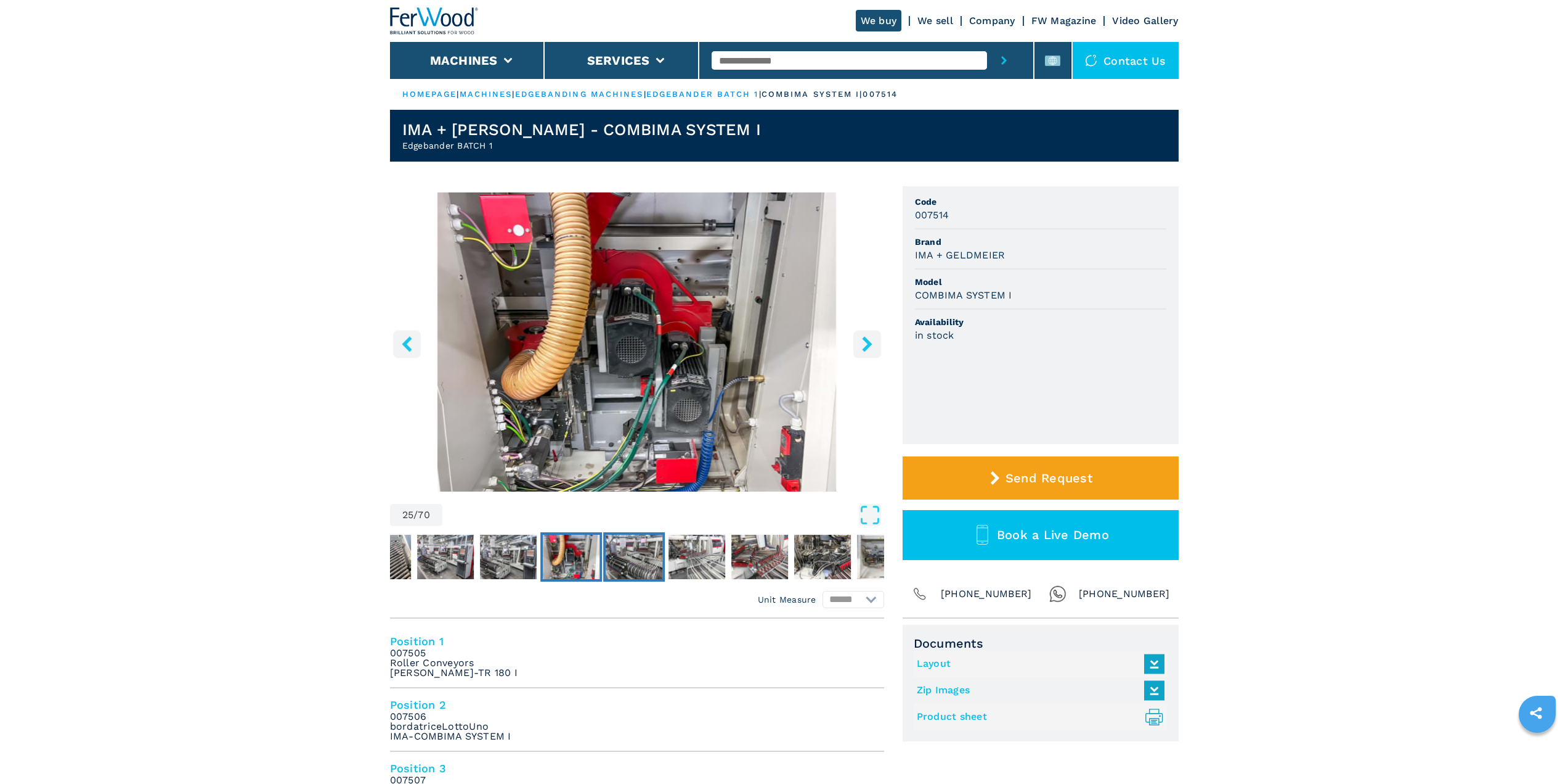
click at [635, 551] on img "Go to Slide 26" at bounding box center [634, 556] width 57 height 44
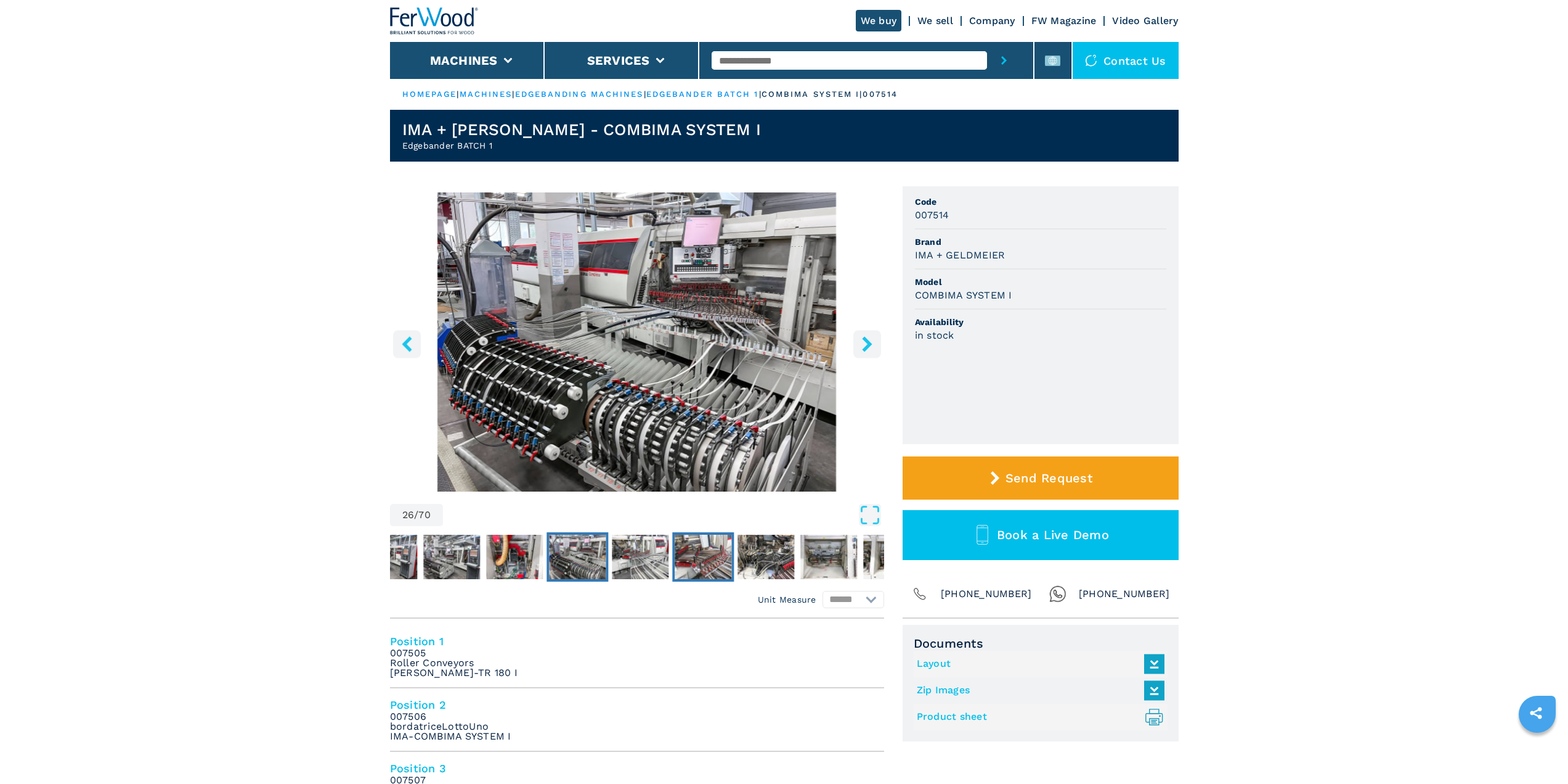
click at [690, 552] on img "Go to Slide 28" at bounding box center [703, 556] width 57 height 44
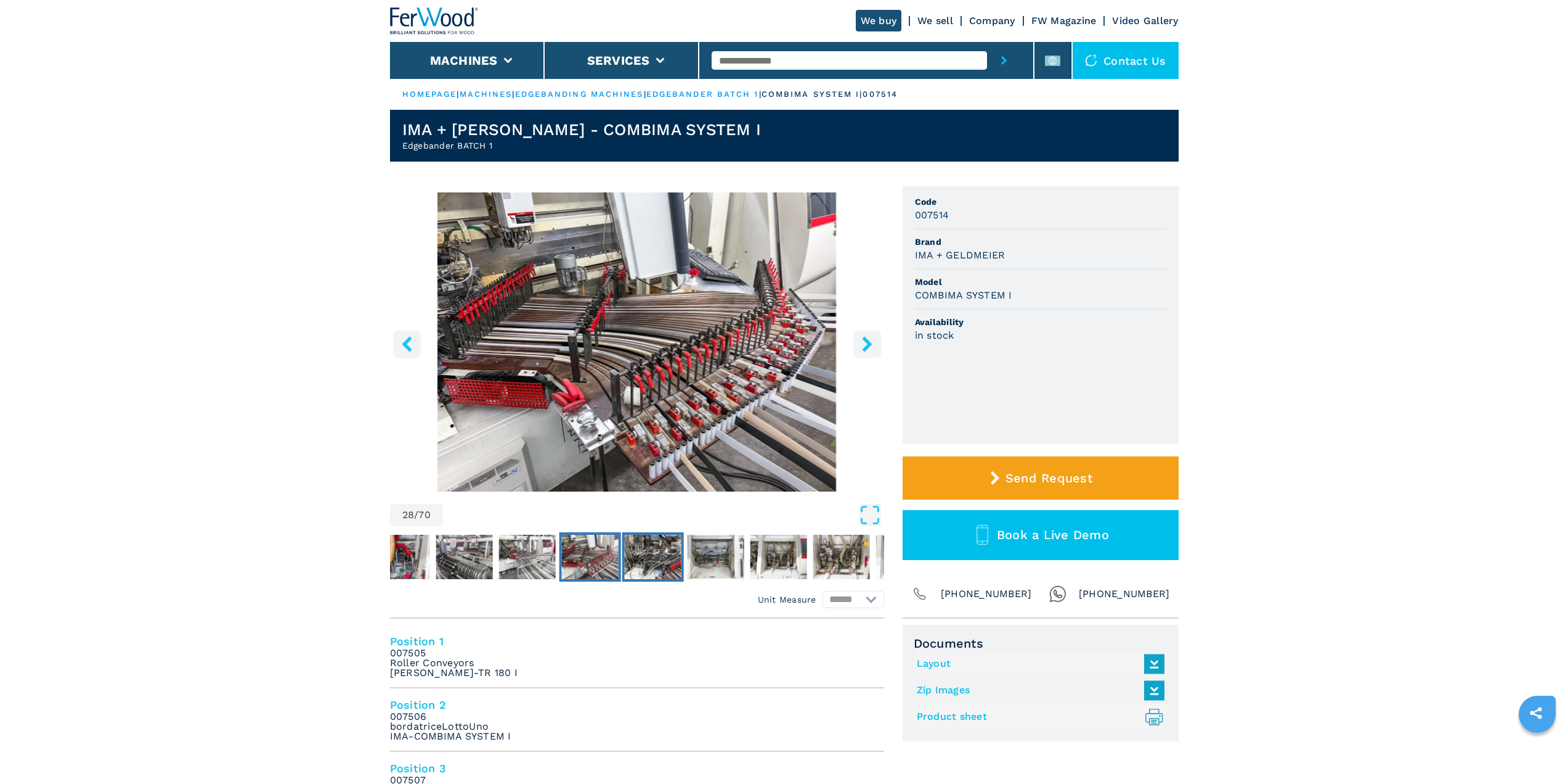
click at [668, 559] on img "Go to Slide 29" at bounding box center [652, 556] width 57 height 44
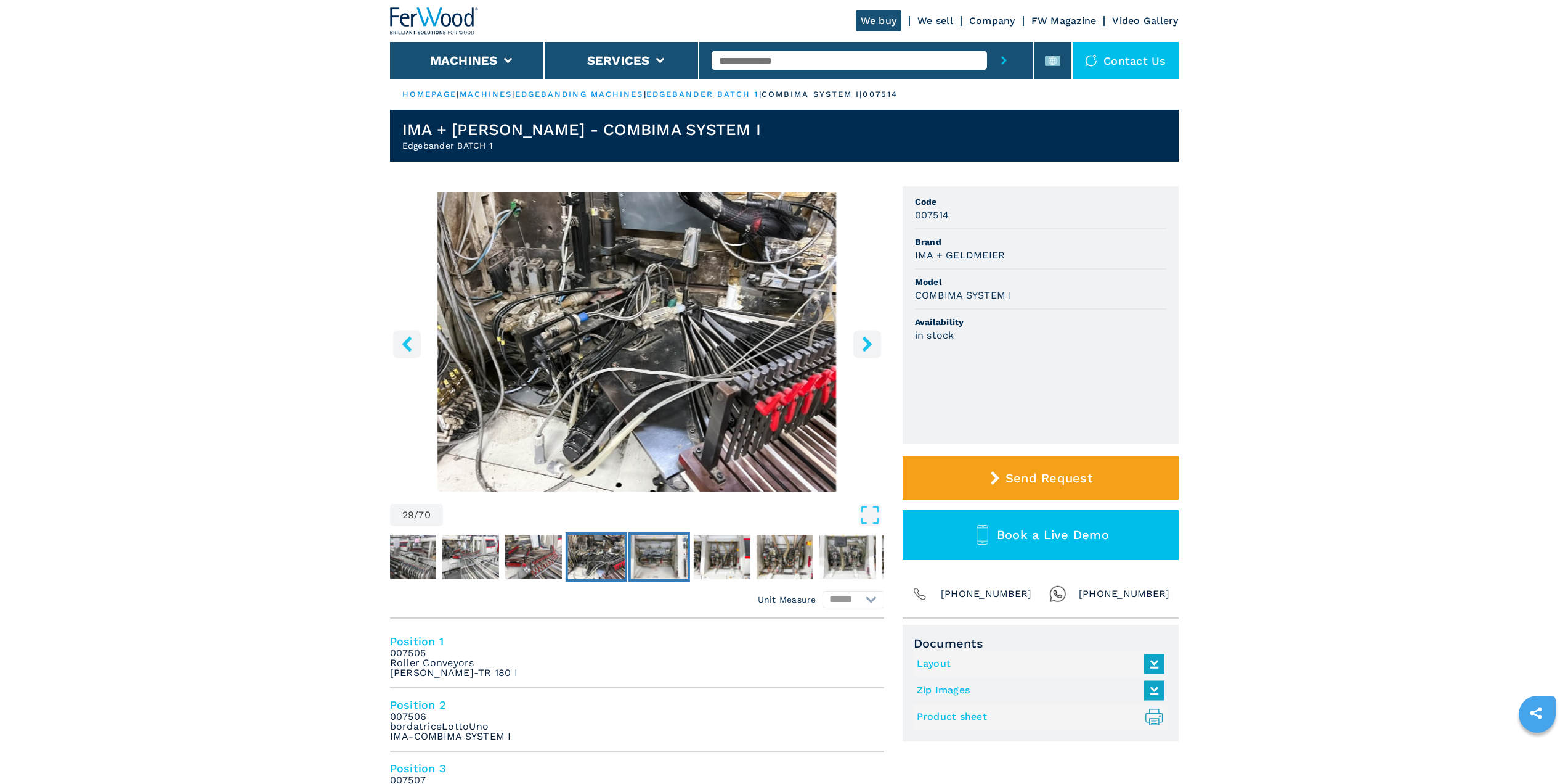
click at [665, 559] on img "Go to Slide 30" at bounding box center [658, 556] width 57 height 44
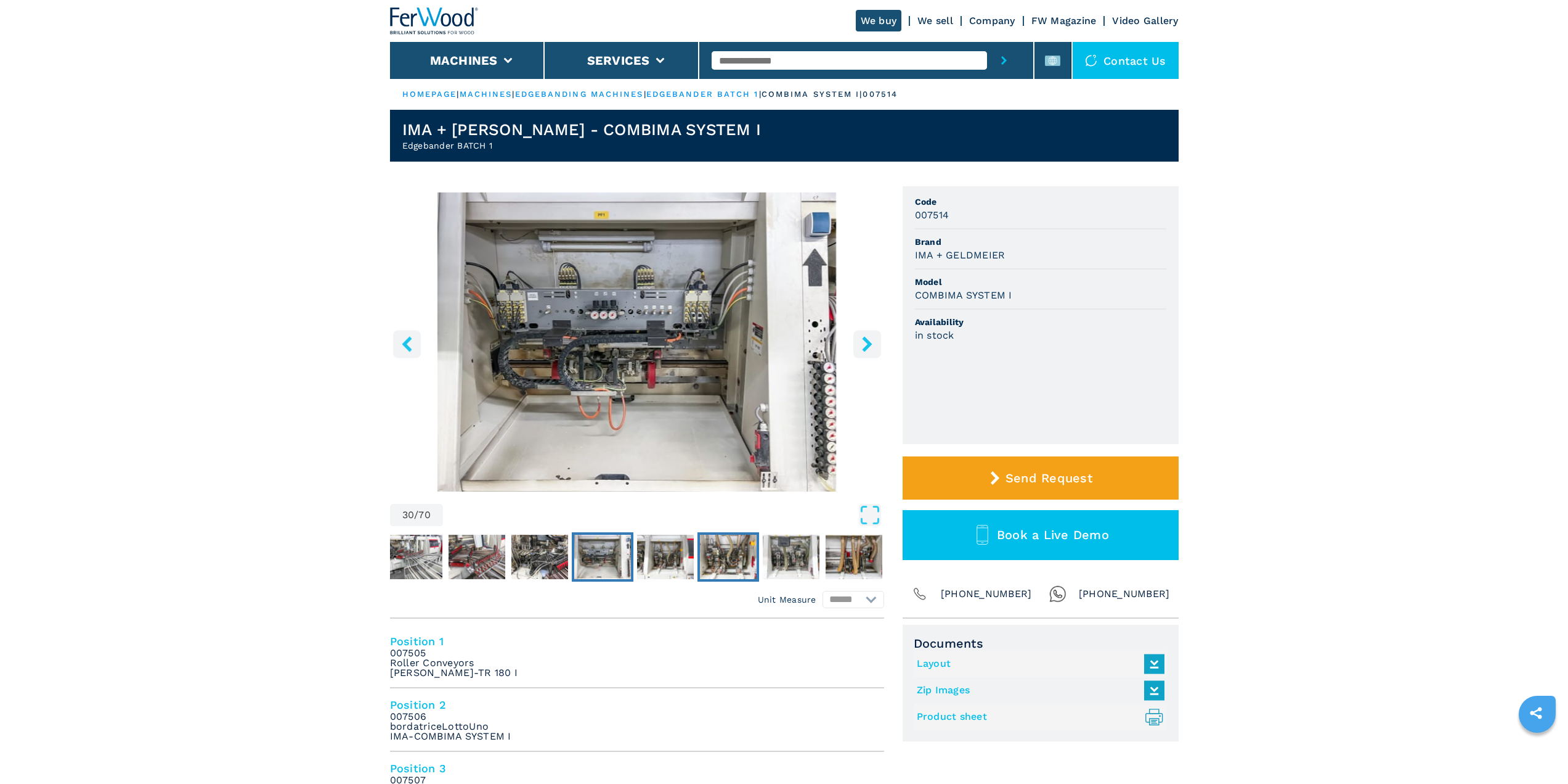
click at [716, 558] on img "Go to Slide 32" at bounding box center [728, 556] width 57 height 44
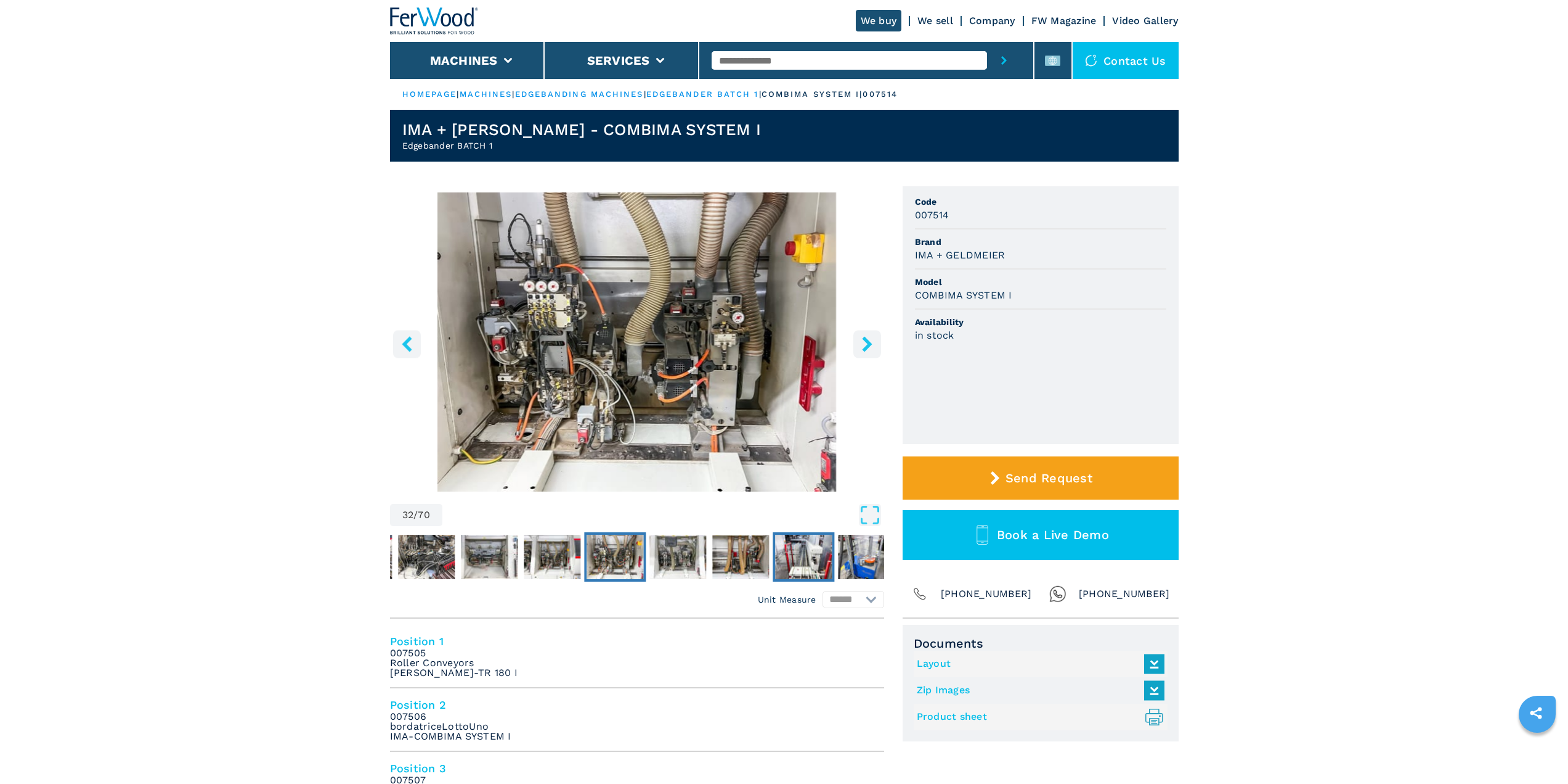
click at [782, 556] on img "Go to Slide 35" at bounding box center [803, 556] width 57 height 44
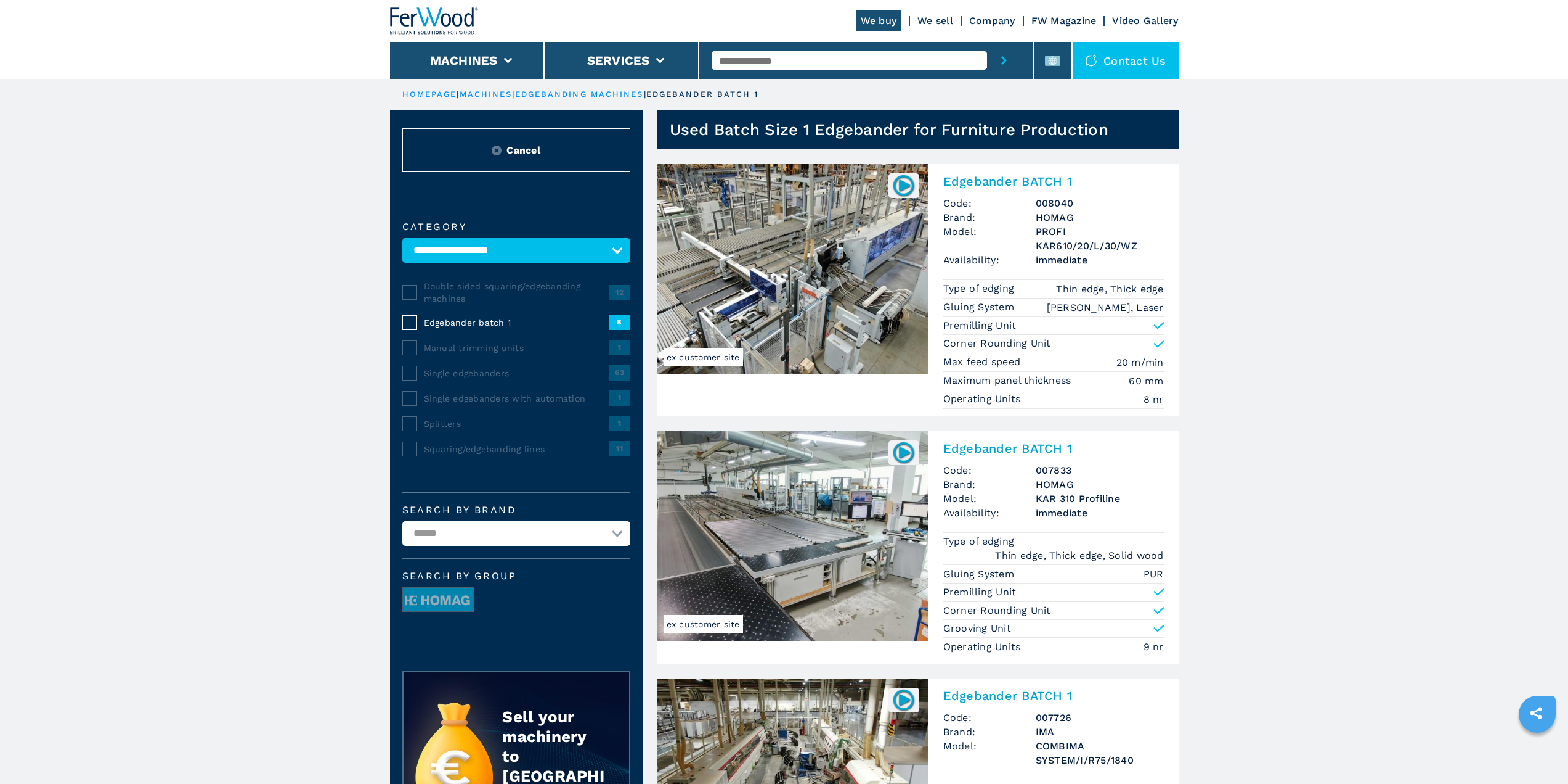
click at [518, 151] on span "Cancel" at bounding box center [523, 150] width 34 height 14
click at [500, 149] on img at bounding box center [496, 150] width 10 height 10
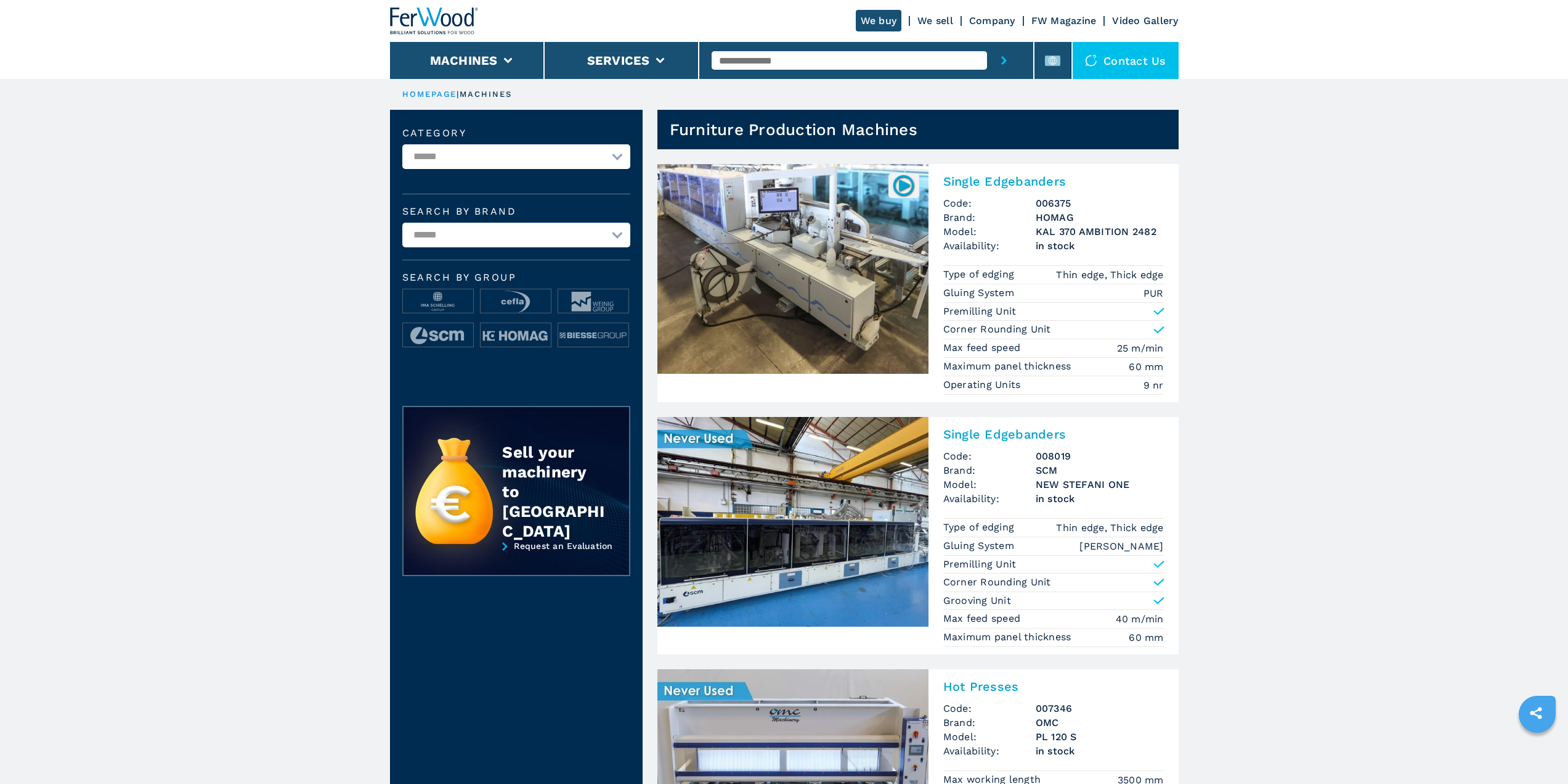
drag, startPoint x: 576, startPoint y: 168, endPoint x: 577, endPoint y: 157, distance: 11.0
click at [576, 168] on select "**********" at bounding box center [517, 156] width 228 height 24
select select "**********"
click at [403, 144] on select "**********" at bounding box center [517, 156] width 228 height 24
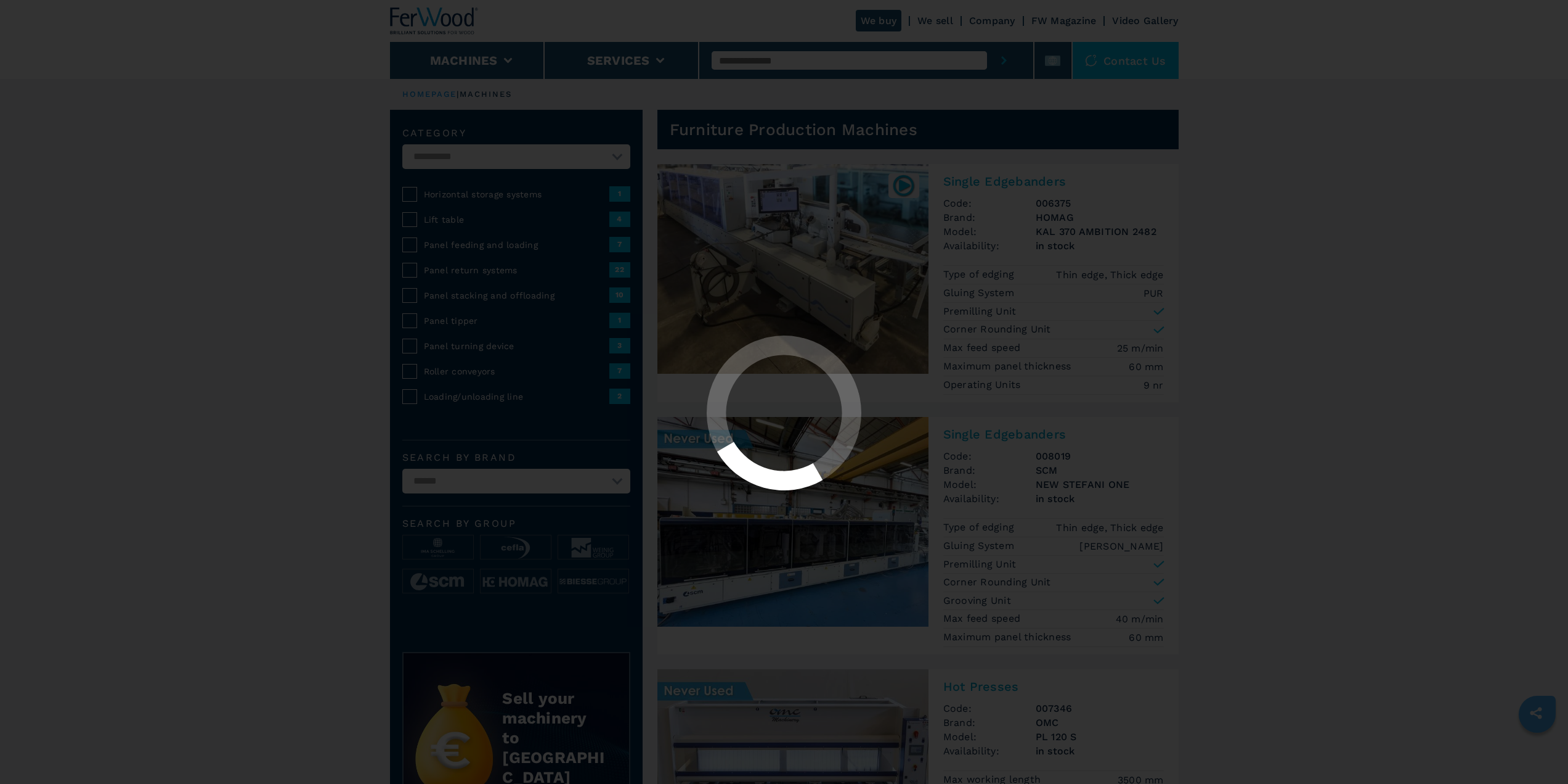
select select "**********"
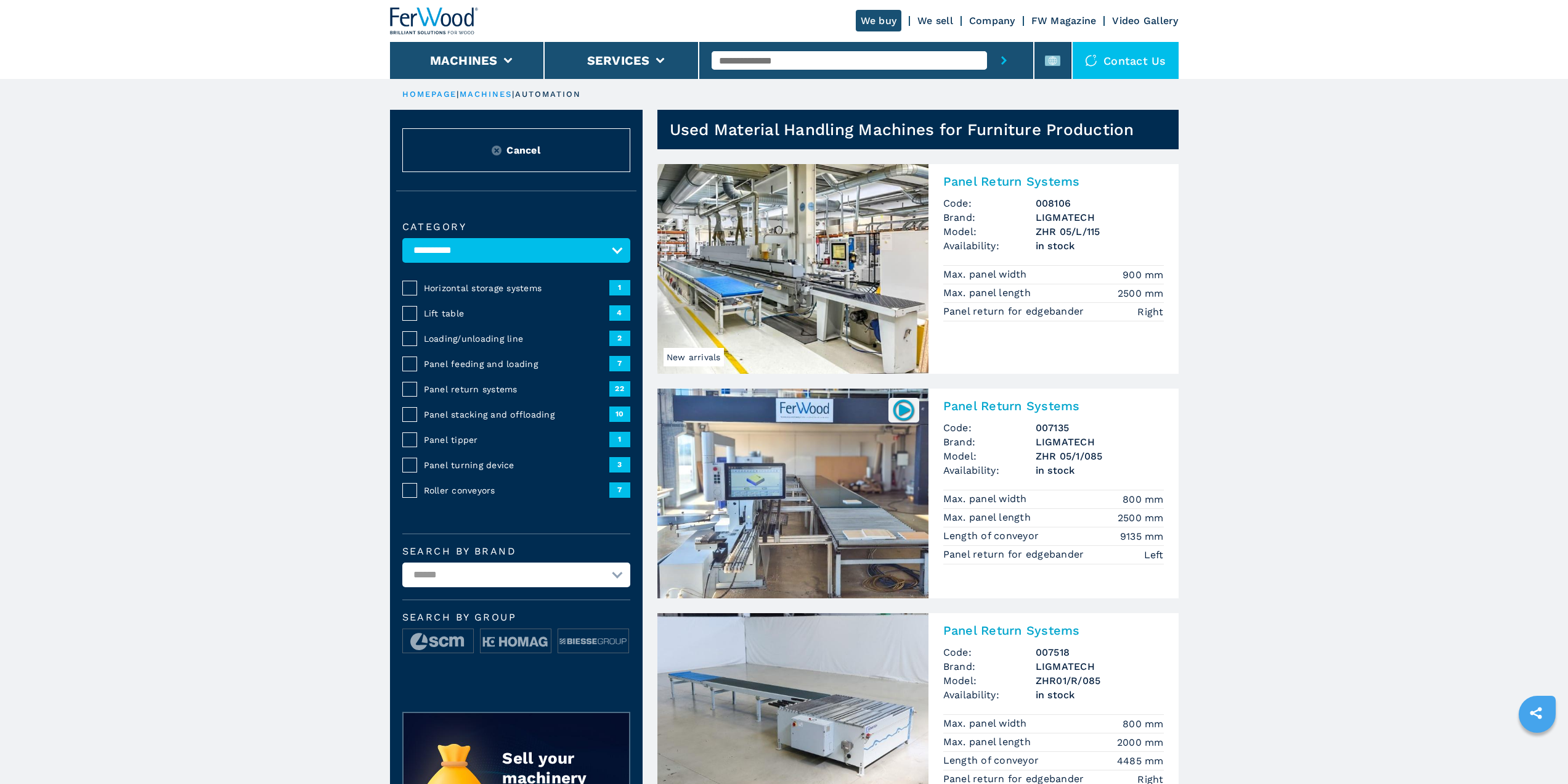
click at [497, 570] on select "**********" at bounding box center [517, 574] width 228 height 24
select select "*********"
click at [403, 562] on select "**********" at bounding box center [517, 574] width 228 height 24
